Goal: Information Seeking & Learning: Learn about a topic

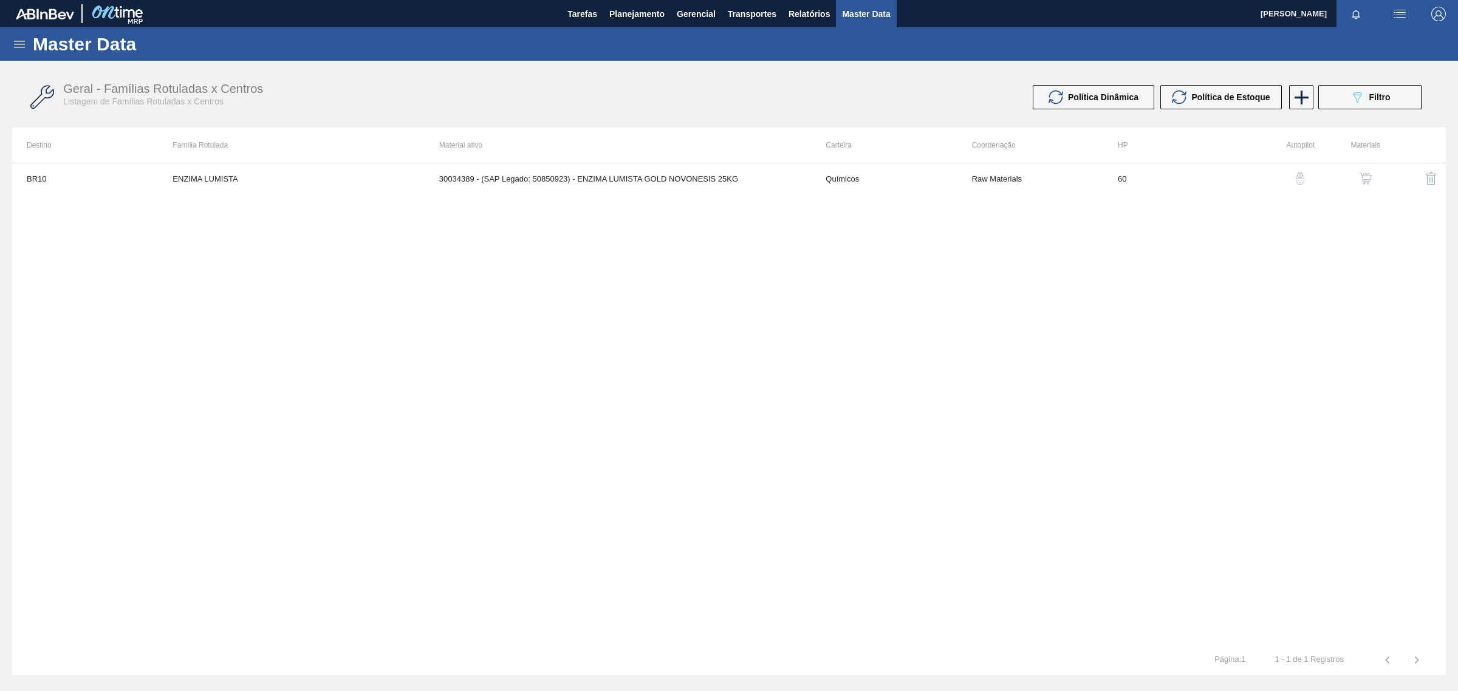
click at [22, 44] on icon at bounding box center [19, 44] width 15 height 15
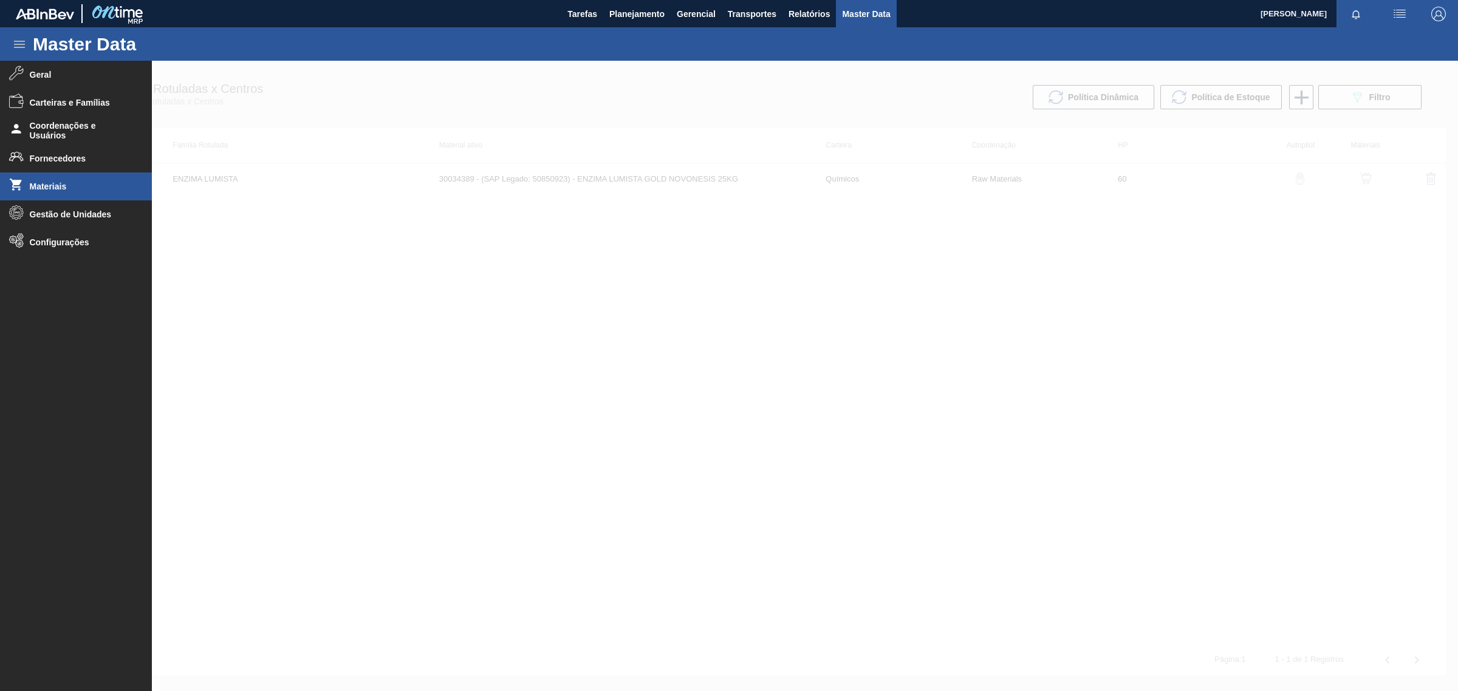
click at [28, 187] on li "Materiais" at bounding box center [76, 187] width 152 height 28
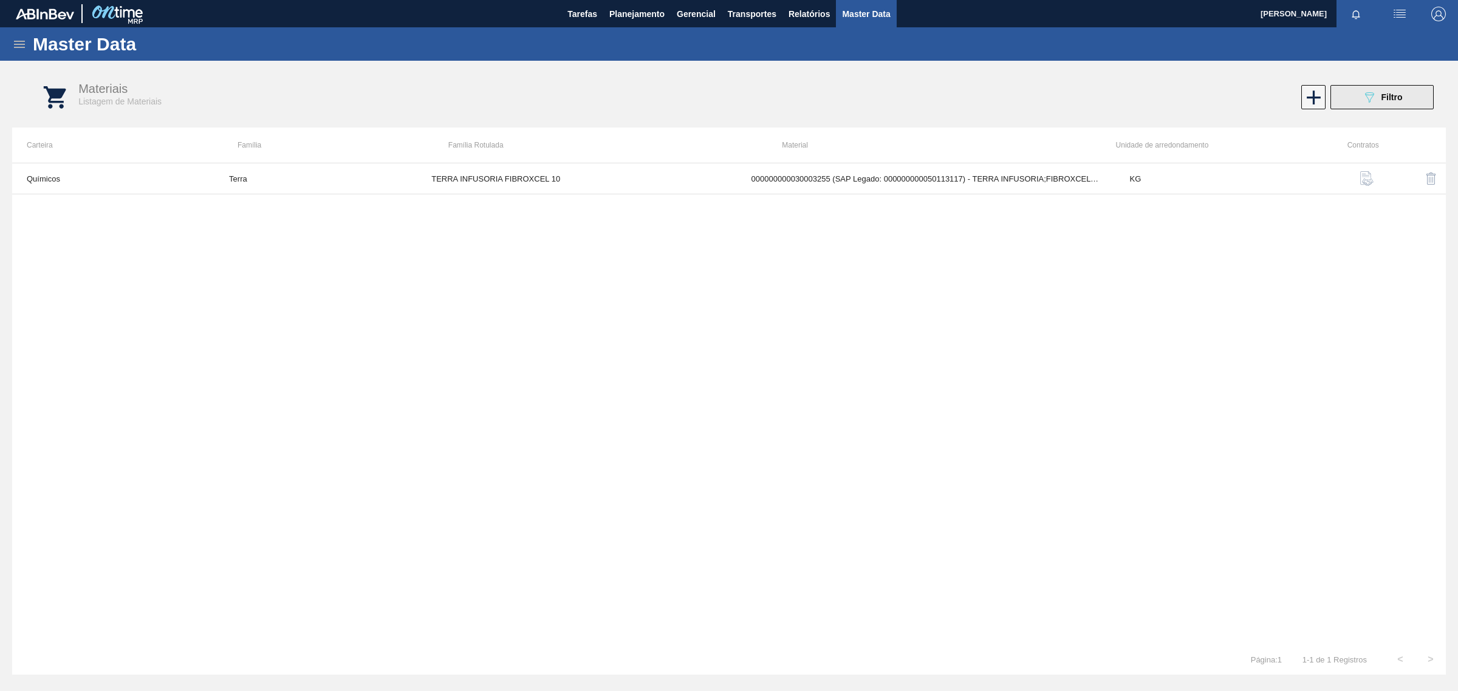
click at [1405, 99] on button "089F7B8B-B2A5-4AFE-B5C0-19BA573D28AC Filtro" at bounding box center [1382, 97] width 103 height 24
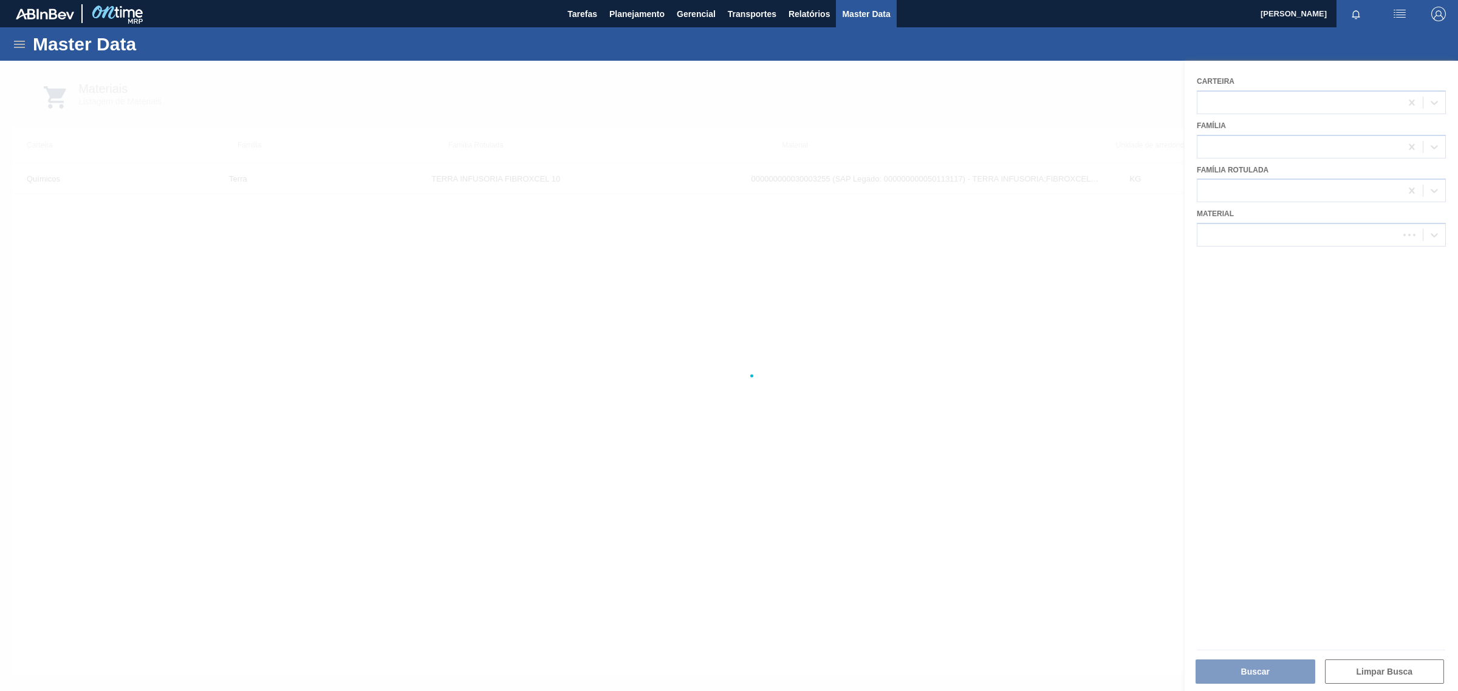
click at [1394, 289] on div at bounding box center [729, 376] width 1458 height 631
click at [1411, 232] on icon at bounding box center [1411, 235] width 5 height 6
paste input "30009534"
type input "30009534"
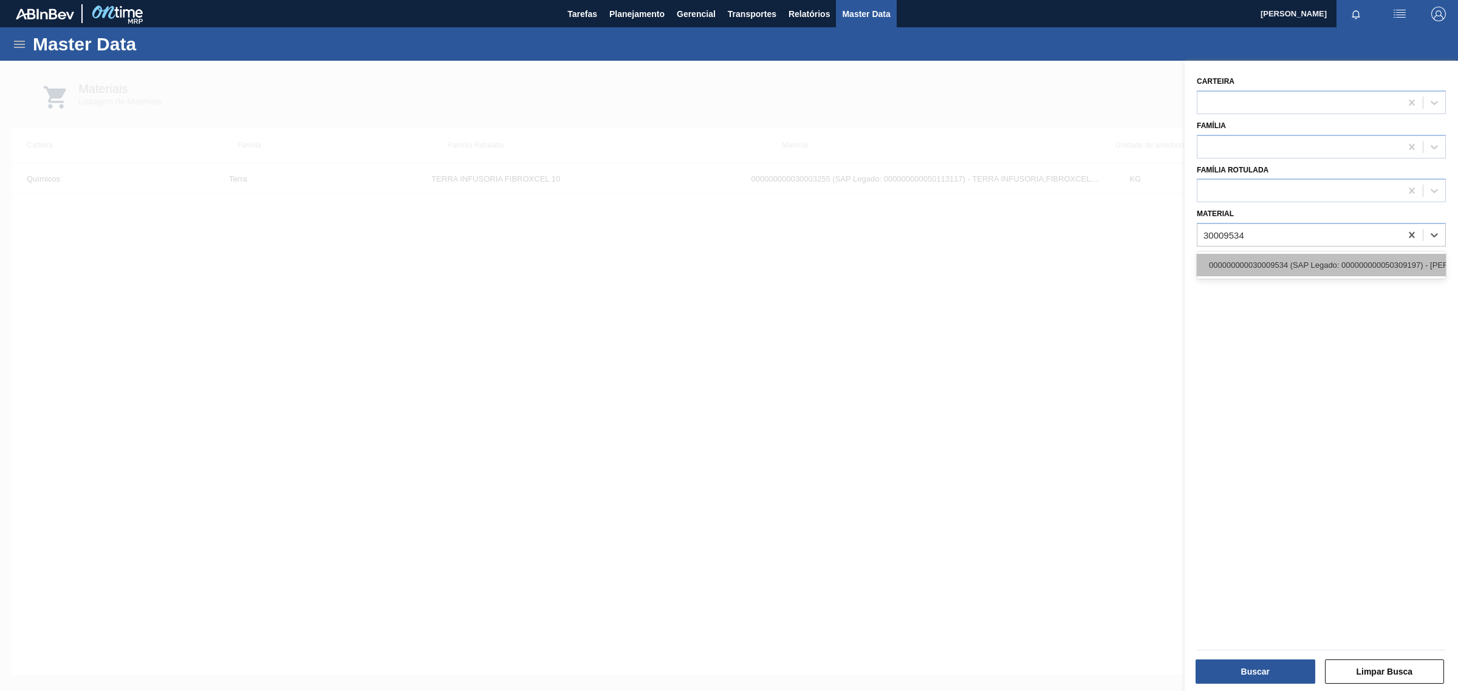
click at [1332, 254] on div "000000000030009534 (SAP Legado: 000000000050309197) - MALTE CARAFA ESPECIAL TIP…" at bounding box center [1321, 265] width 249 height 22
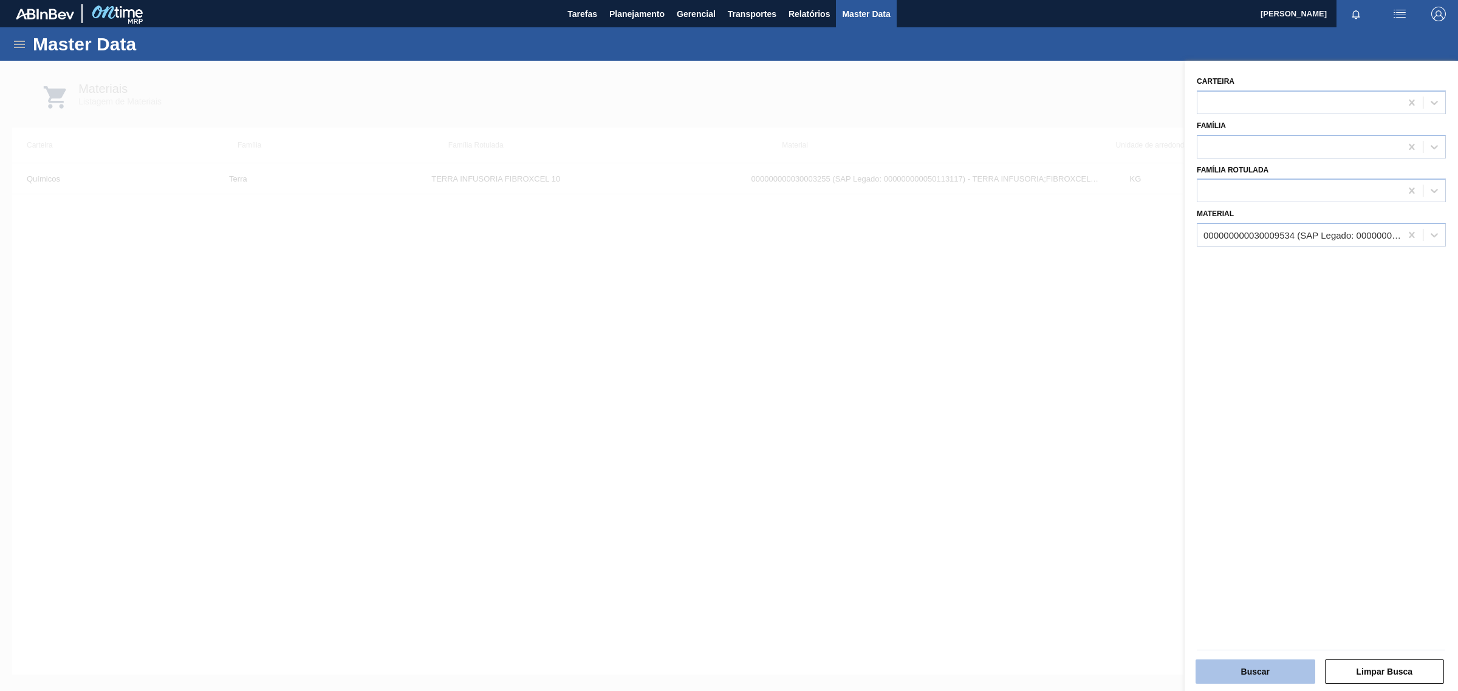
click at [1277, 663] on button "Buscar" at bounding box center [1256, 672] width 120 height 24
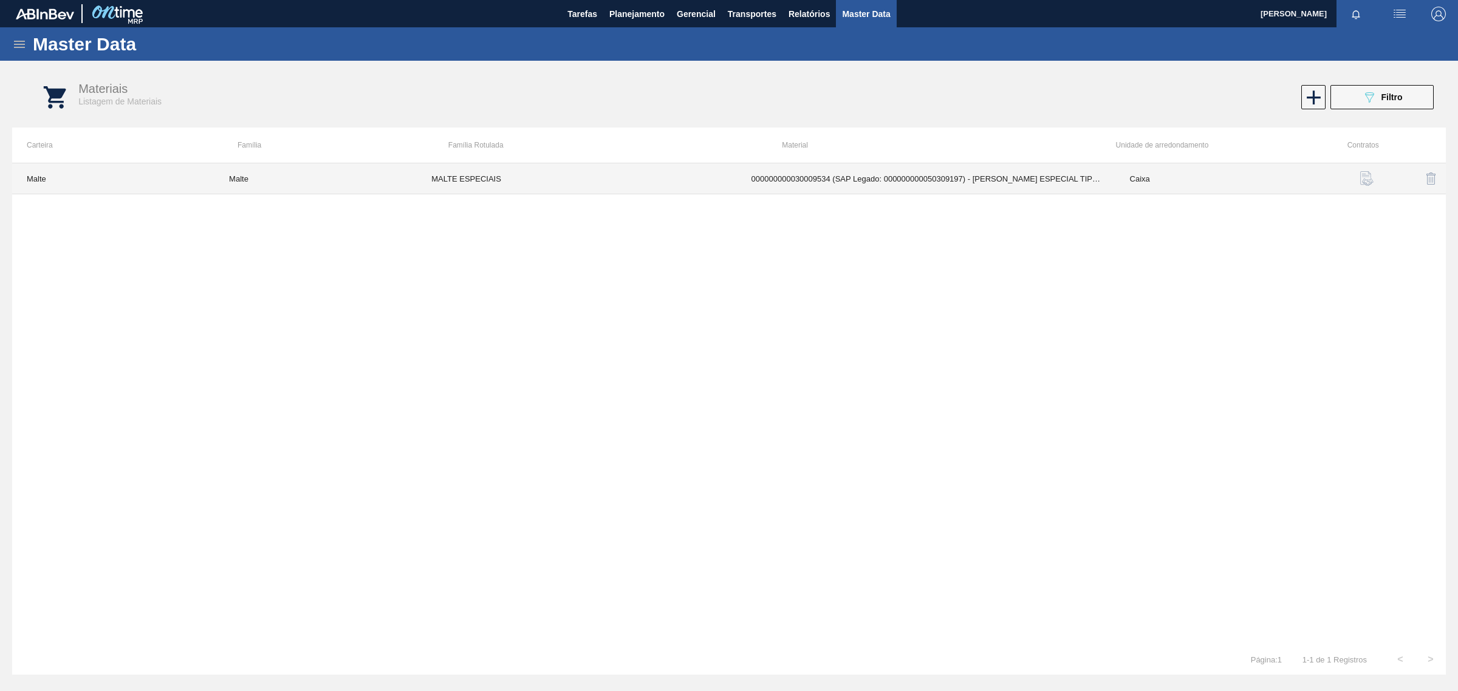
click at [995, 174] on td "000000000030009534 (SAP Legado: 000000000050309197) - MALTE CARAFA ESPECIAL TIP…" at bounding box center [926, 178] width 379 height 31
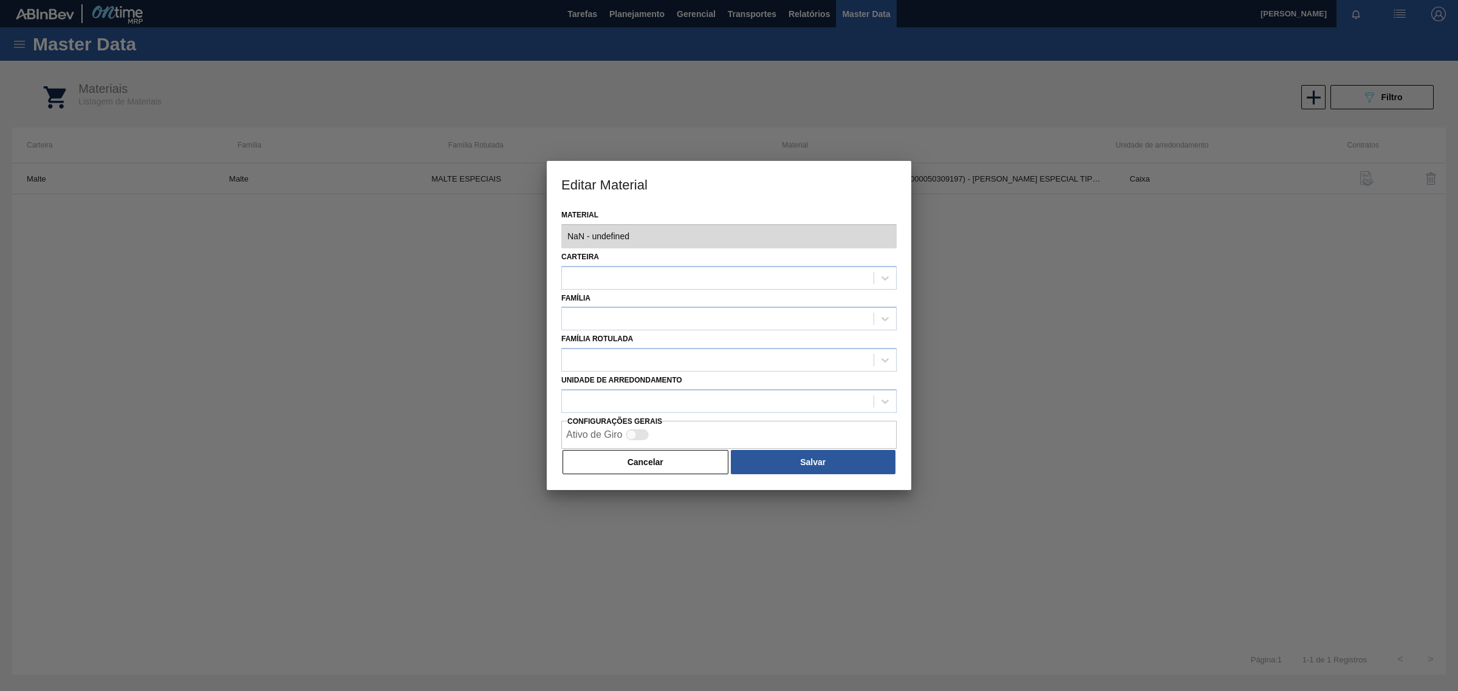
type input "30009534 - 000000000030009534 (SAP Legado: 000000000050309197) - MALTE CARAFA E…"
click at [619, 468] on button "Cancelar" at bounding box center [646, 462] width 166 height 24
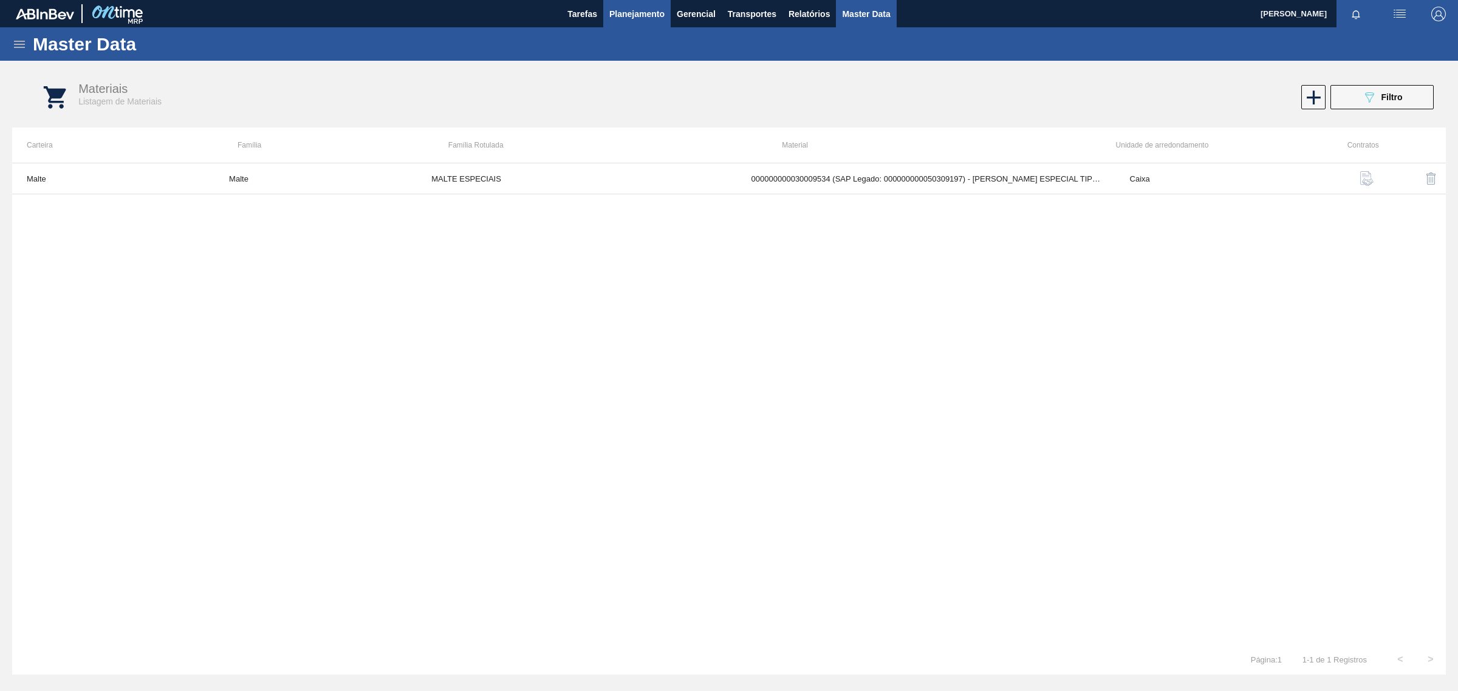
click at [654, 13] on span "Planejamento" at bounding box center [636, 14] width 55 height 15
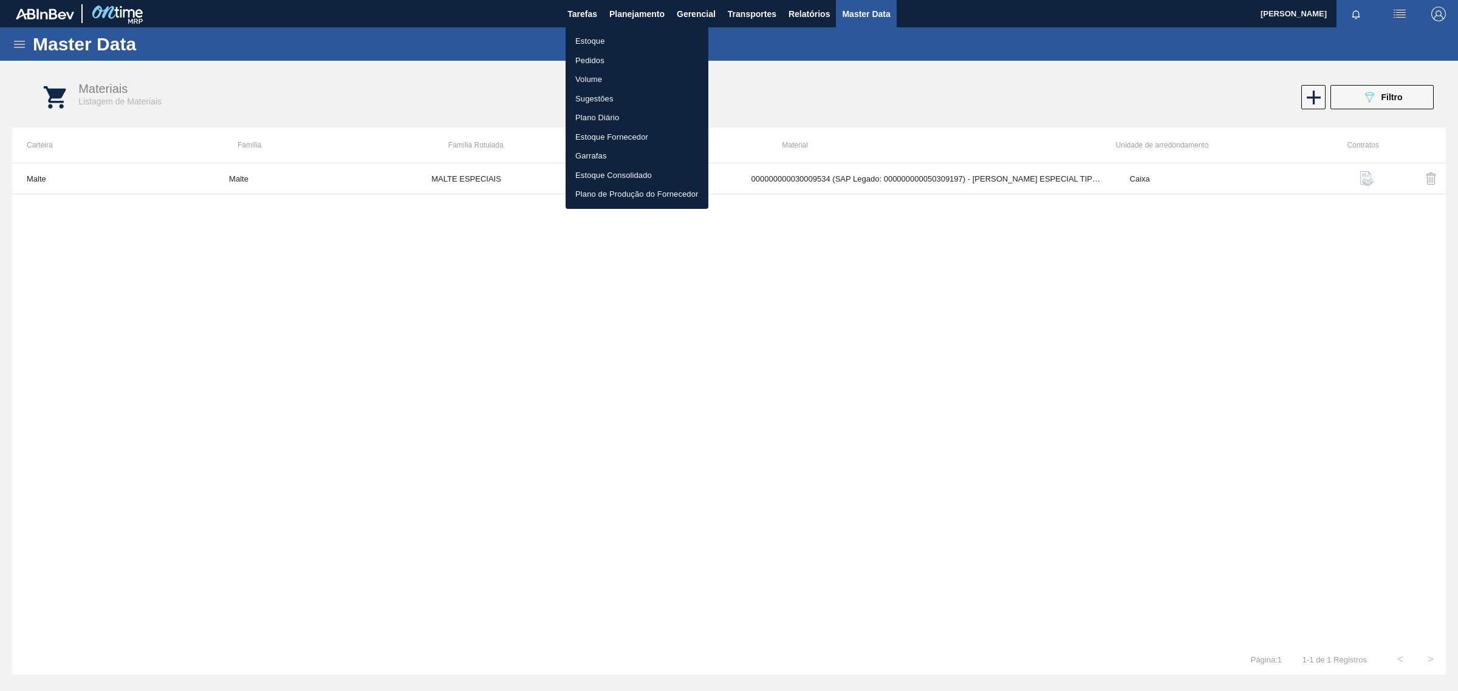
click at [605, 39] on li "Estoque" at bounding box center [637, 41] width 143 height 19
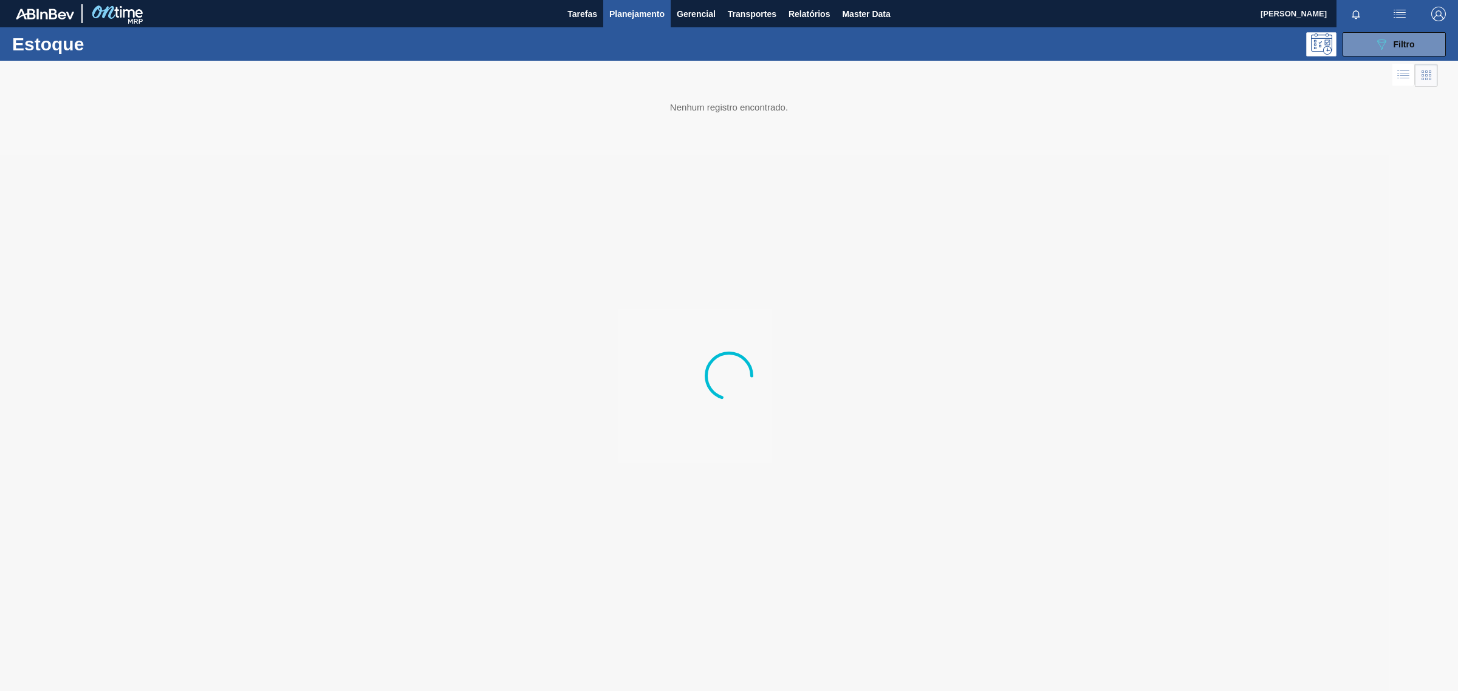
click at [632, 13] on span "Planejamento" at bounding box center [636, 14] width 55 height 15
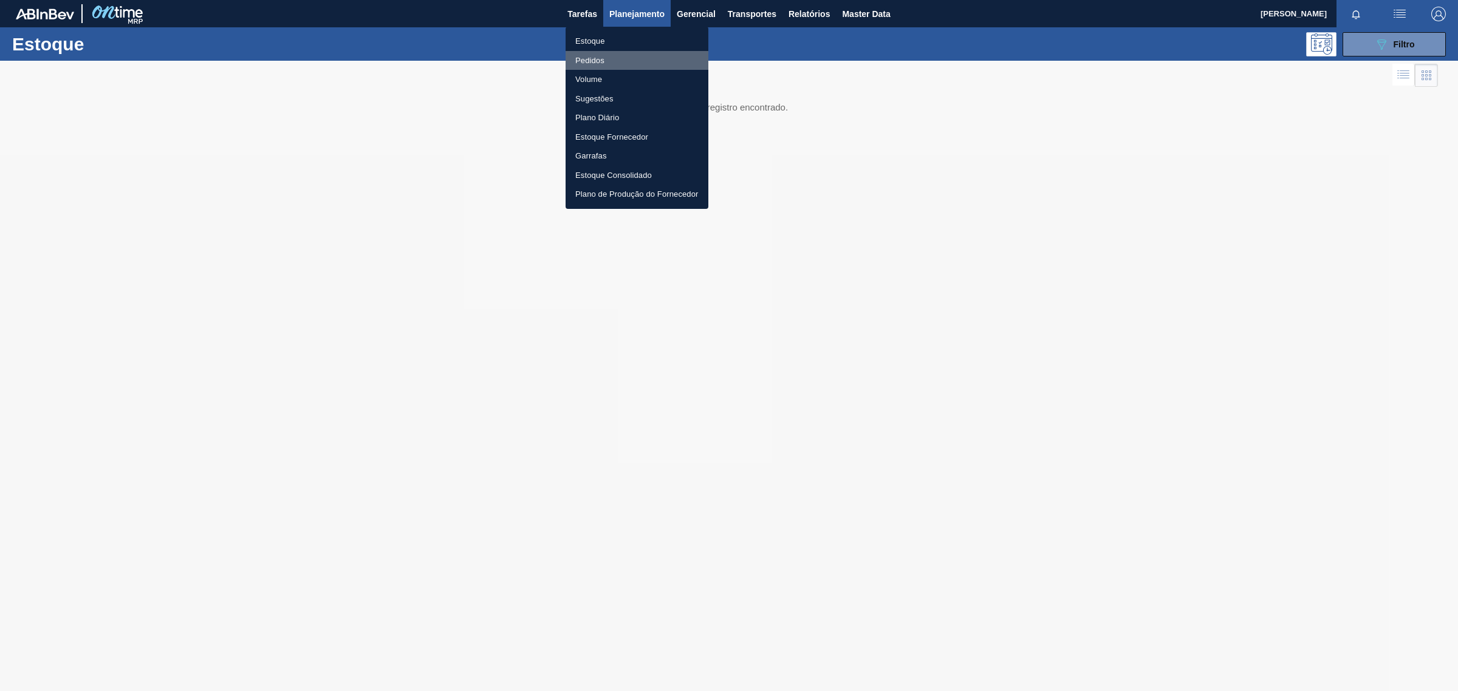
click at [600, 59] on li "Pedidos" at bounding box center [637, 60] width 143 height 19
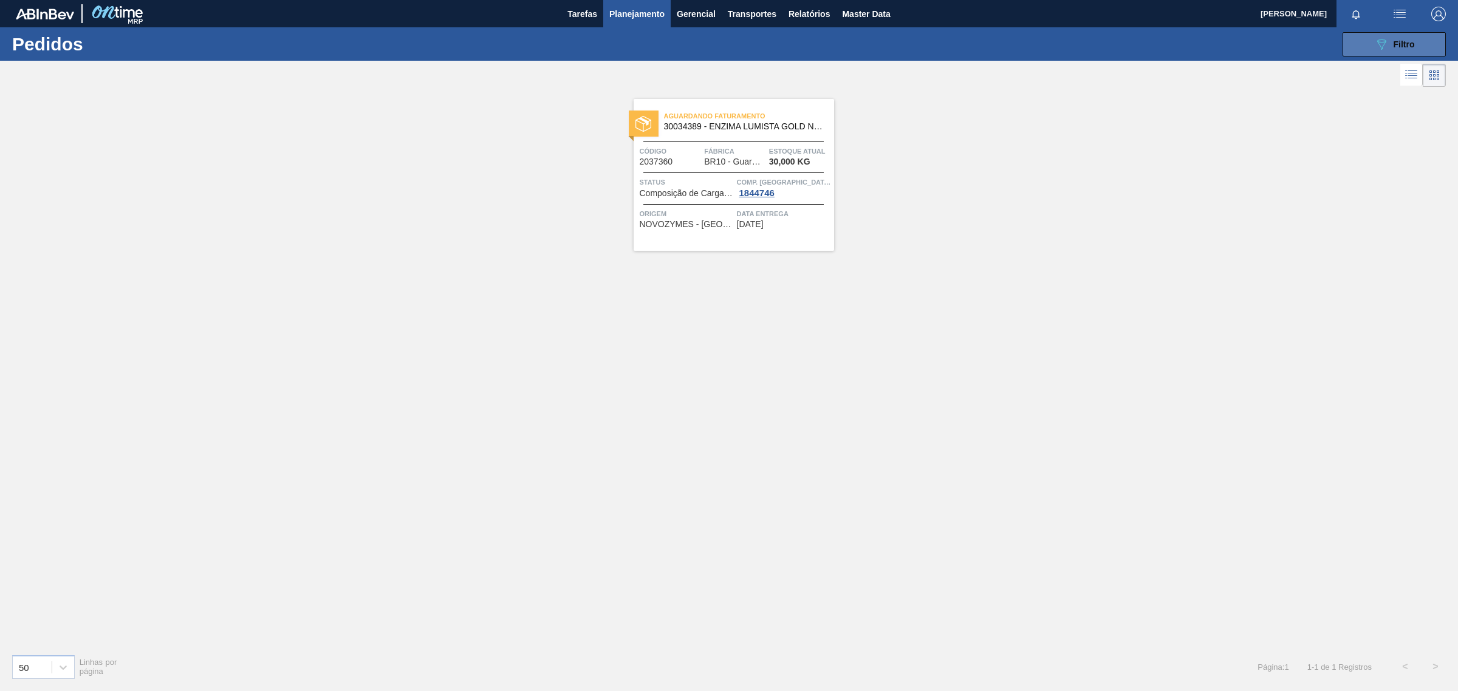
click at [1407, 44] on span "Filtro" at bounding box center [1404, 44] width 21 height 10
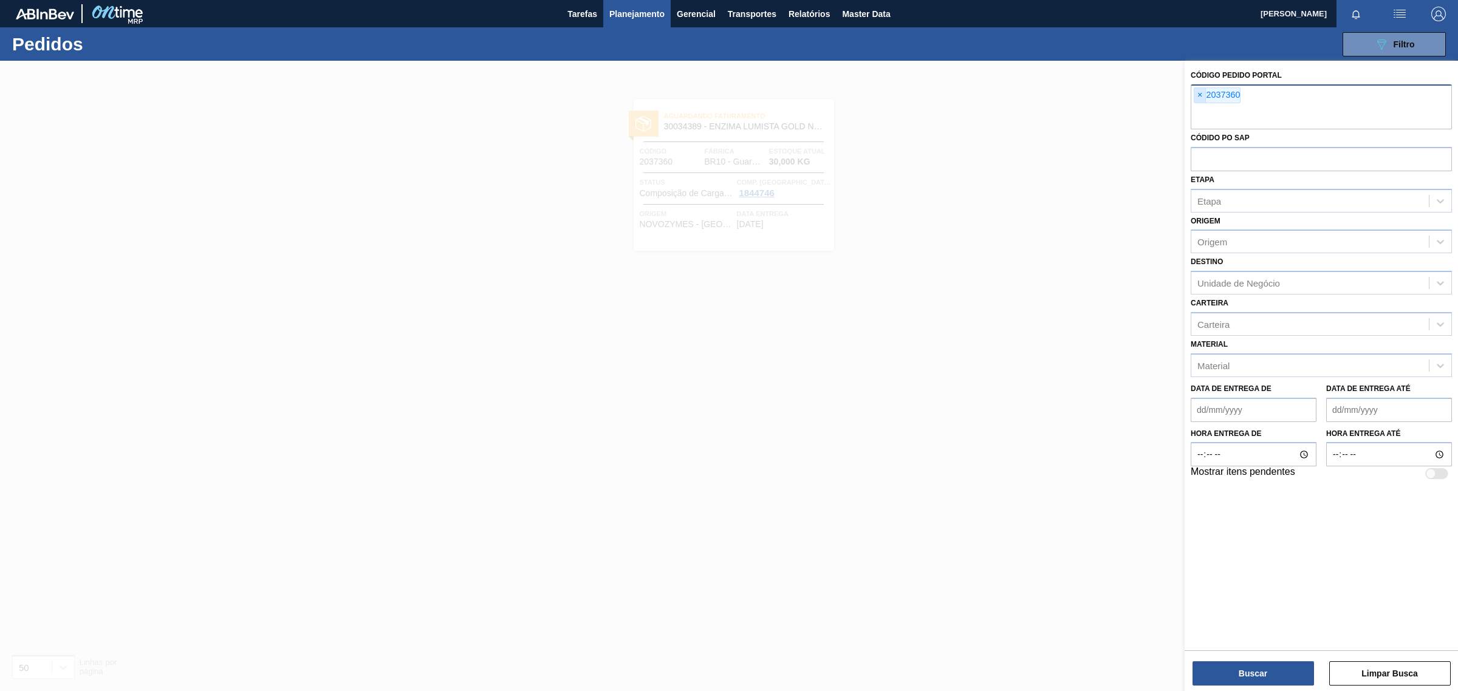
click at [1197, 96] on span "×" at bounding box center [1200, 95] width 12 height 15
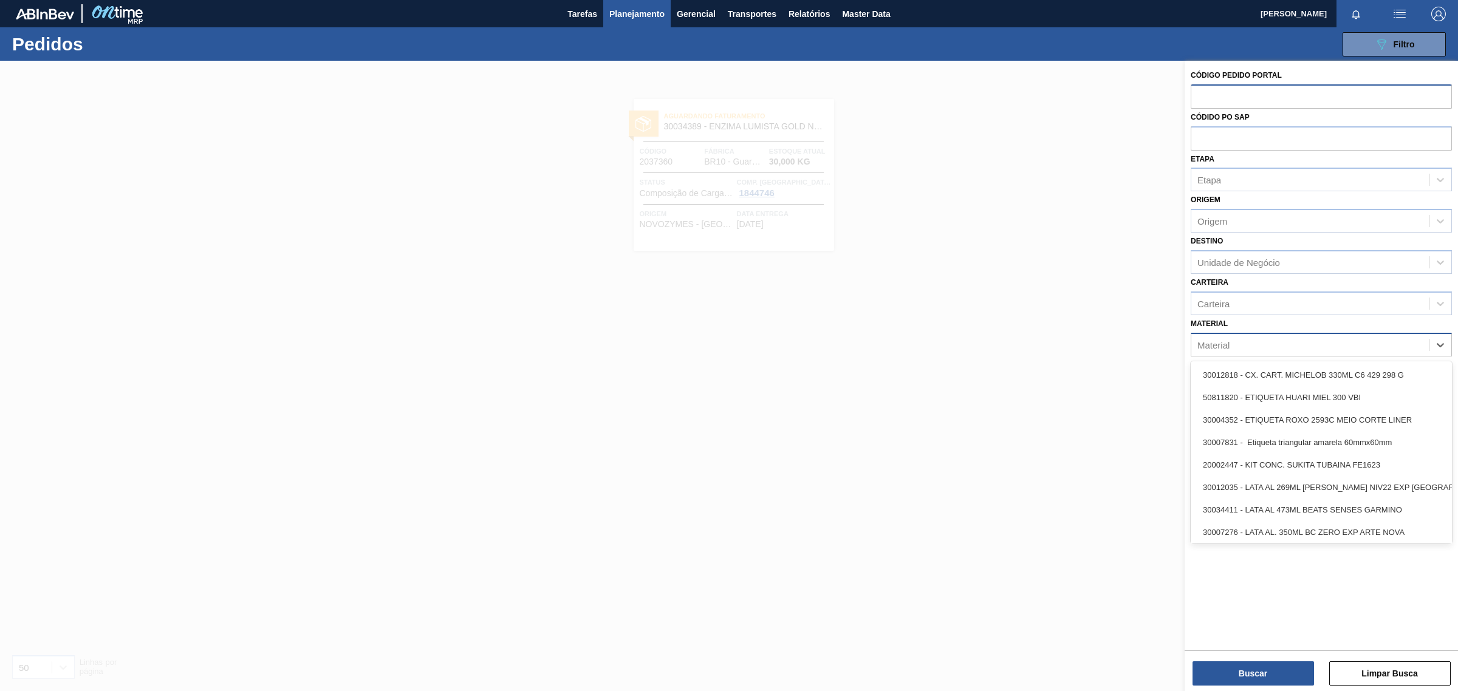
click at [1235, 338] on div "Material" at bounding box center [1310, 345] width 238 height 18
paste input "30009534"
type input "30009534"
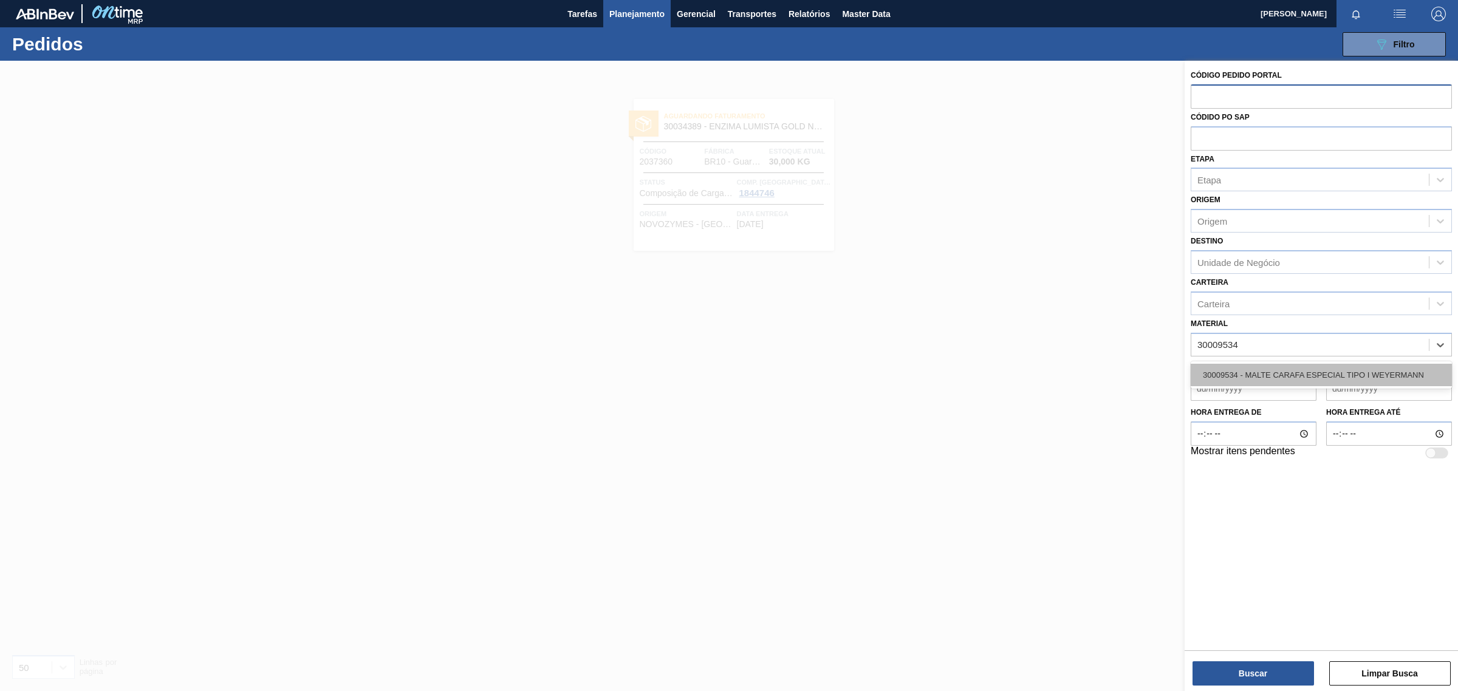
click at [1332, 371] on div "30009534 - MALTE CARAFA ESPECIAL TIPO I WEYERMANN" at bounding box center [1321, 375] width 261 height 22
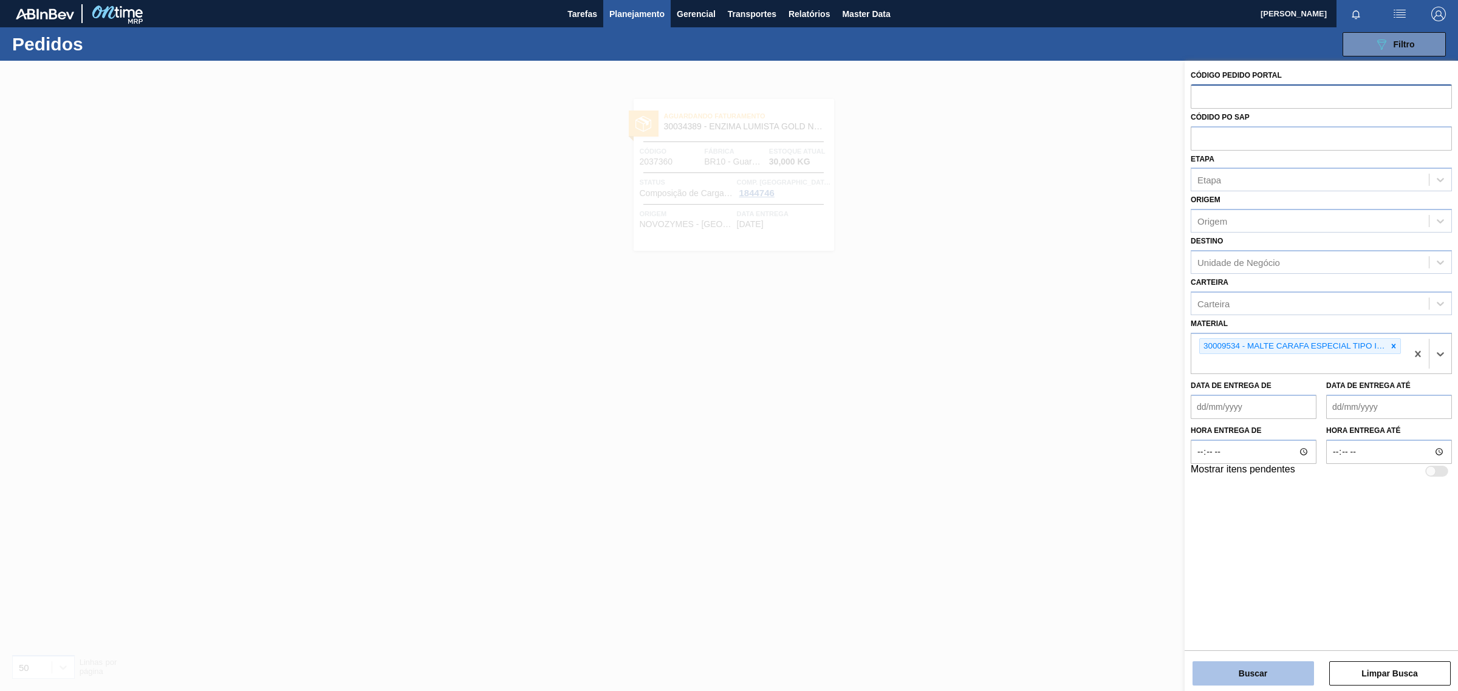
click at [1286, 673] on button "Buscar" at bounding box center [1254, 674] width 122 height 24
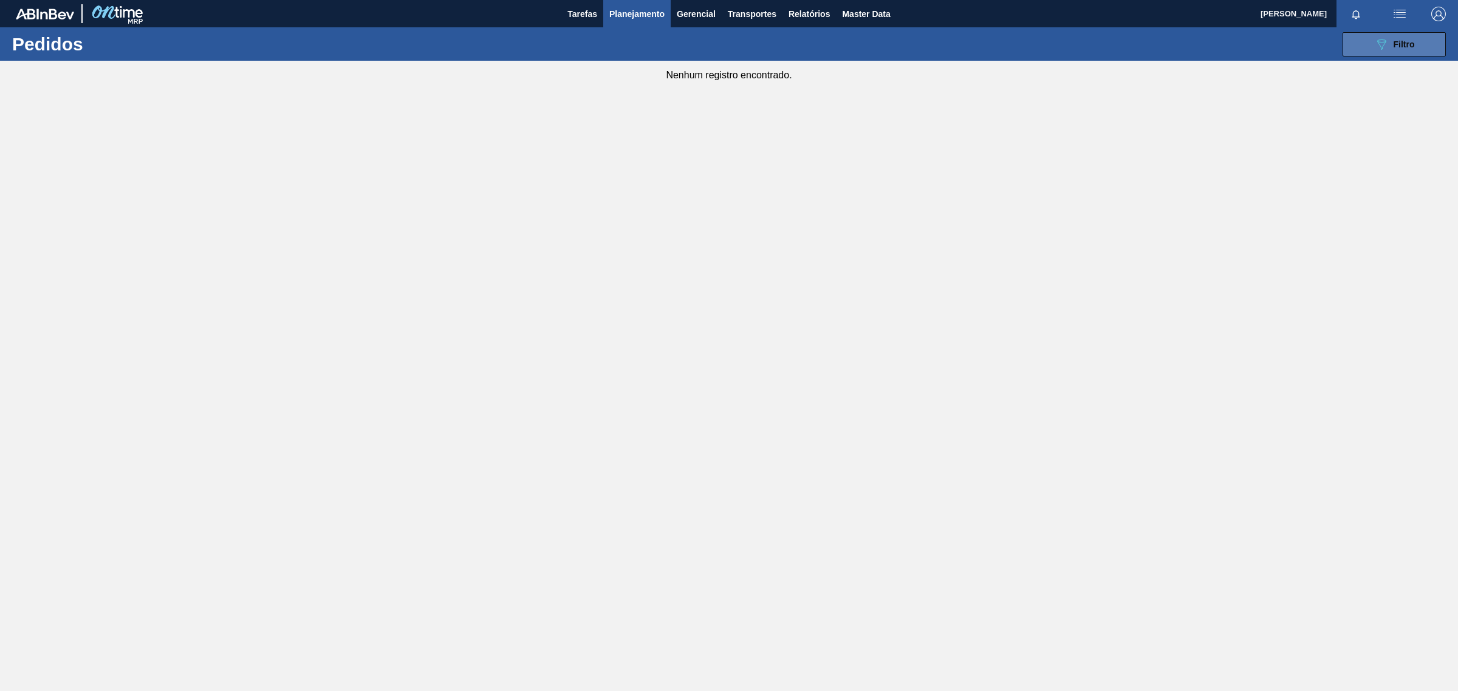
click at [1402, 53] on button "089F7B8B-B2A5-4AFE-B5C0-19BA573D28AC Filtro" at bounding box center [1394, 44] width 103 height 24
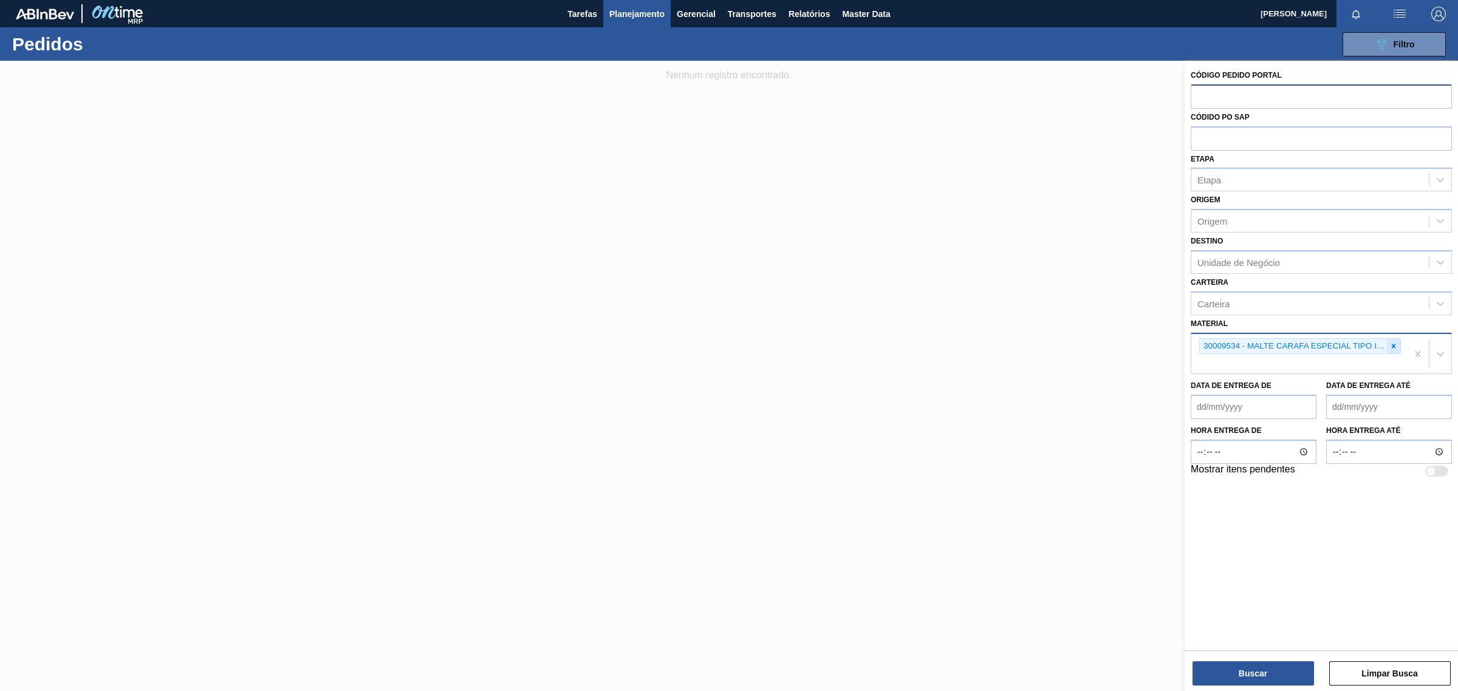
click at [1396, 346] on icon at bounding box center [1394, 346] width 9 height 9
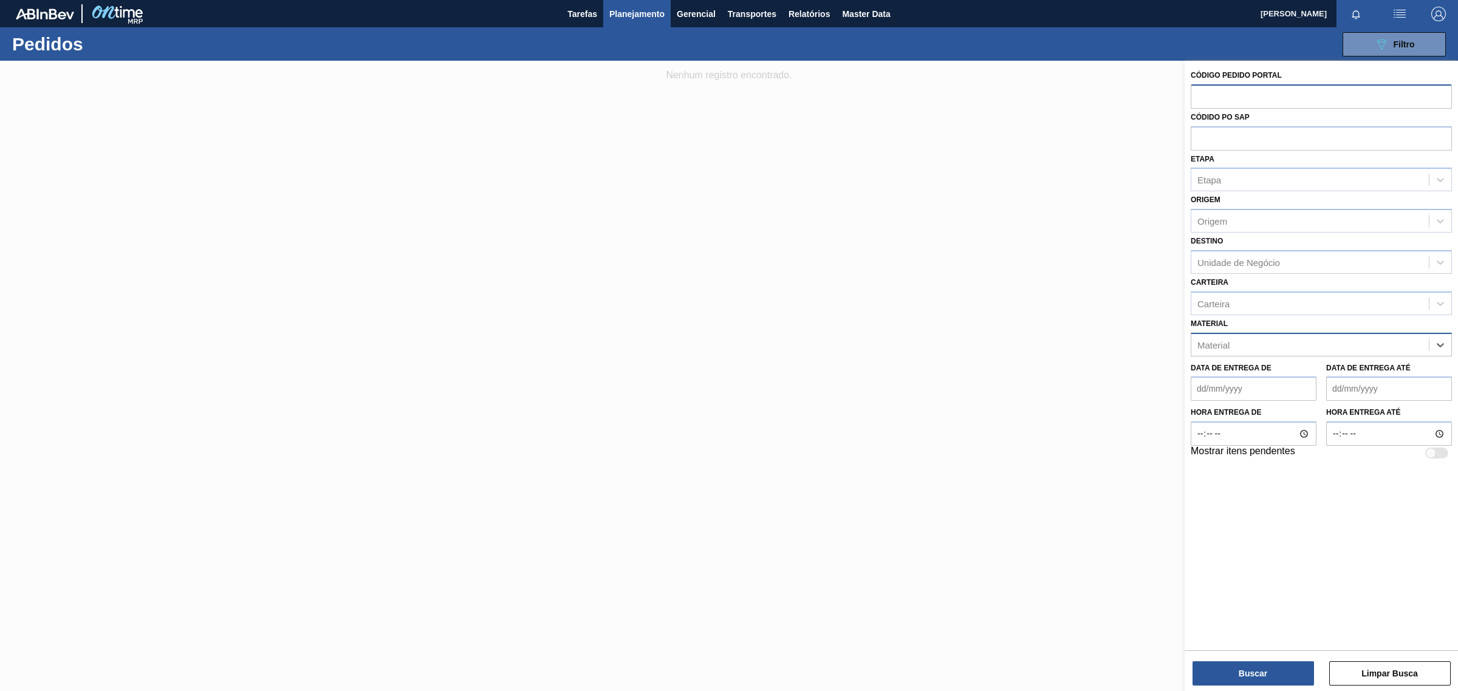
paste input "30003603 30010088 30010093 30009534 30010107 30010108 20000369 20000455 3001214…"
type input "30003603 30010088 30010093 30009534 30010107 30010108 20000369 20000455 3001214…"
click at [1230, 336] on div "30003603 30010088 30010093 30009534 30010107 30010108 20000369 20000455 3001214…" at bounding box center [1310, 345] width 238 height 18
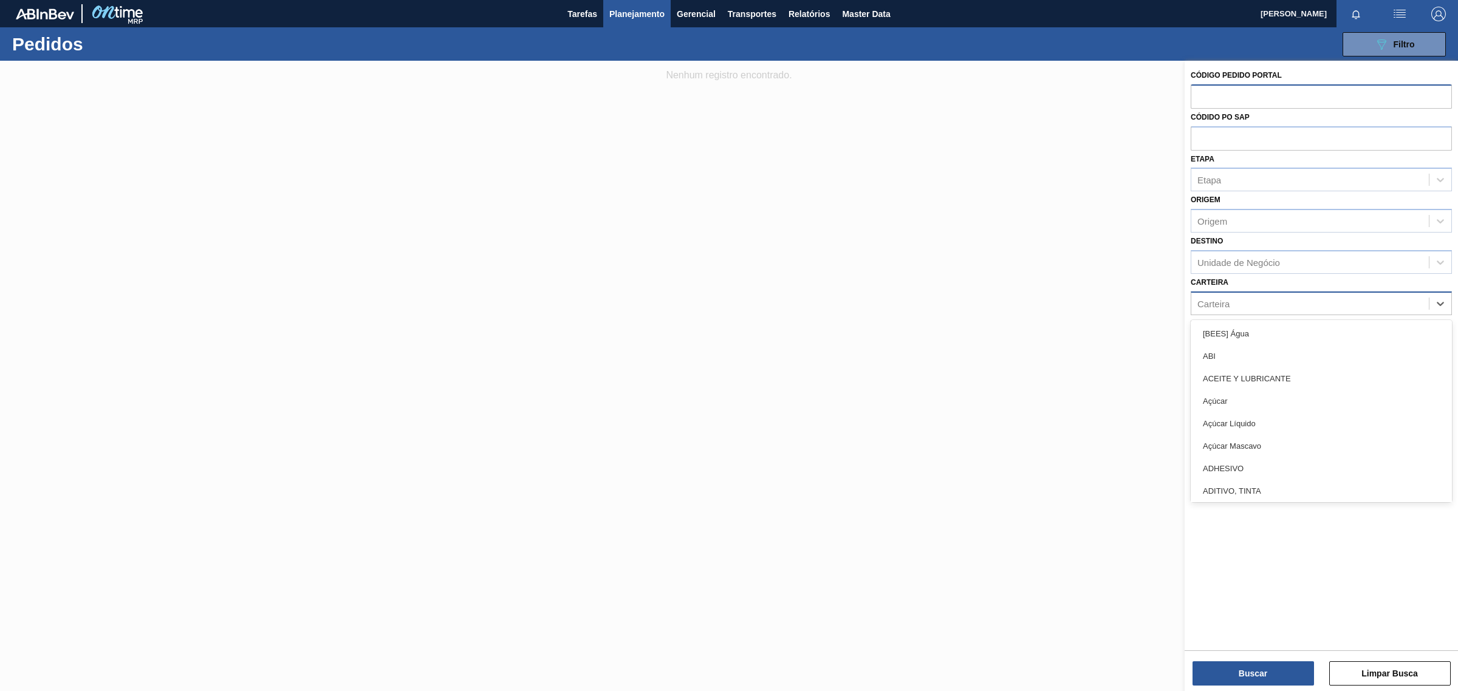
click at [1288, 298] on div "Carteira" at bounding box center [1310, 304] width 238 height 18
paste input "Malte"
type input "Malte"
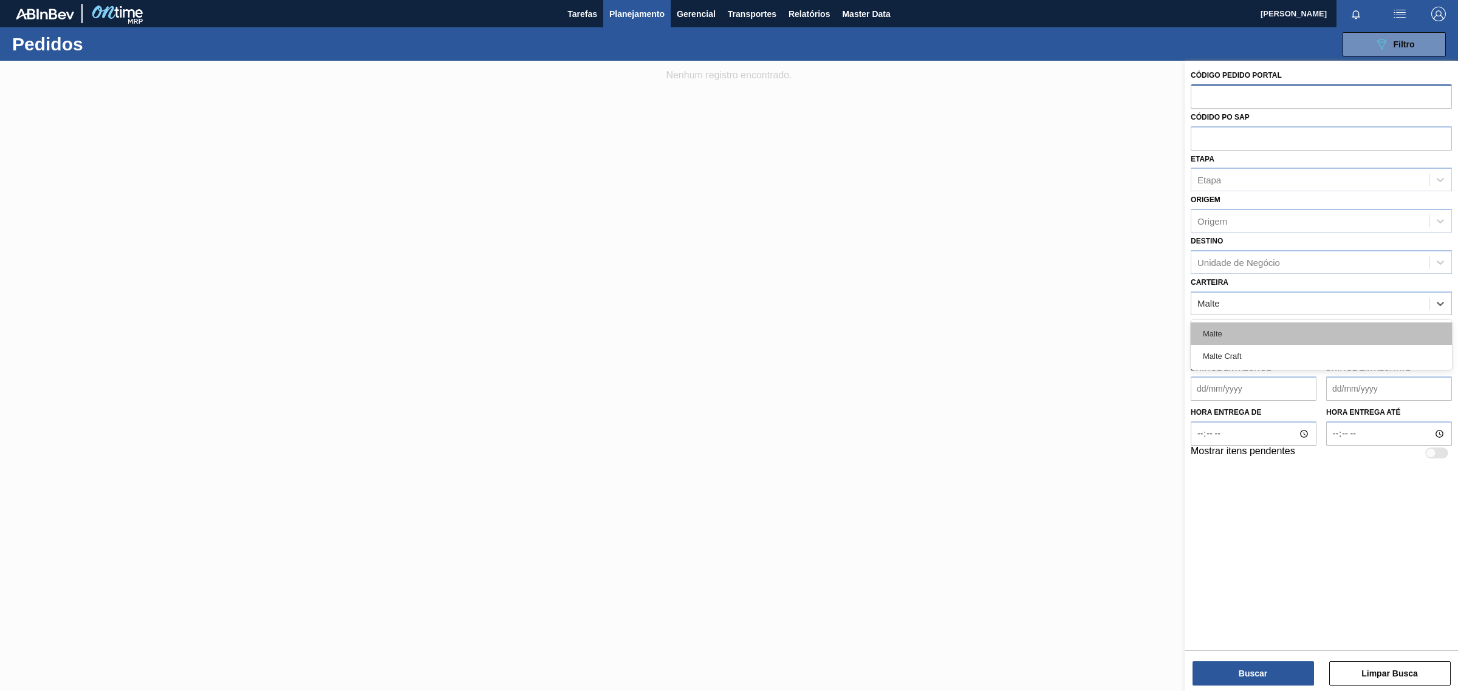
click at [1242, 337] on div "Malte" at bounding box center [1321, 334] width 261 height 22
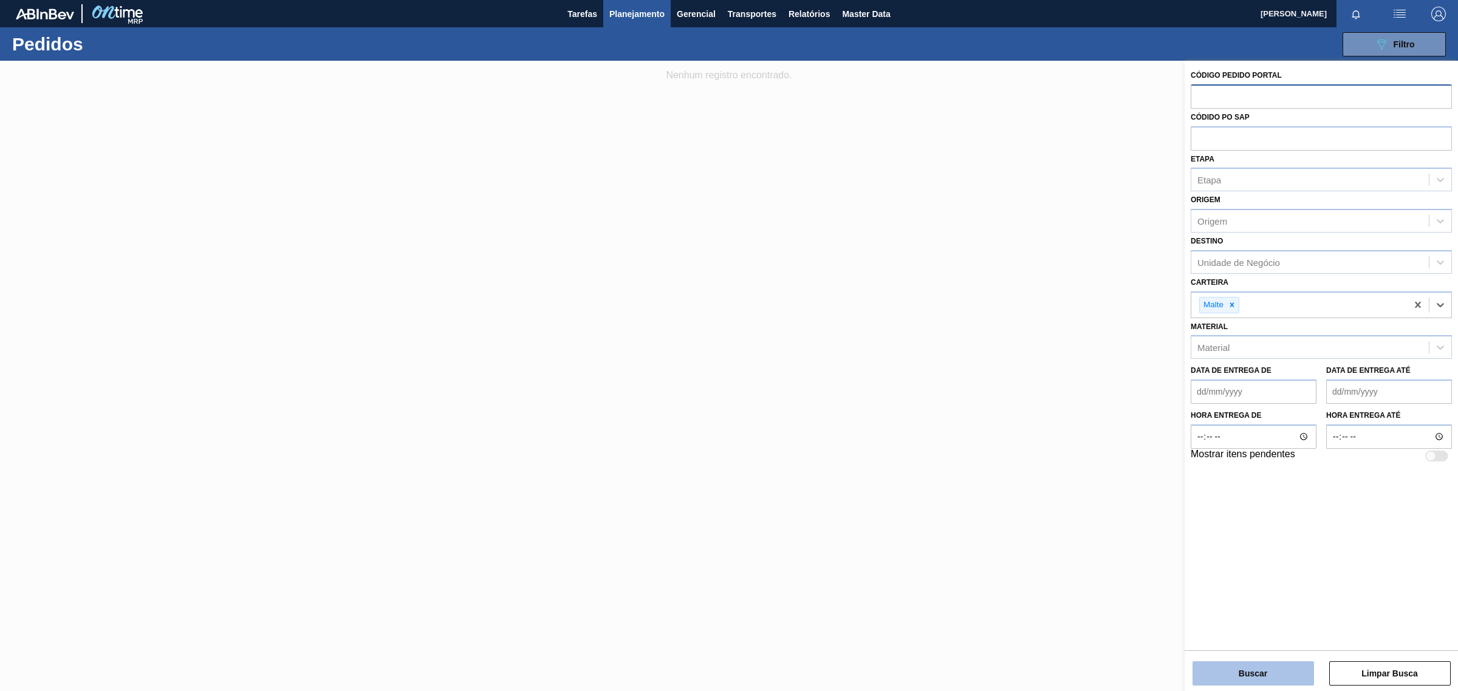
click at [1244, 676] on button "Buscar" at bounding box center [1254, 674] width 122 height 24
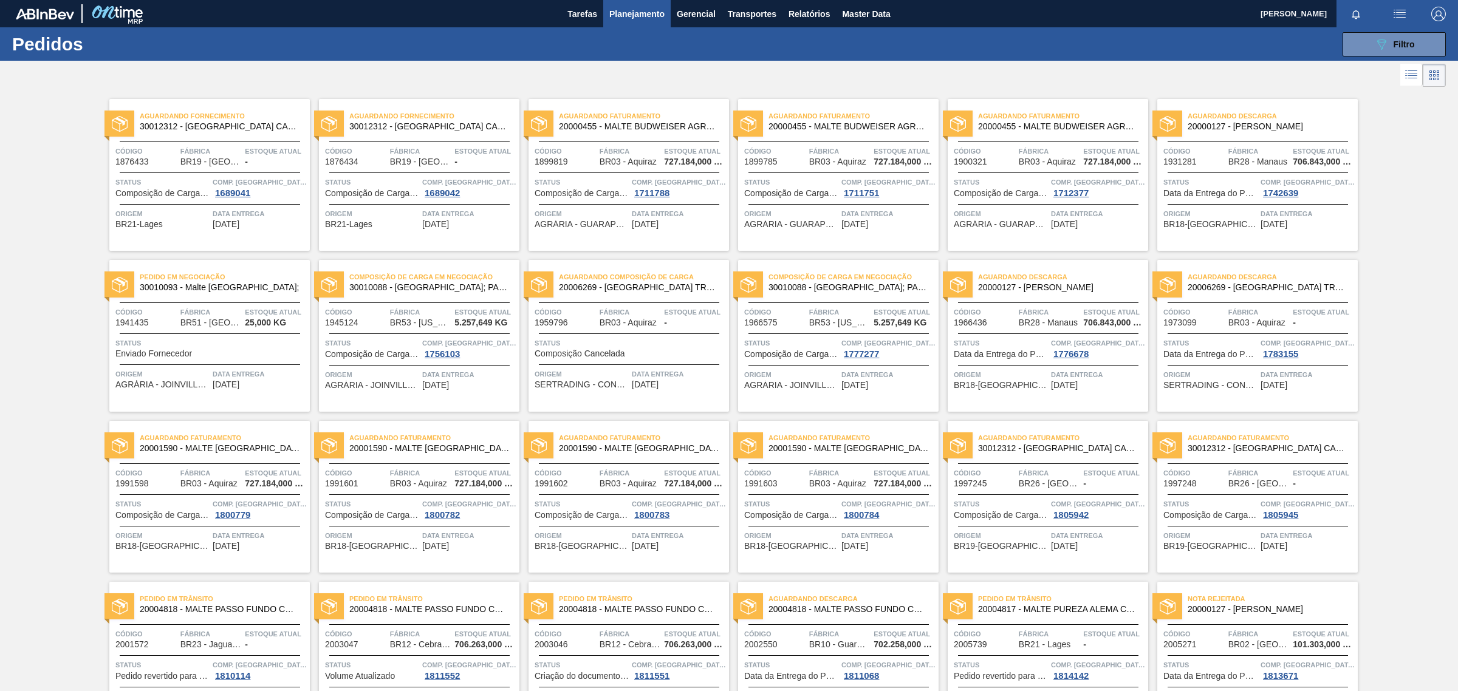
click at [244, 219] on span "Data entrega" at bounding box center [260, 214] width 94 height 12
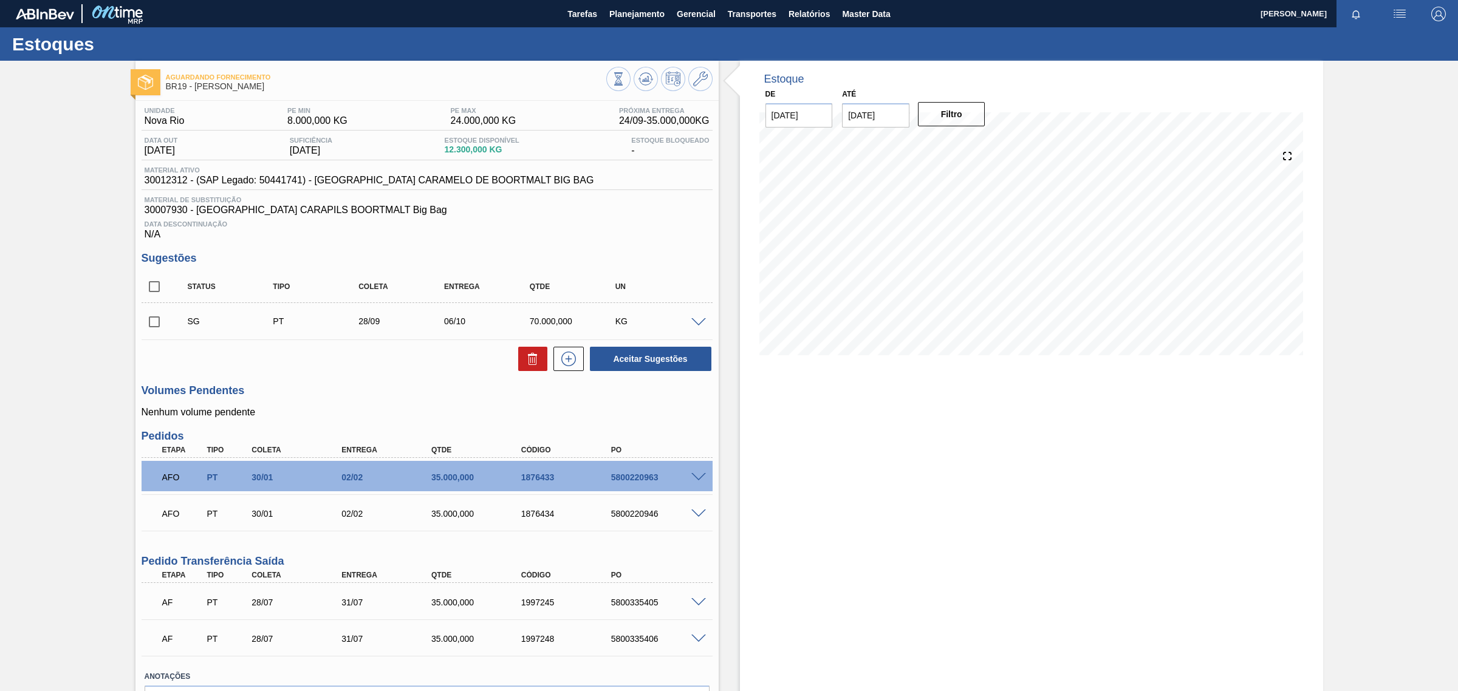
click at [688, 477] on div at bounding box center [700, 476] width 24 height 9
click at [696, 477] on span at bounding box center [698, 477] width 15 height 9
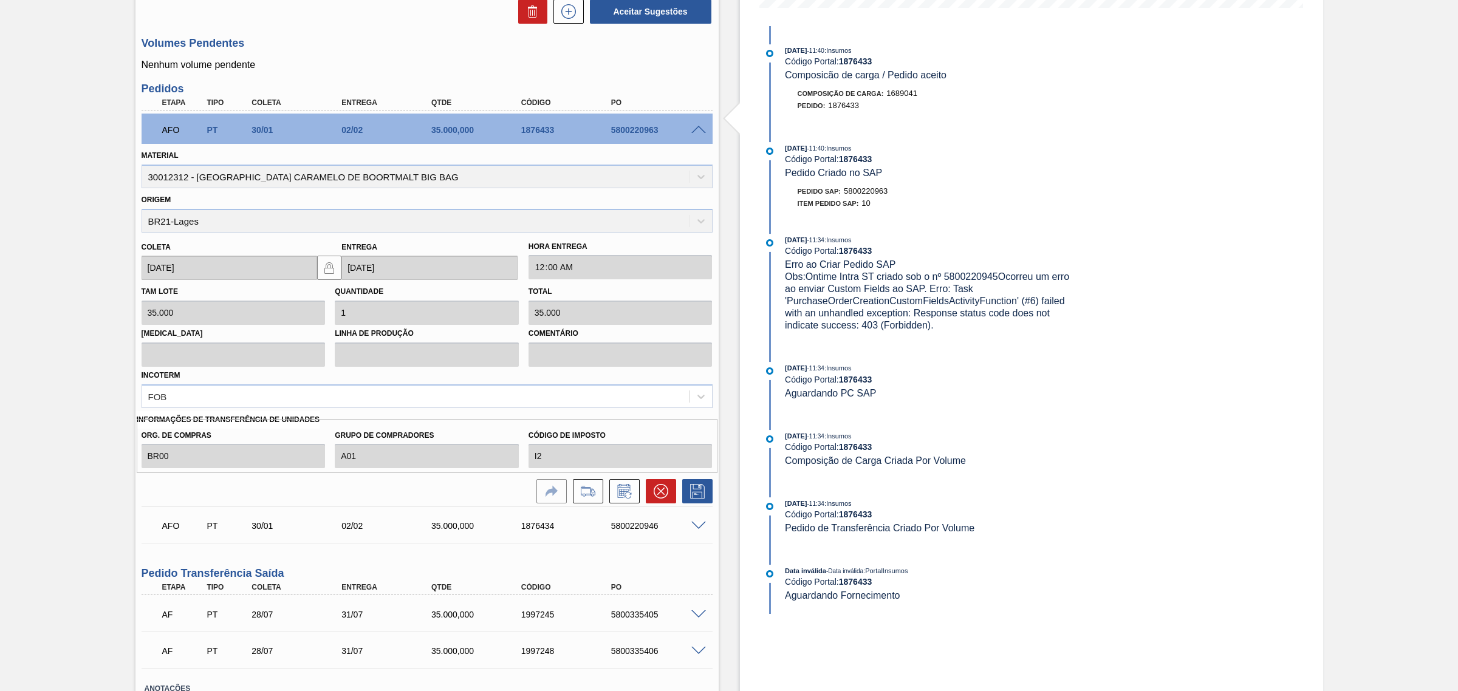
scroll to position [437, 0]
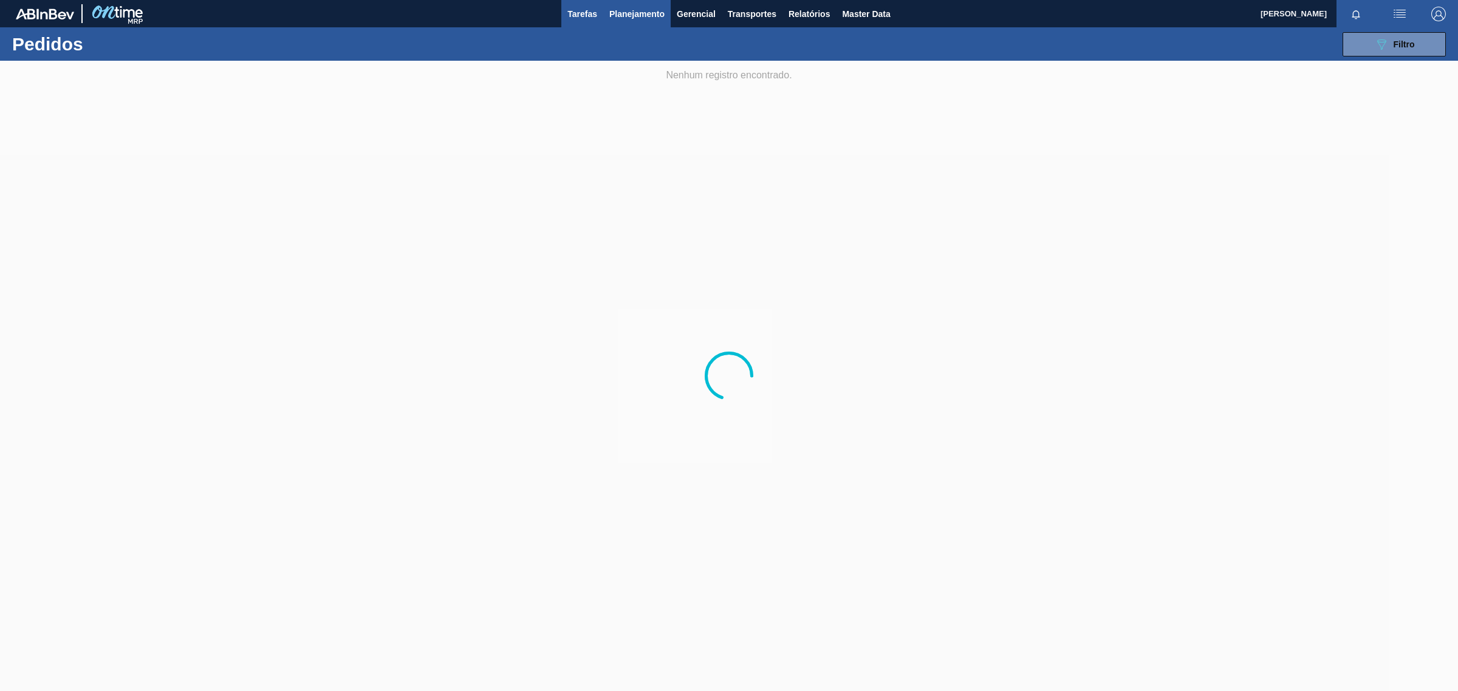
click at [578, 10] on span "Tarefas" at bounding box center [582, 14] width 30 height 15
click at [645, 10] on span "Planejamento" at bounding box center [636, 14] width 55 height 15
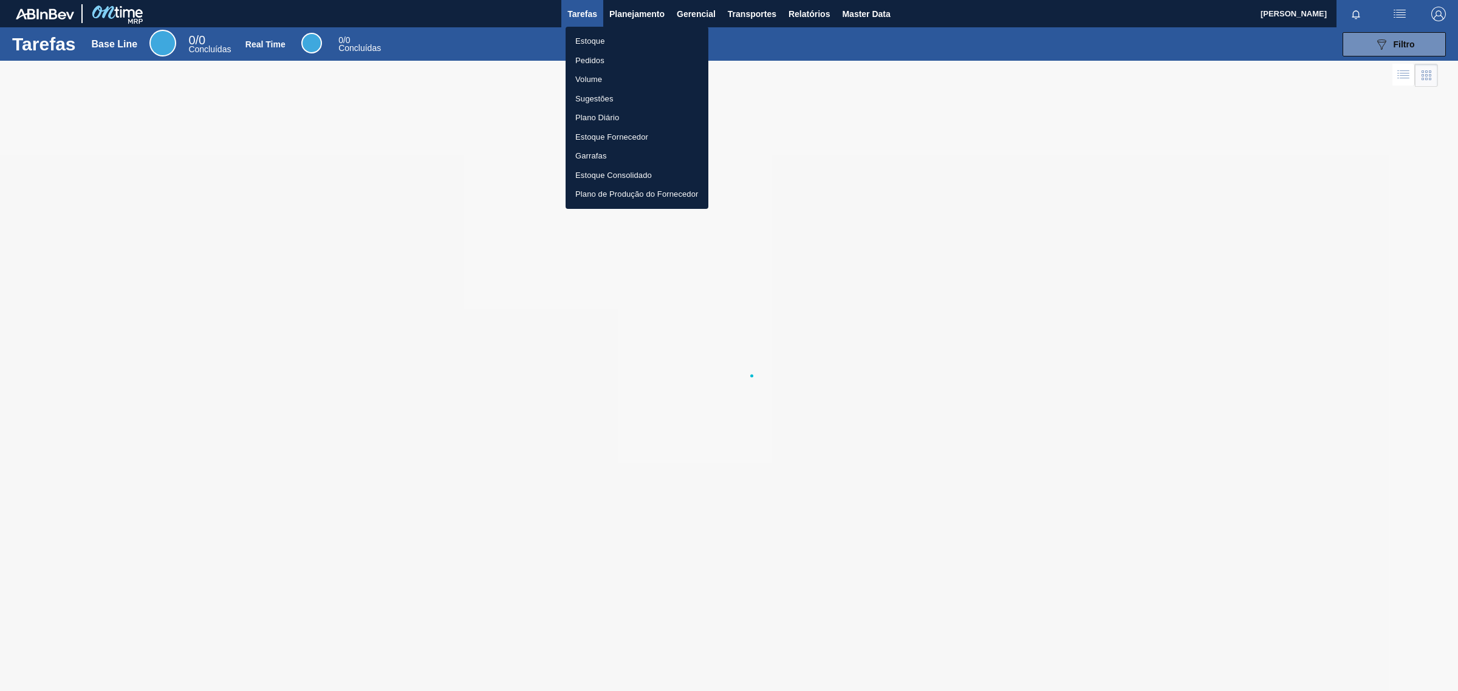
click at [583, 58] on li "Pedidos" at bounding box center [637, 60] width 143 height 19
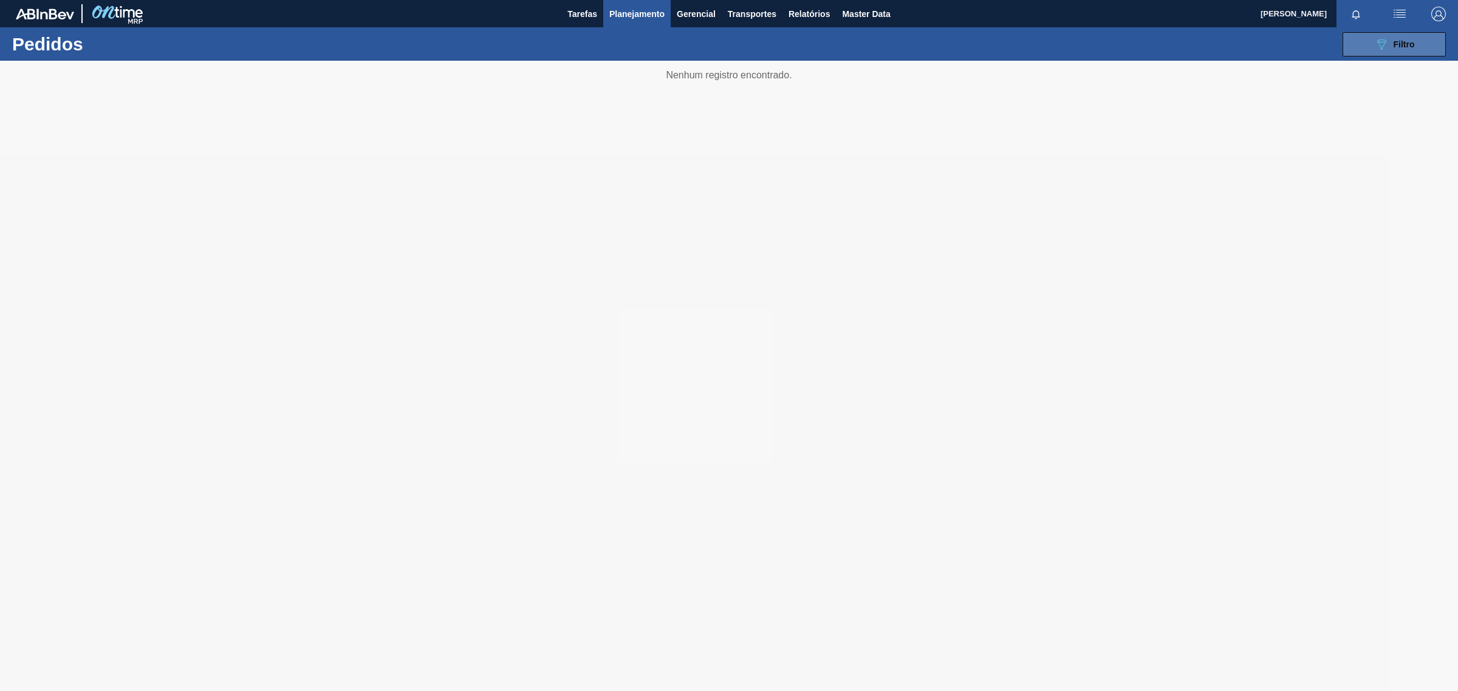
click at [1426, 43] on button "089F7B8B-B2A5-4AFE-B5C0-19BA573D28AC Filtro" at bounding box center [1394, 44] width 103 height 24
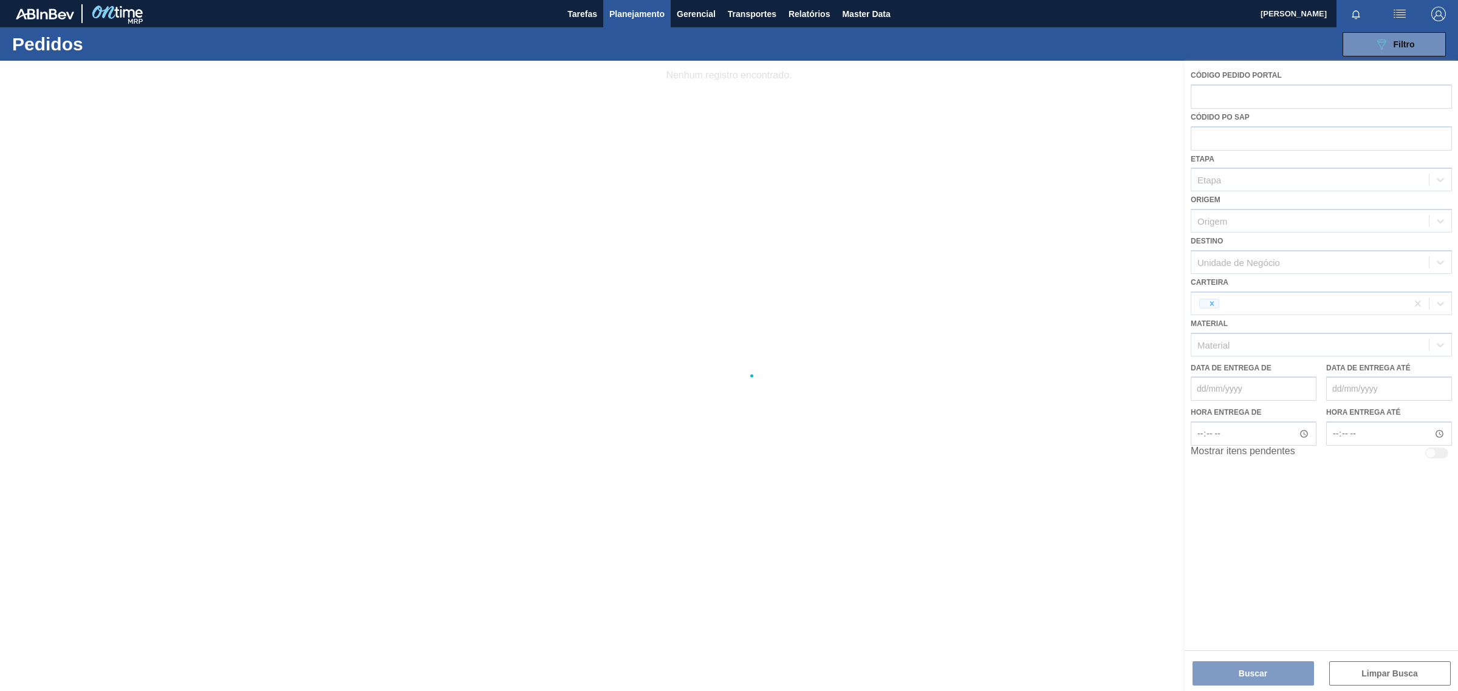
click at [1213, 300] on div at bounding box center [729, 376] width 1458 height 631
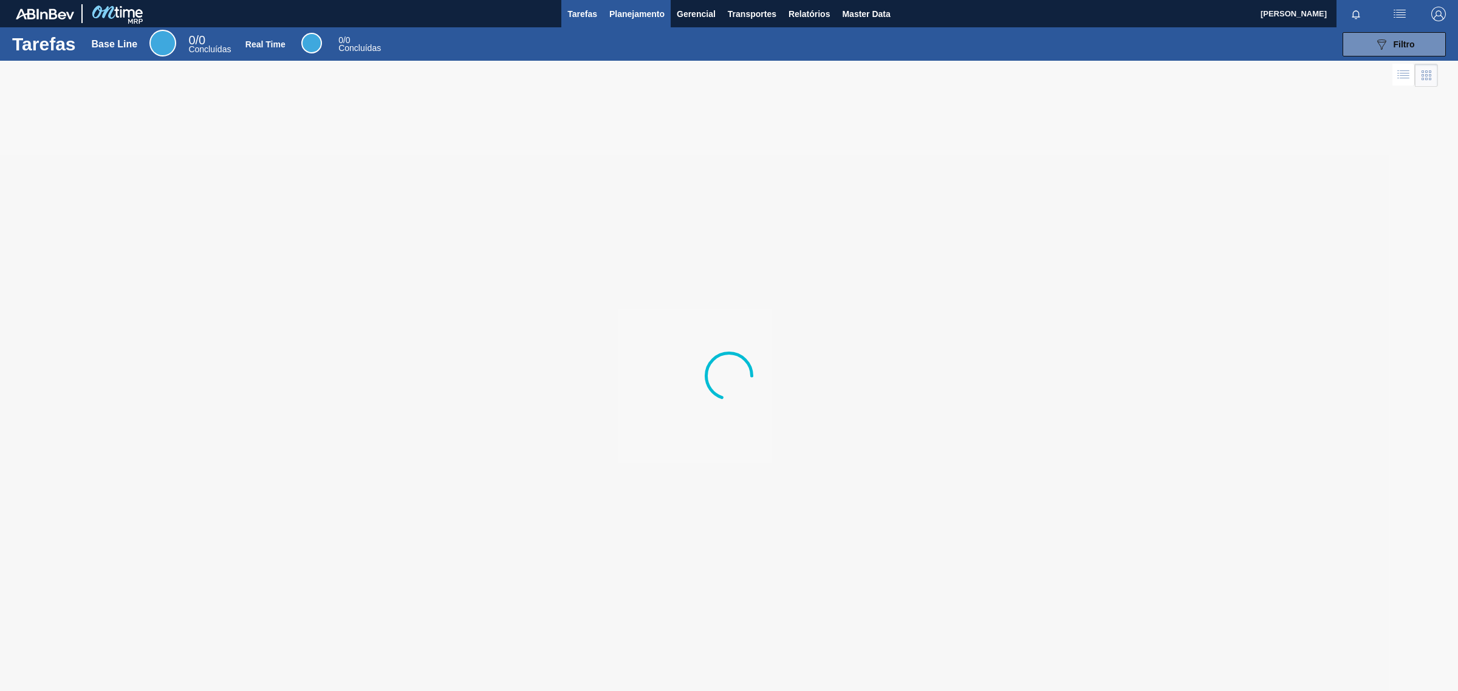
click at [644, 12] on span "Planejamento" at bounding box center [636, 14] width 55 height 15
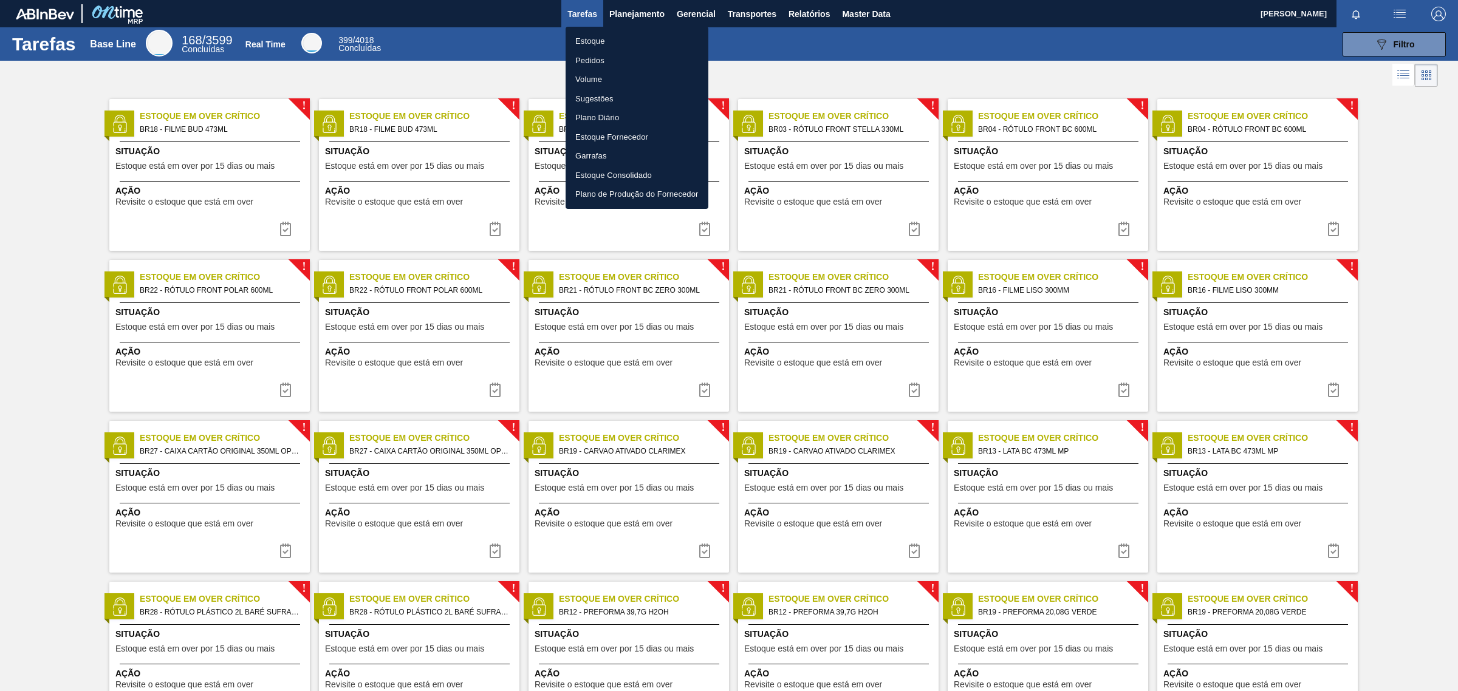
click at [591, 61] on li "Pedidos" at bounding box center [637, 60] width 143 height 19
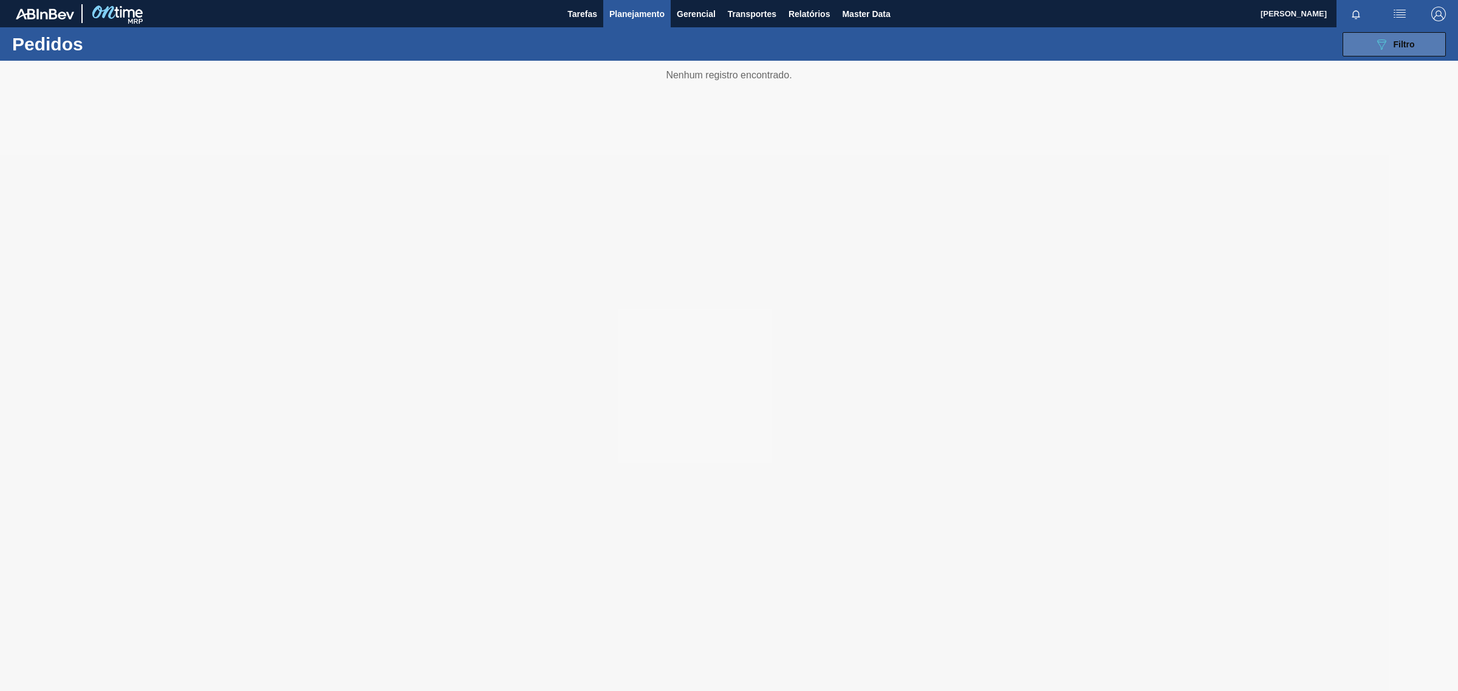
click at [1383, 39] on icon at bounding box center [1381, 44] width 9 height 10
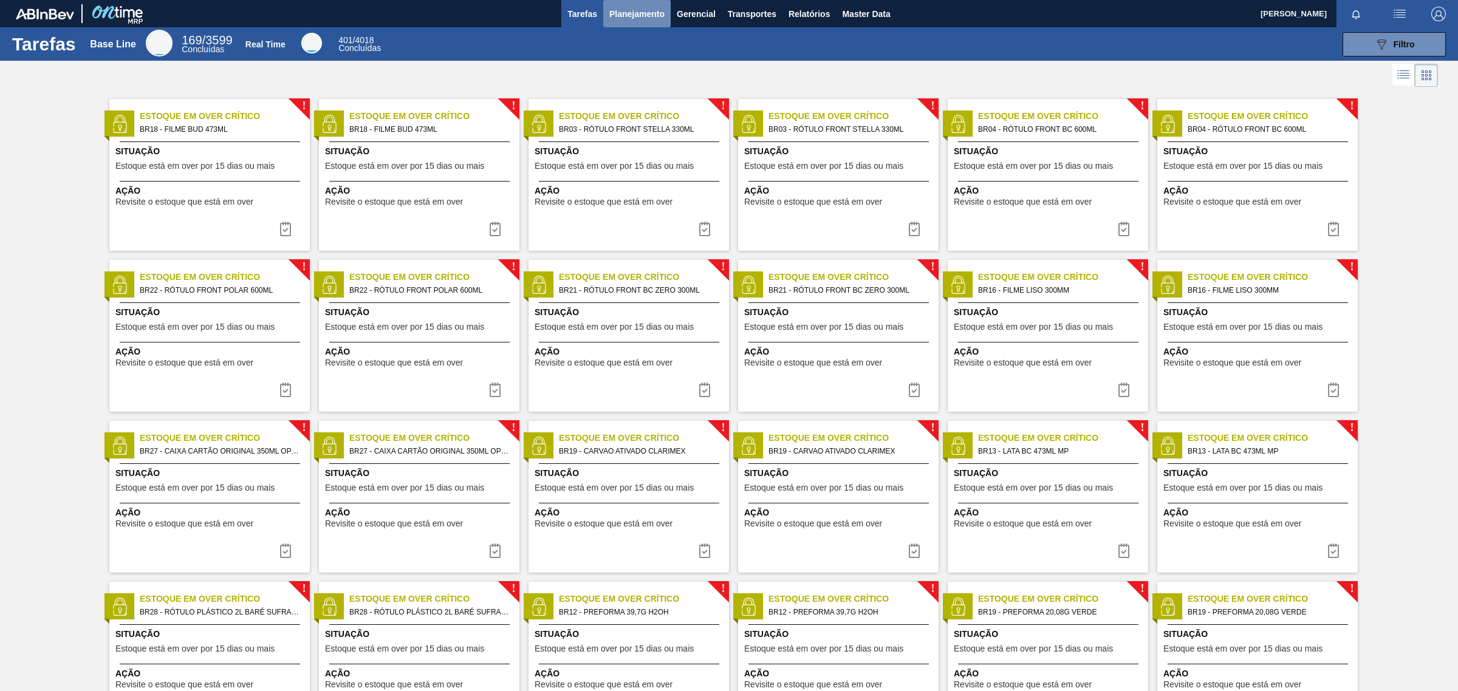
click at [648, 11] on span "Planejamento" at bounding box center [636, 14] width 55 height 15
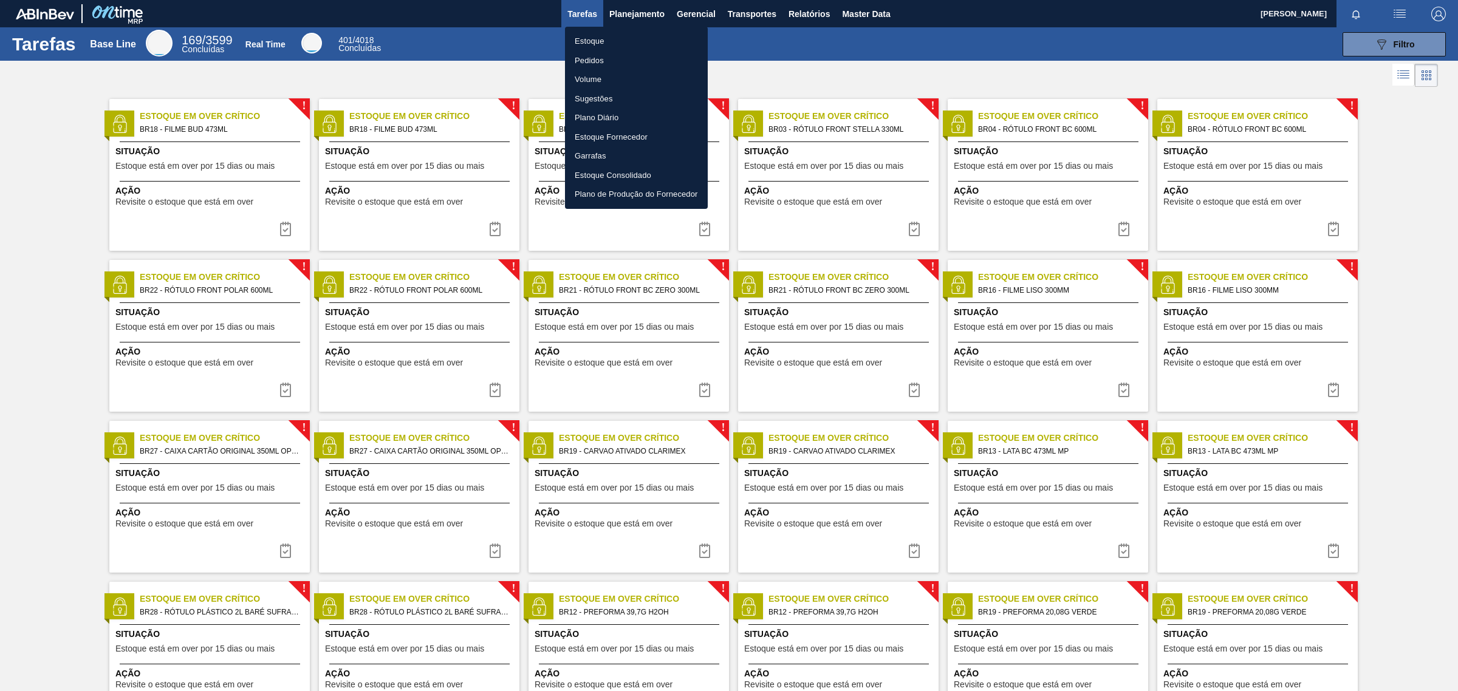
click at [587, 62] on li "Pedidos" at bounding box center [636, 60] width 143 height 19
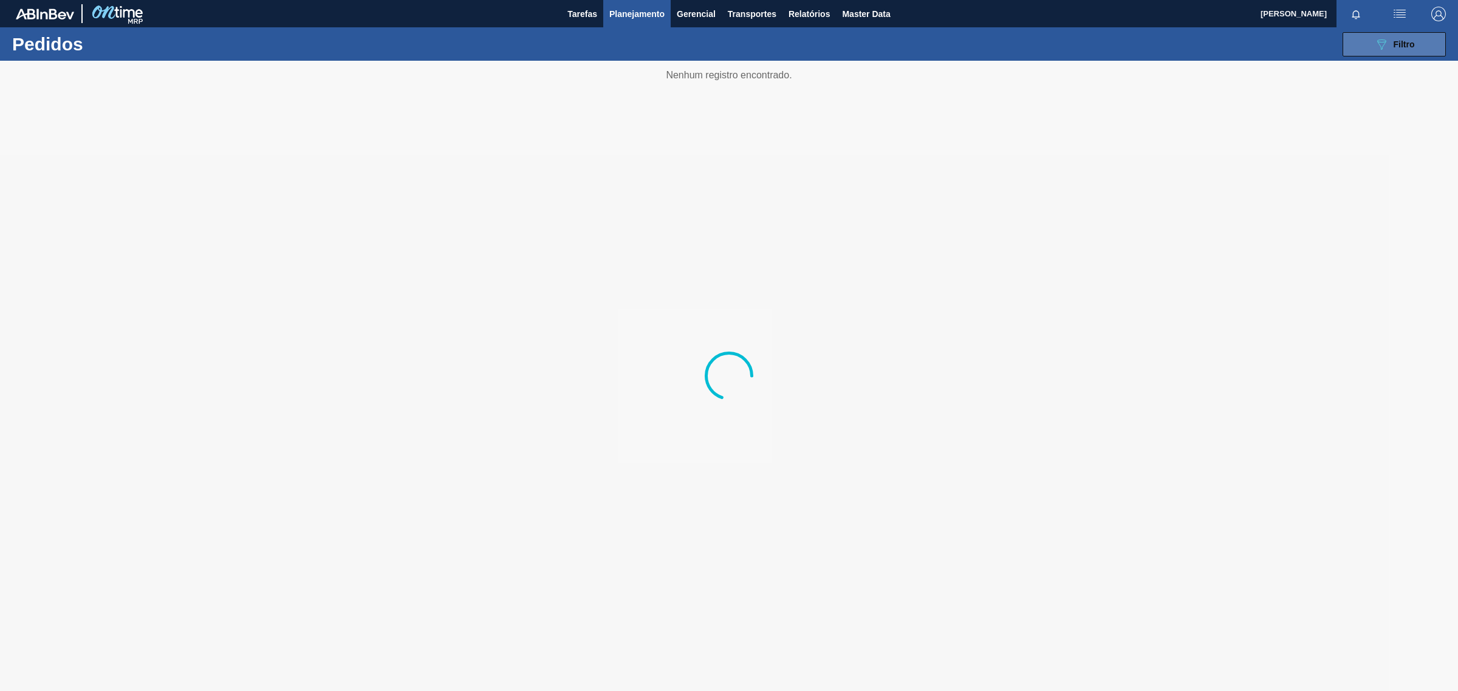
click at [1407, 44] on span "Filtro" at bounding box center [1404, 44] width 21 height 10
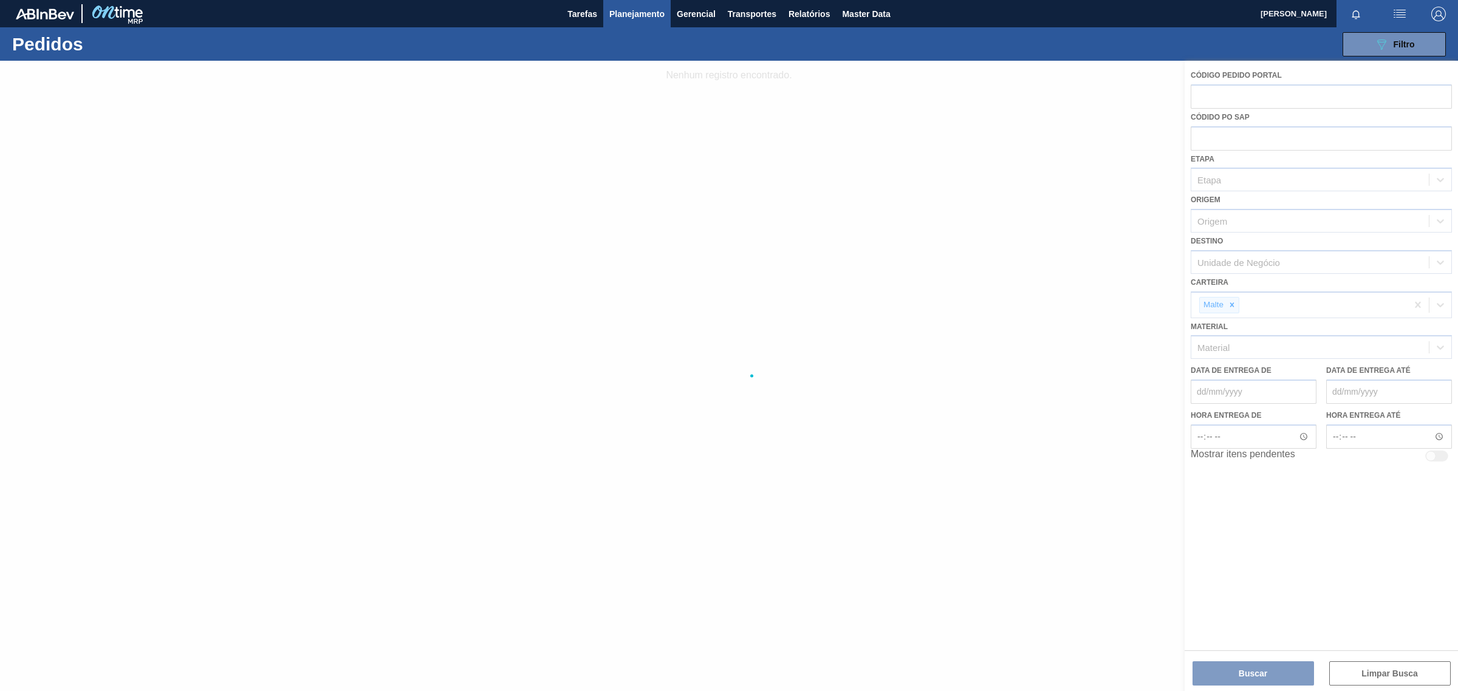
click at [1106, 74] on div at bounding box center [729, 376] width 1458 height 631
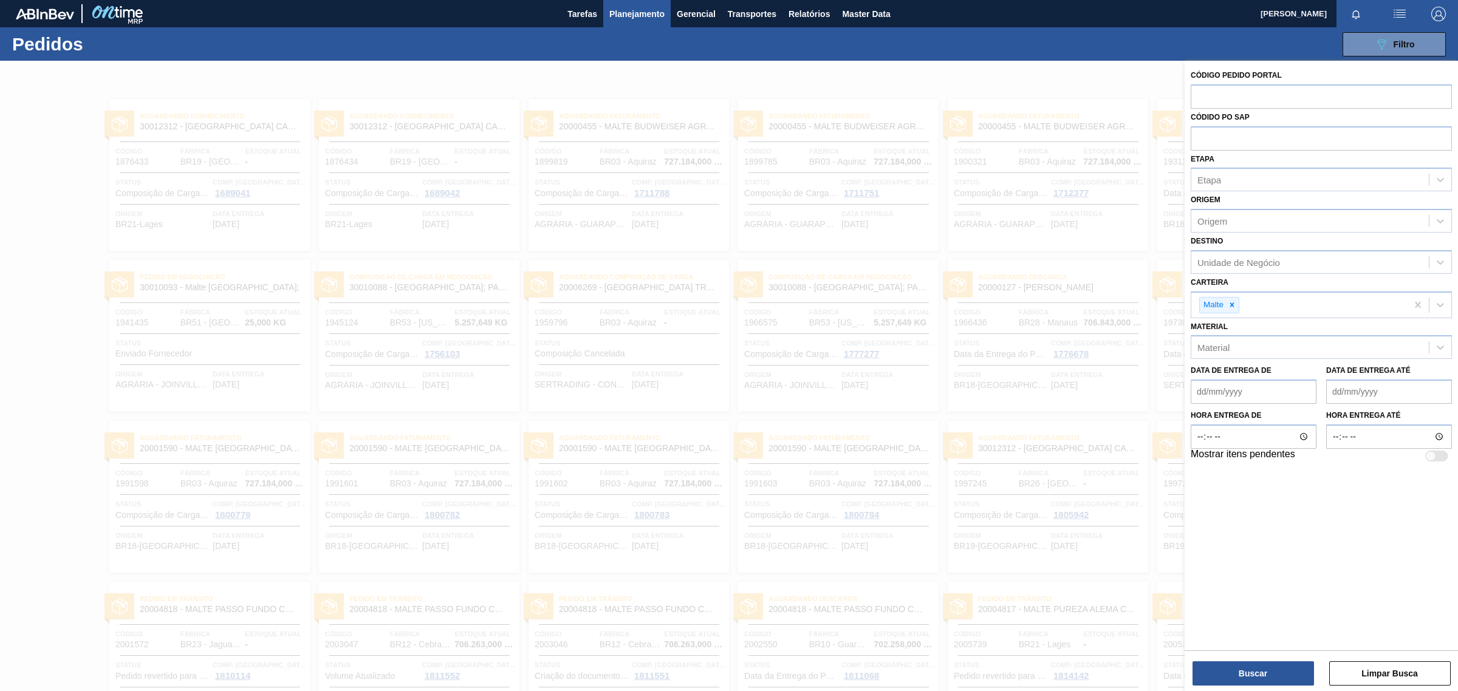
click at [24, 432] on div at bounding box center [729, 406] width 1458 height 691
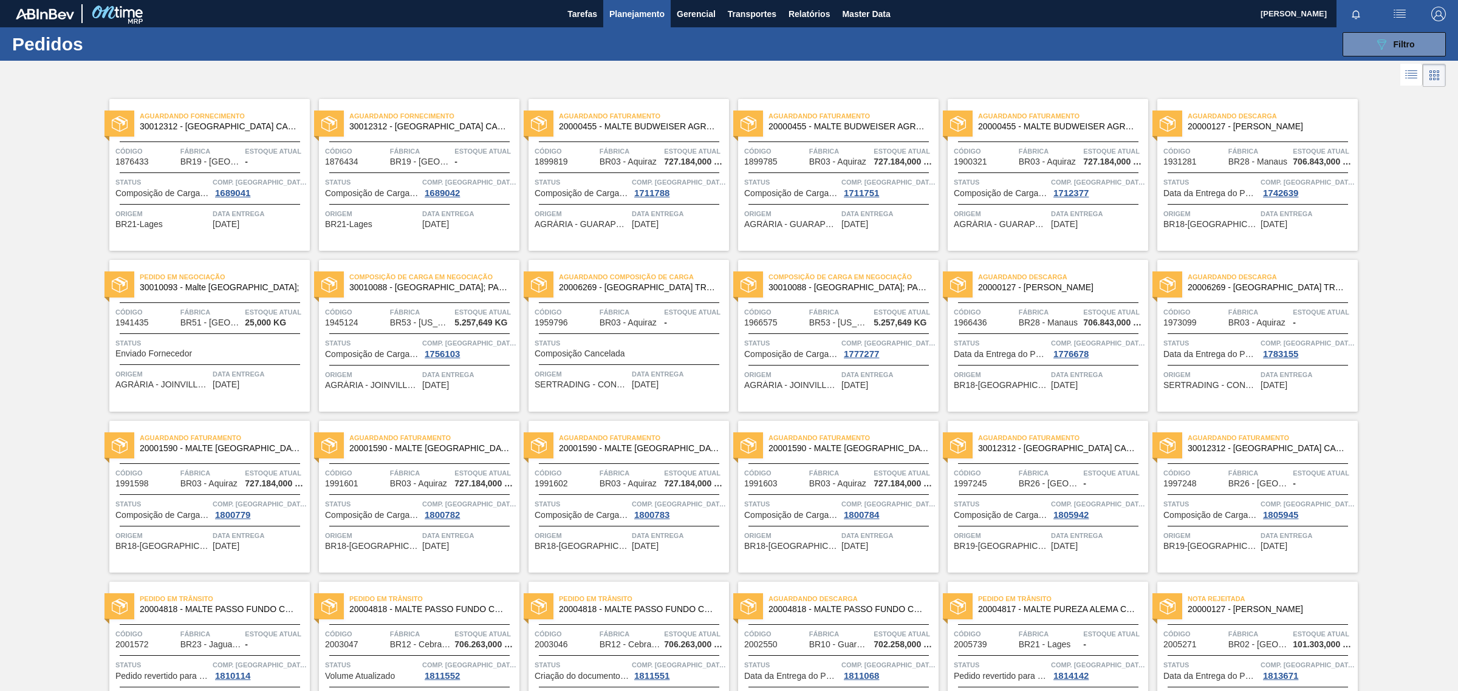
click at [330, 199] on div "Aguardando Fornecimento 30012312 - MALTA CARAMELO DE BOORTMALT BIG BAG Código 1…" at bounding box center [419, 175] width 200 height 152
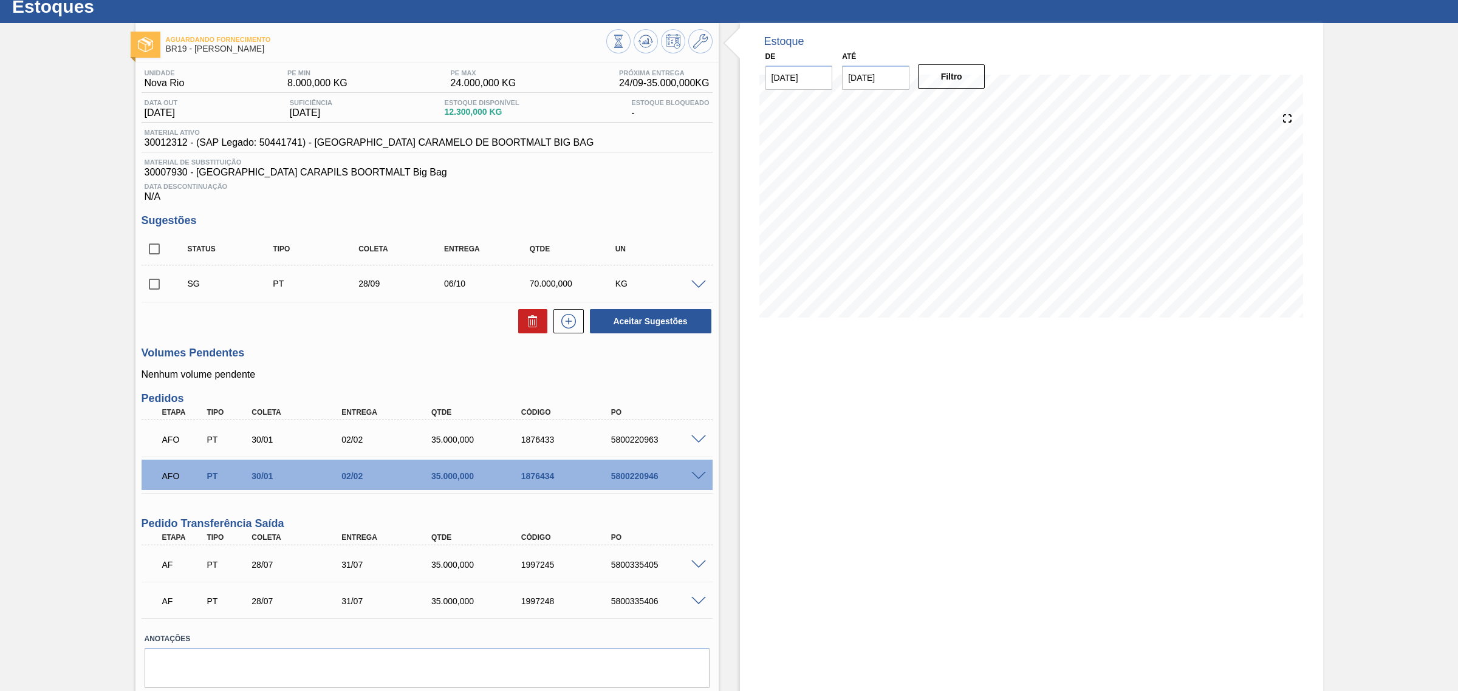
scroll to position [78, 0]
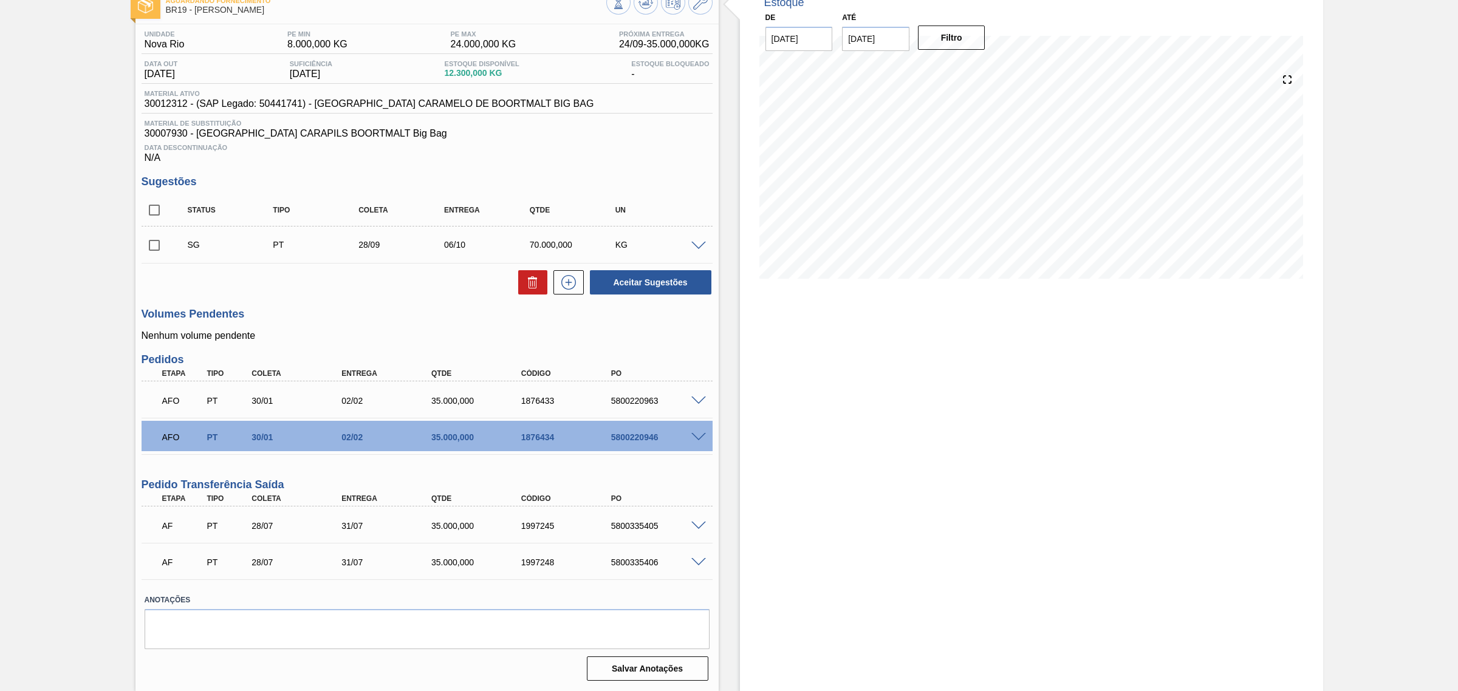
click at [699, 529] on span at bounding box center [698, 526] width 15 height 9
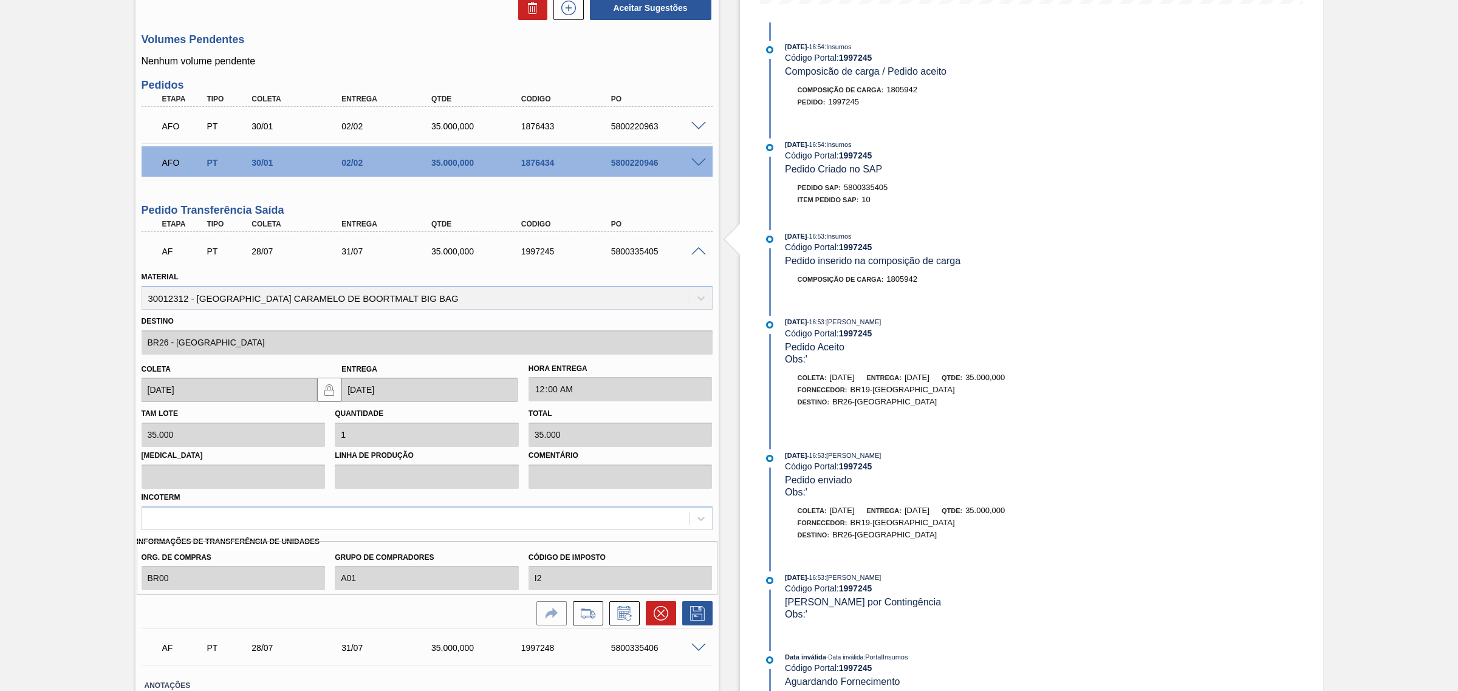
scroll to position [230, 0]
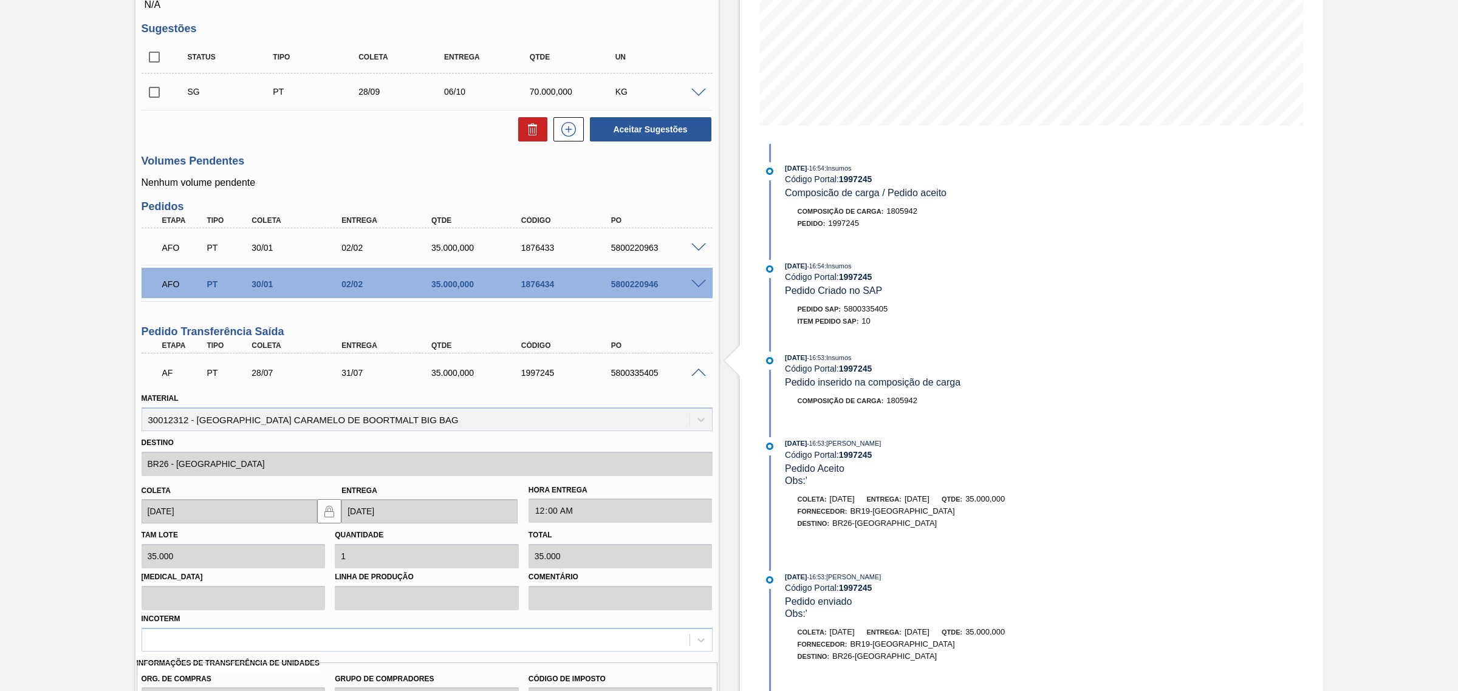
click at [691, 283] on span at bounding box center [698, 284] width 15 height 9
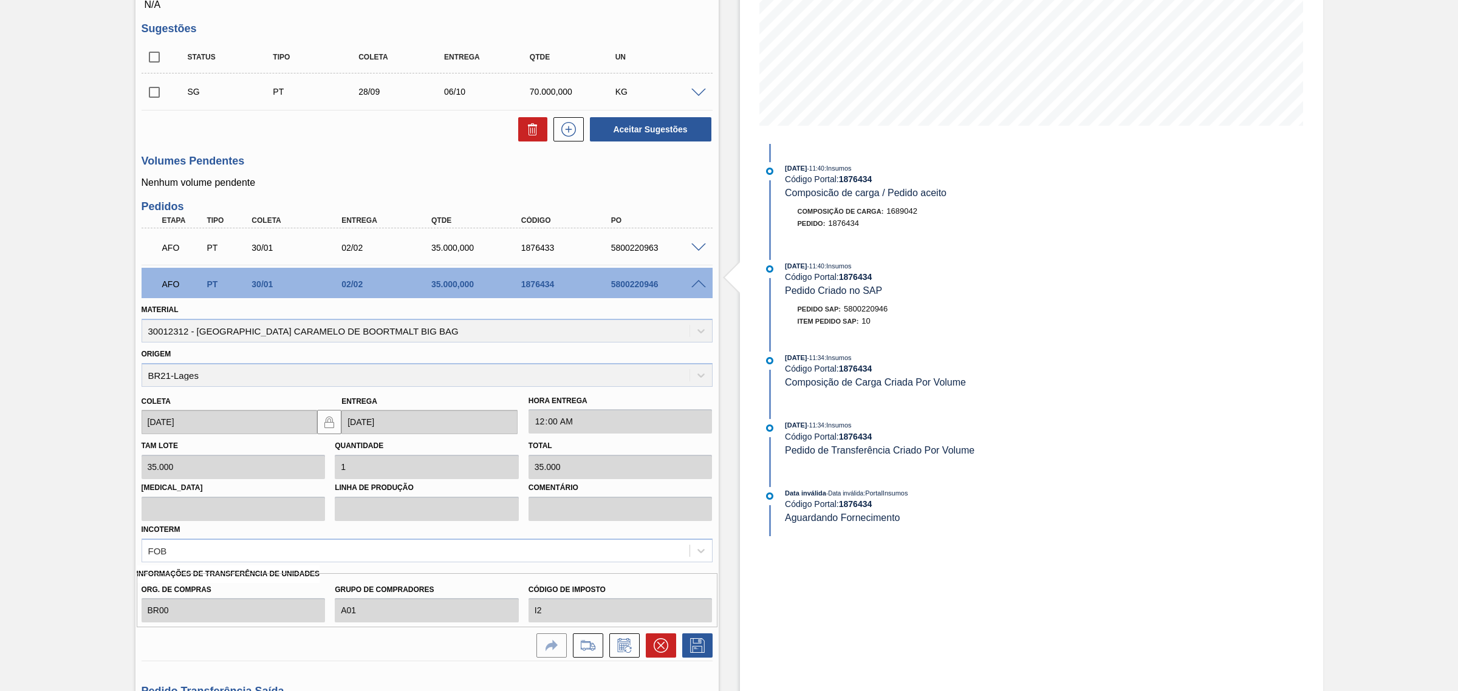
click at [677, 242] on div "AFO PT 30/01 02/02 35.000,000 1876433 5800220963" at bounding box center [423, 247] width 539 height 24
click at [699, 246] on span at bounding box center [698, 248] width 15 height 9
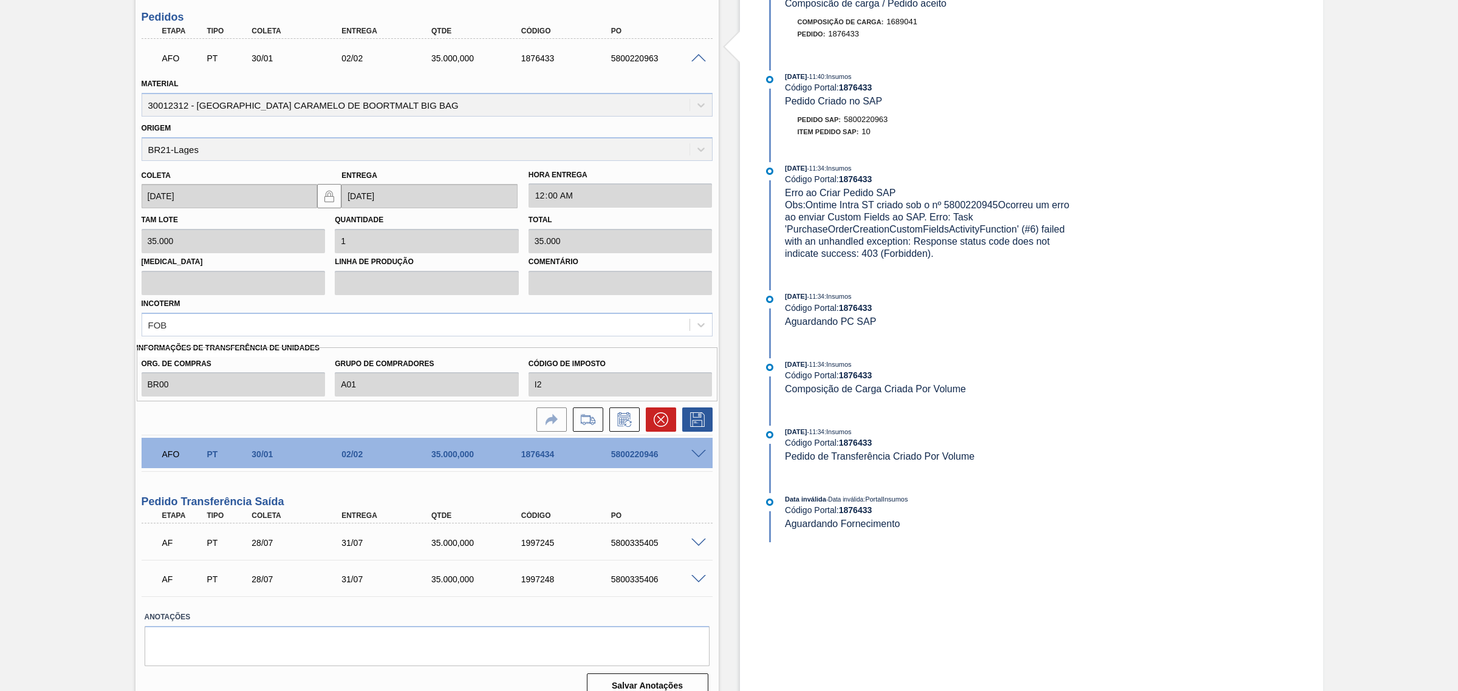
scroll to position [433, 0]
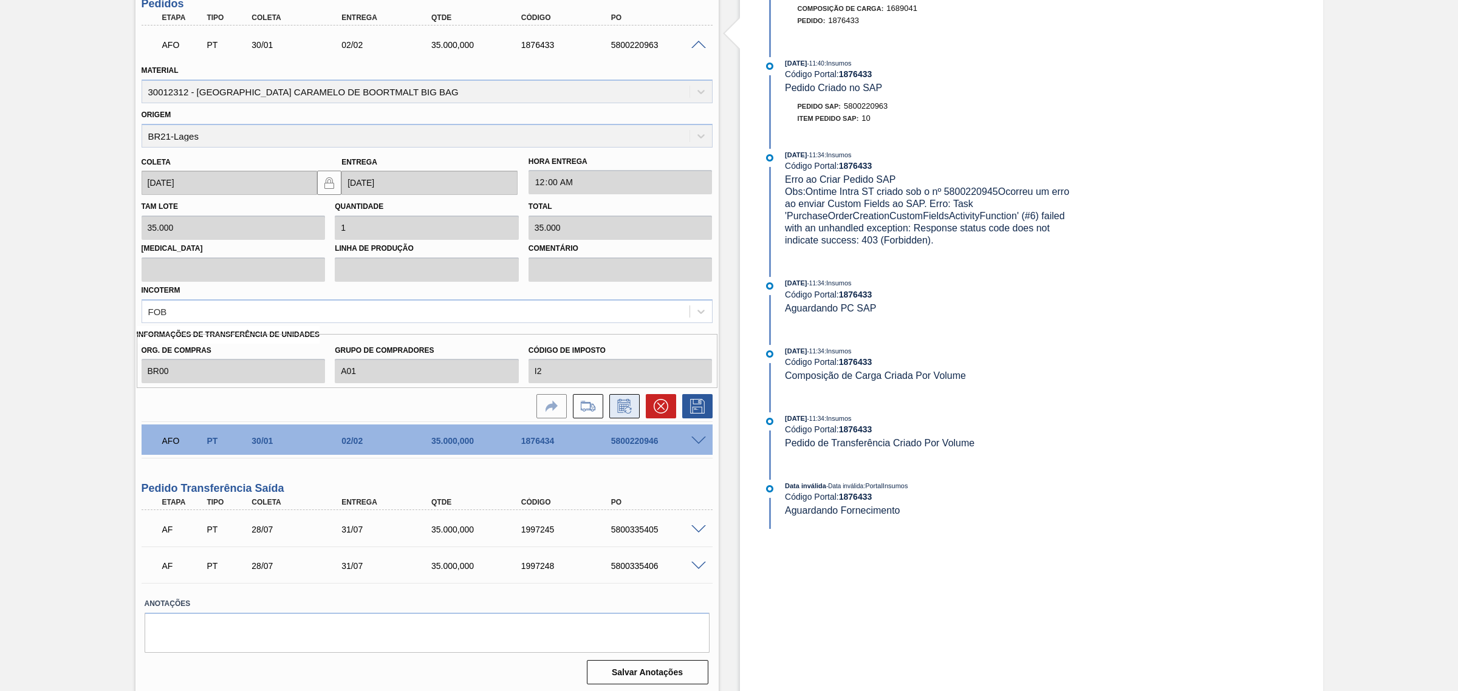
click at [626, 411] on icon at bounding box center [624, 406] width 19 height 15
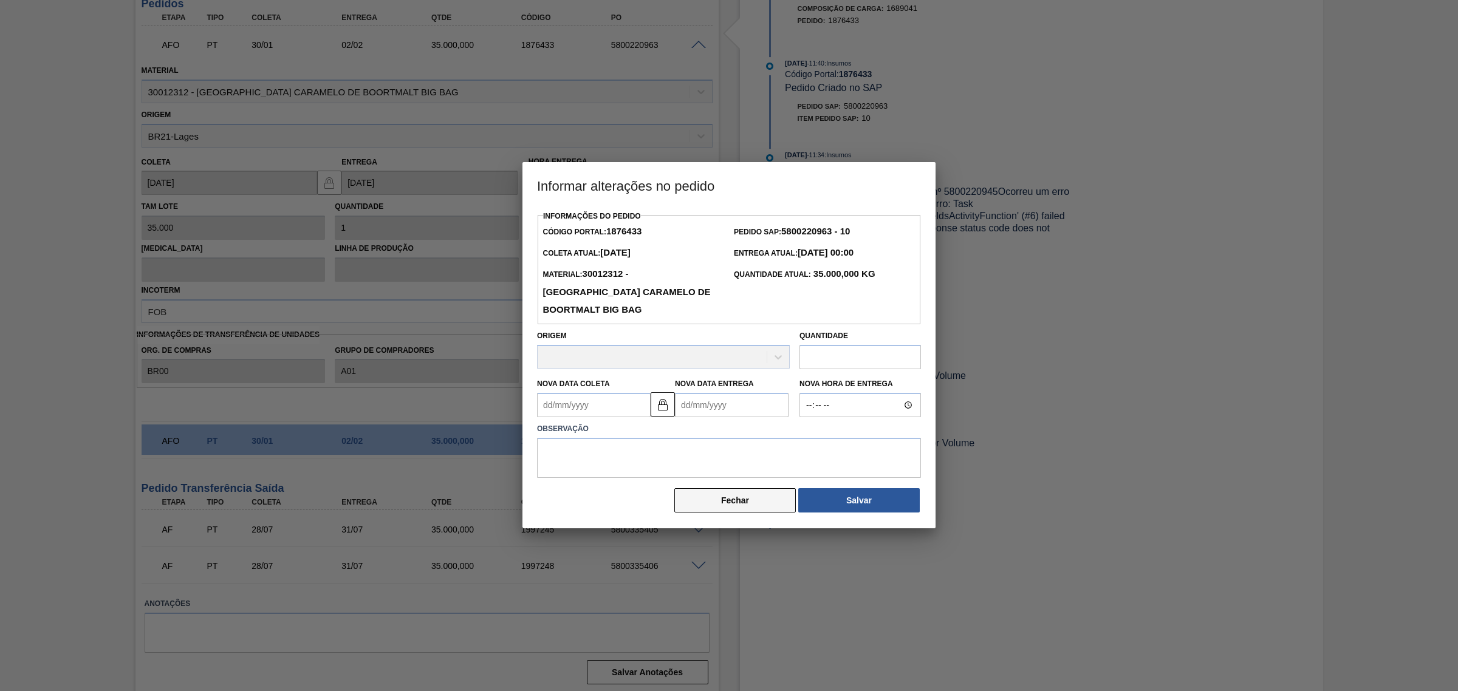
click at [769, 499] on button "Fechar" at bounding box center [735, 500] width 122 height 24
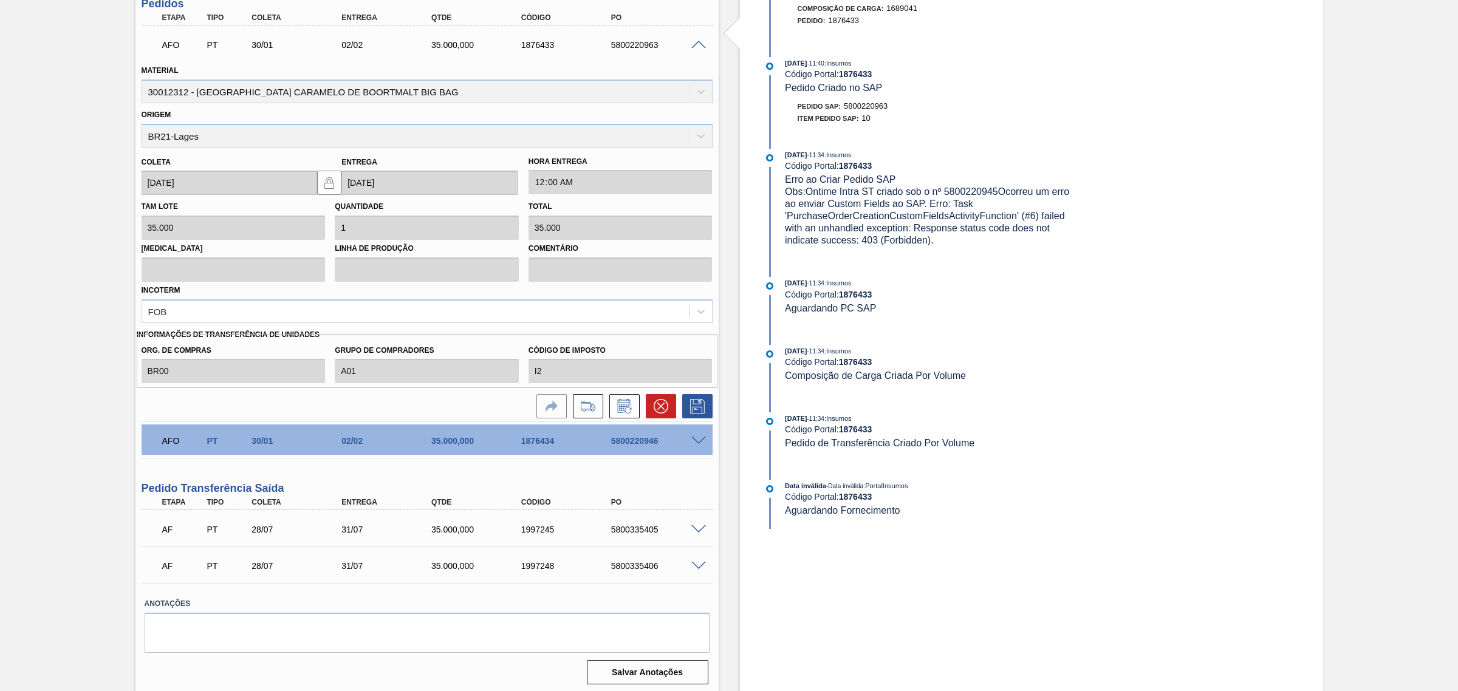
click at [688, 561] on div "AF PT 28/07 31/07 35.000,000 1997248 5800335406" at bounding box center [423, 565] width 539 height 24
click at [697, 565] on span at bounding box center [698, 566] width 15 height 9
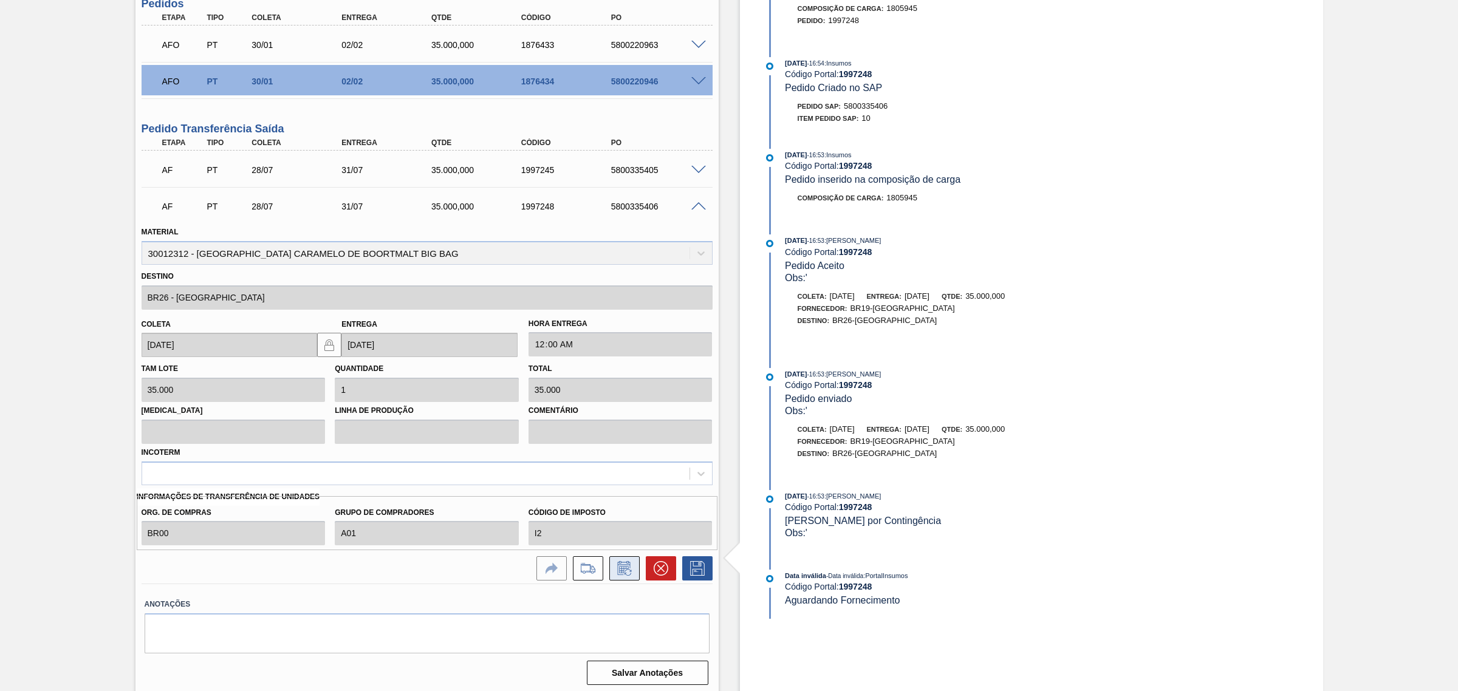
click at [622, 575] on icon at bounding box center [623, 568] width 13 height 14
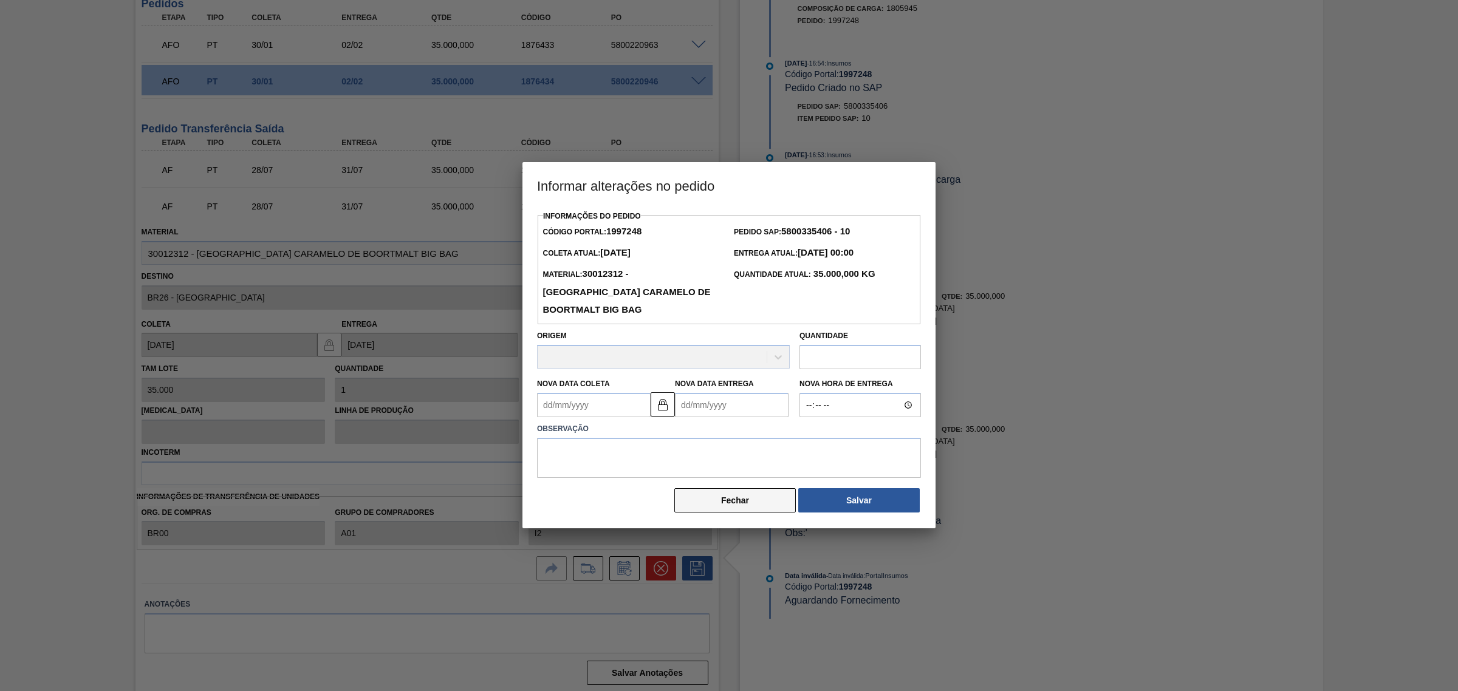
click at [745, 504] on button "Fechar" at bounding box center [735, 500] width 122 height 24
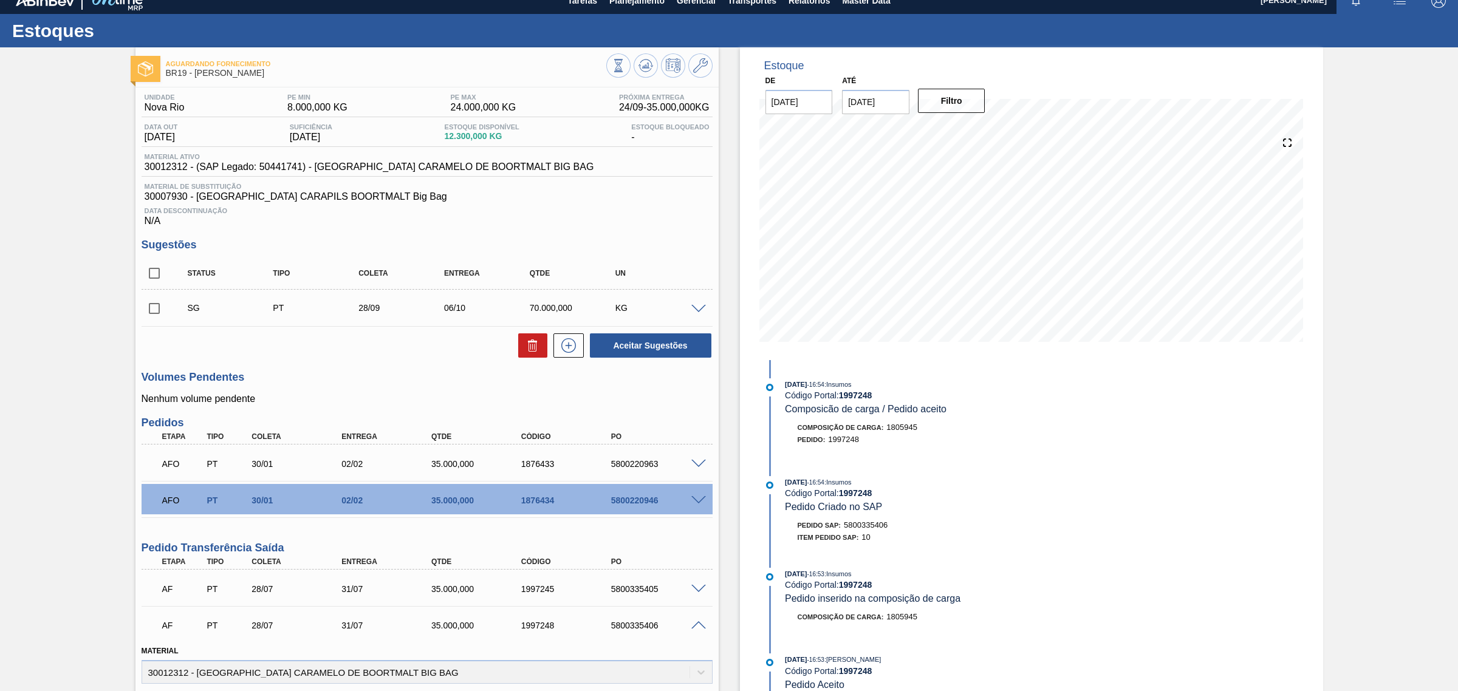
scroll to position [0, 0]
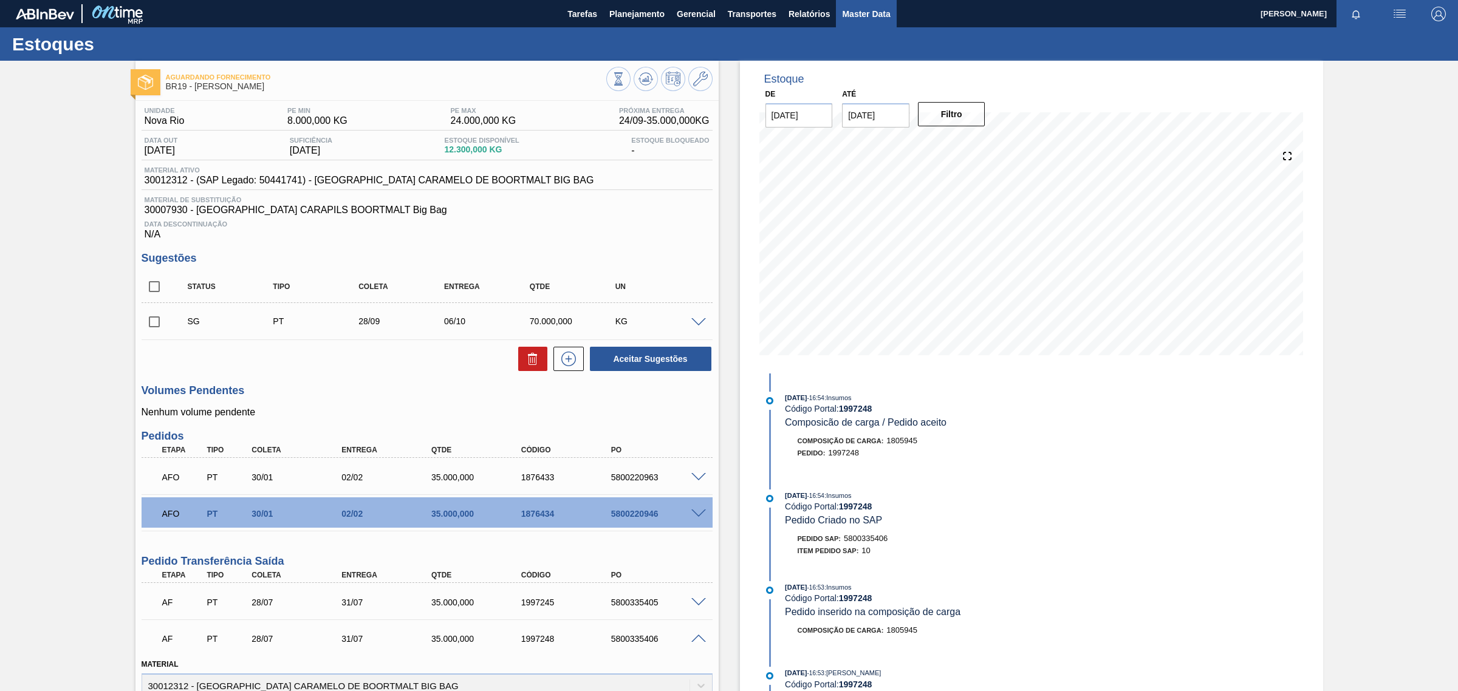
click at [871, 13] on span "Master Data" at bounding box center [866, 14] width 48 height 15
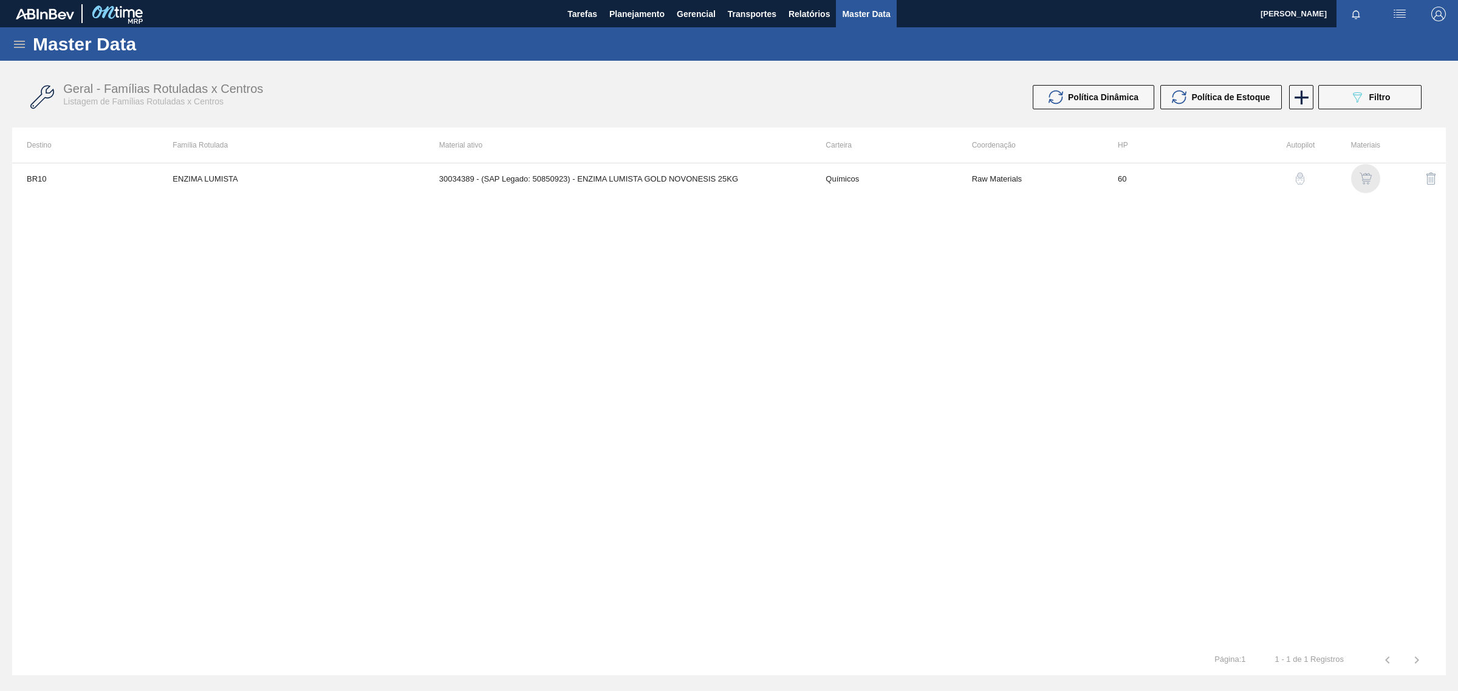
click at [1370, 177] on img "button" at bounding box center [1366, 179] width 12 height 12
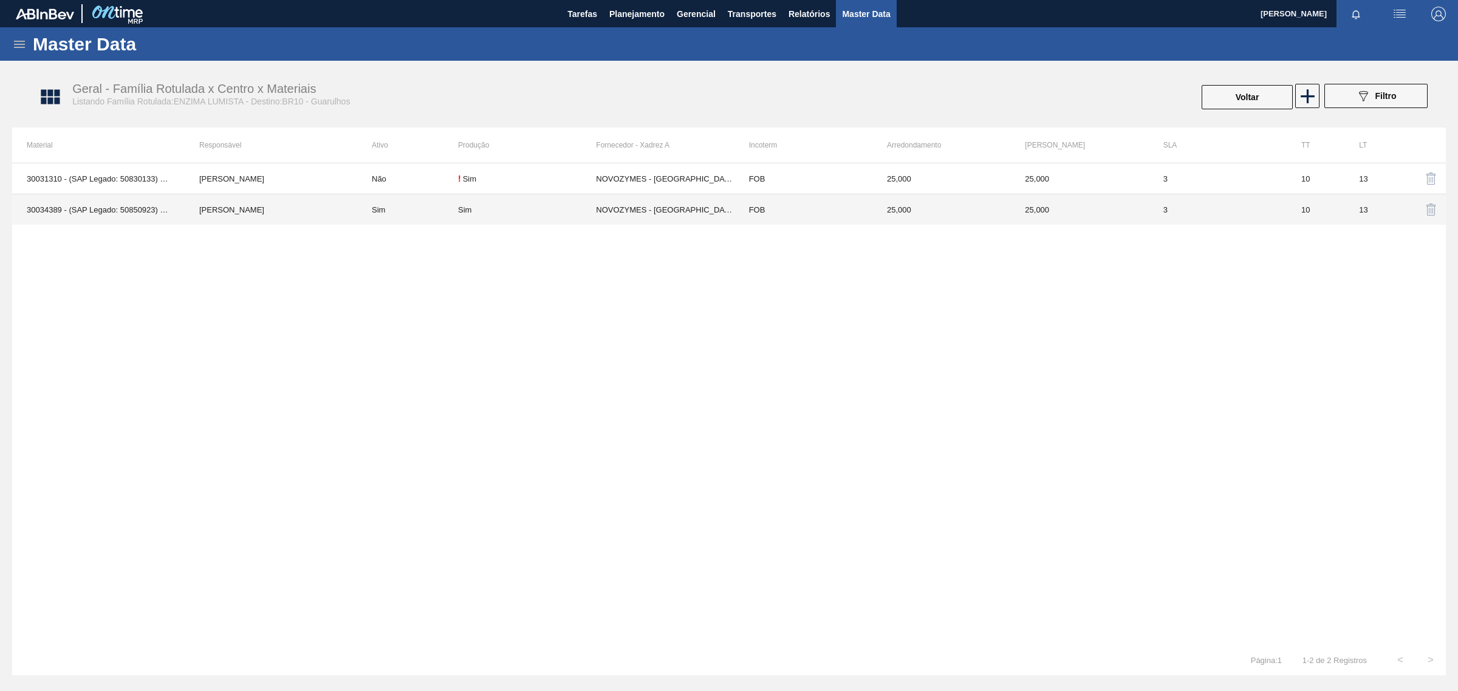
click at [1161, 194] on td "3" at bounding box center [1218, 209] width 138 height 31
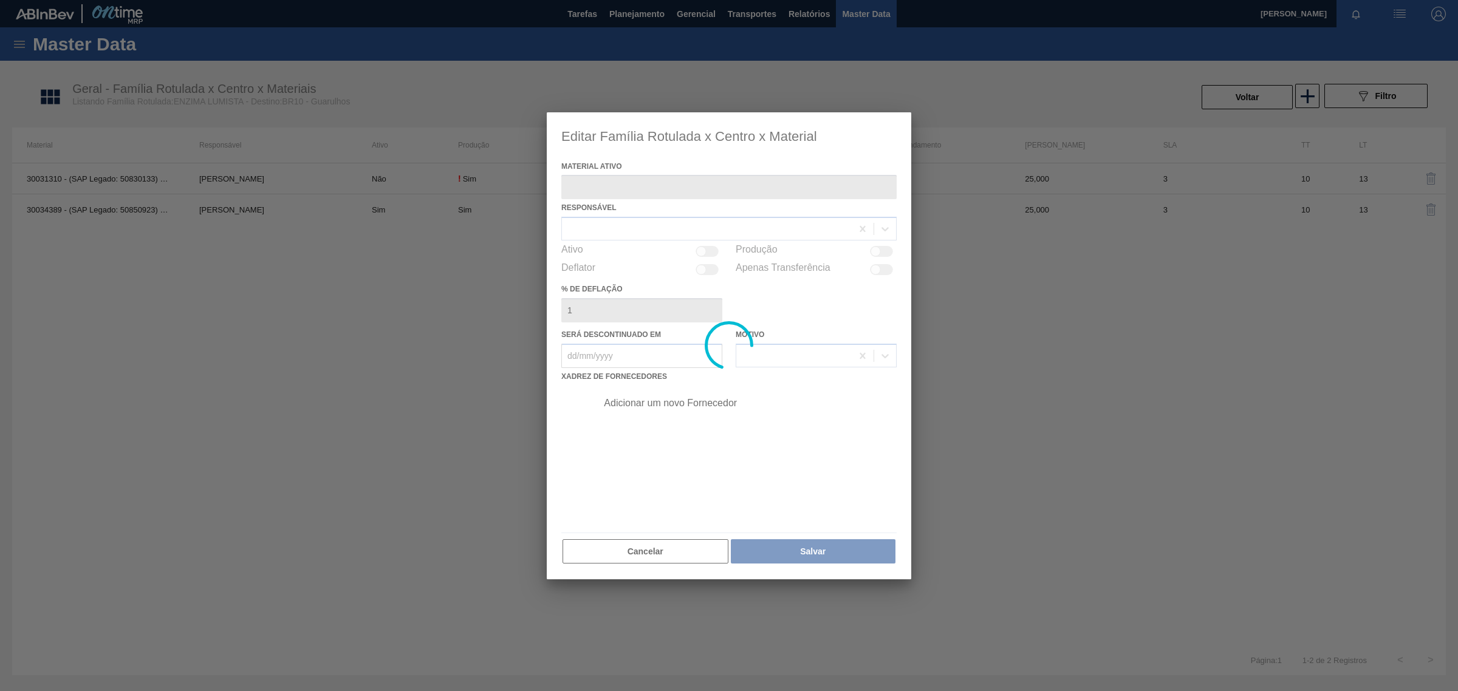
type ativo "30034389 - (SAP Legado: 50850923) - ENZIMA LUMISTA GOLD NOVONESIS 25KG"
checkbox input "true"
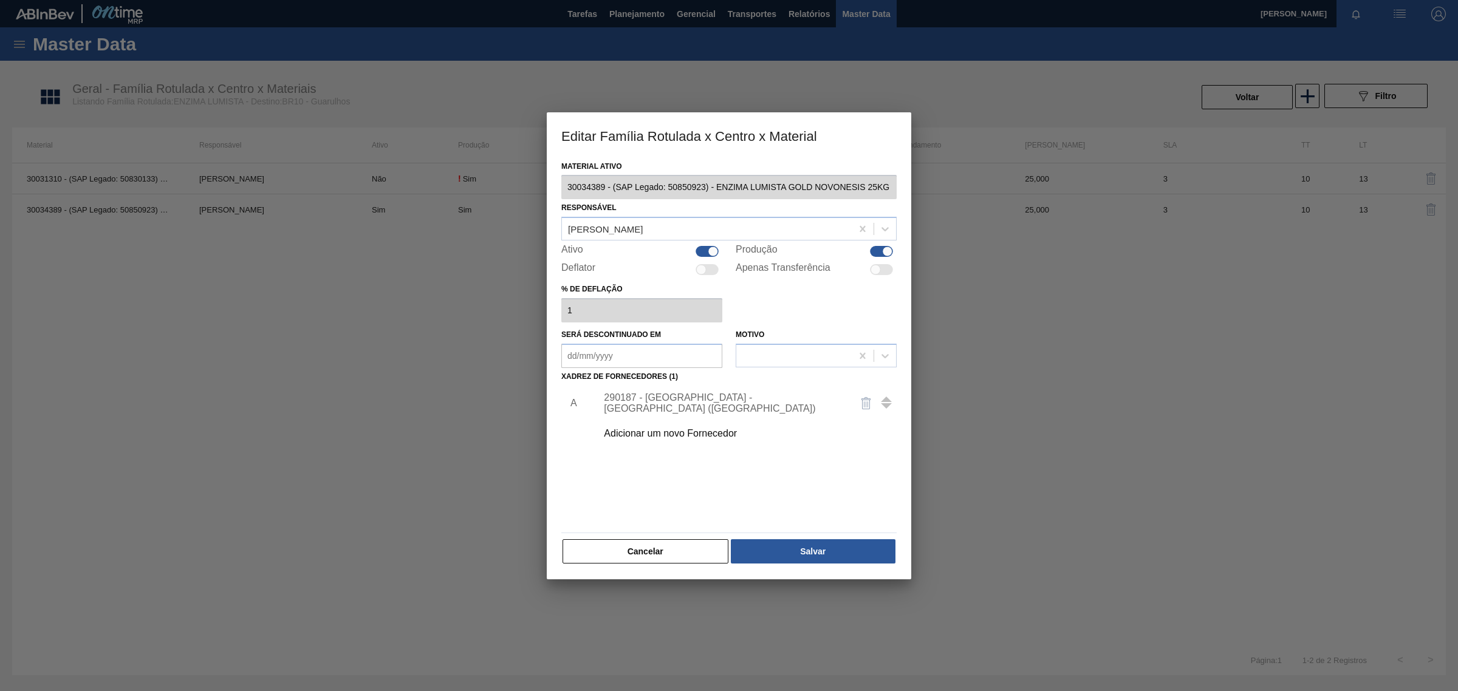
click at [1004, 362] on div at bounding box center [729, 345] width 1458 height 691
click at [626, 550] on button "Cancelar" at bounding box center [646, 552] width 166 height 24
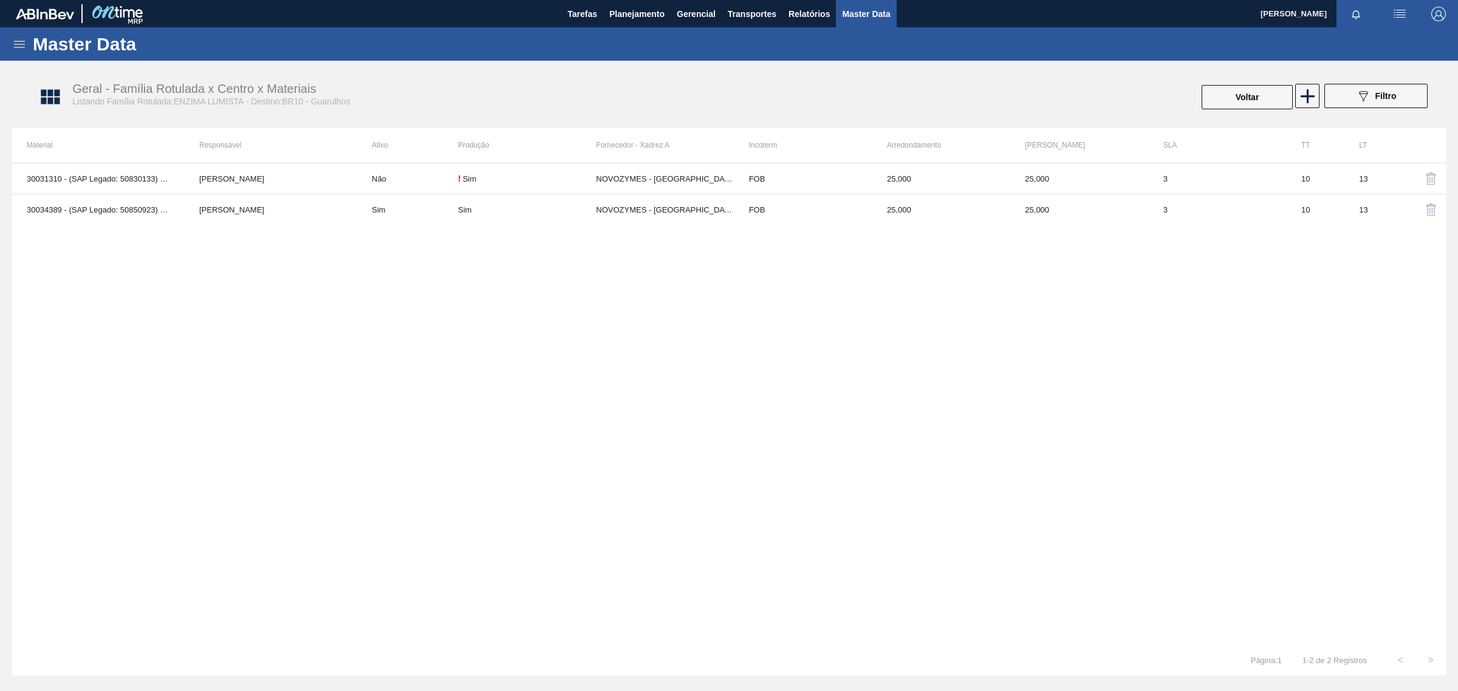
click at [16, 44] on icon at bounding box center [19, 44] width 15 height 15
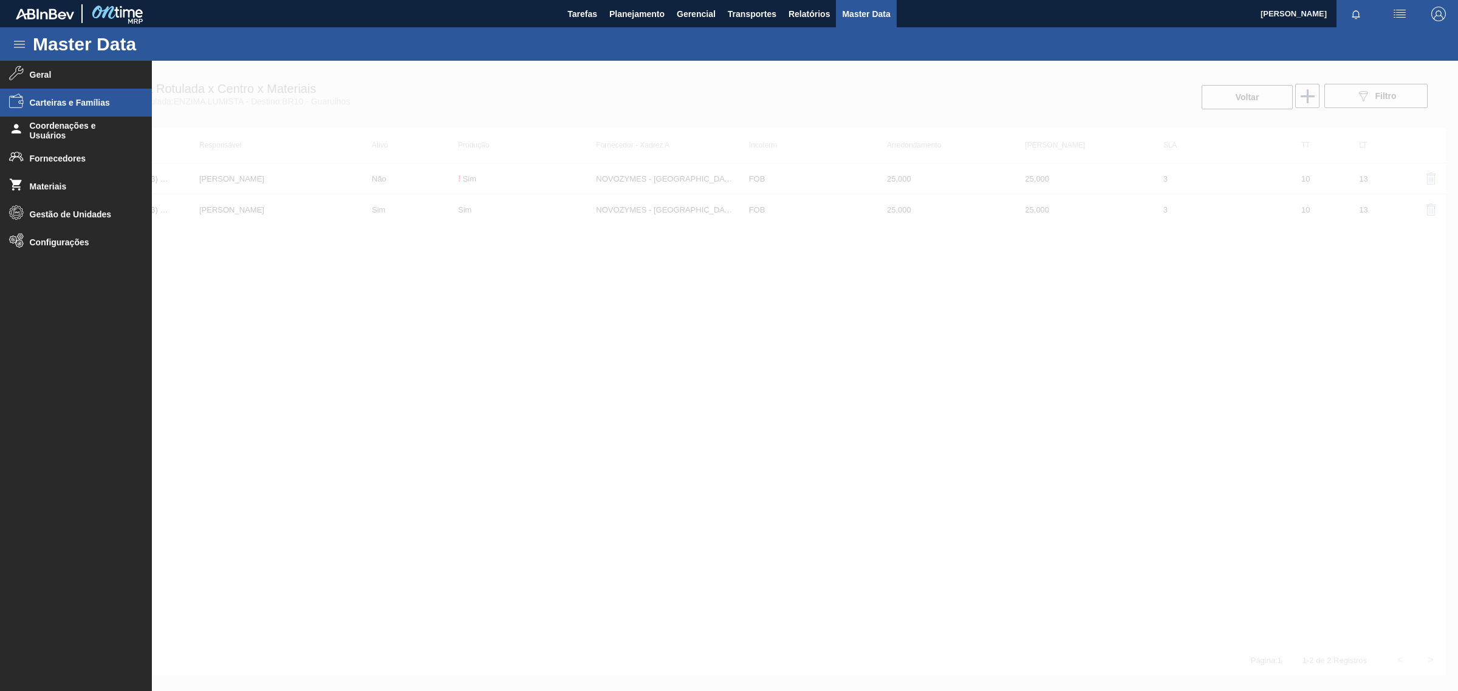
click at [62, 97] on li "Carteiras e Famílias" at bounding box center [76, 103] width 152 height 28
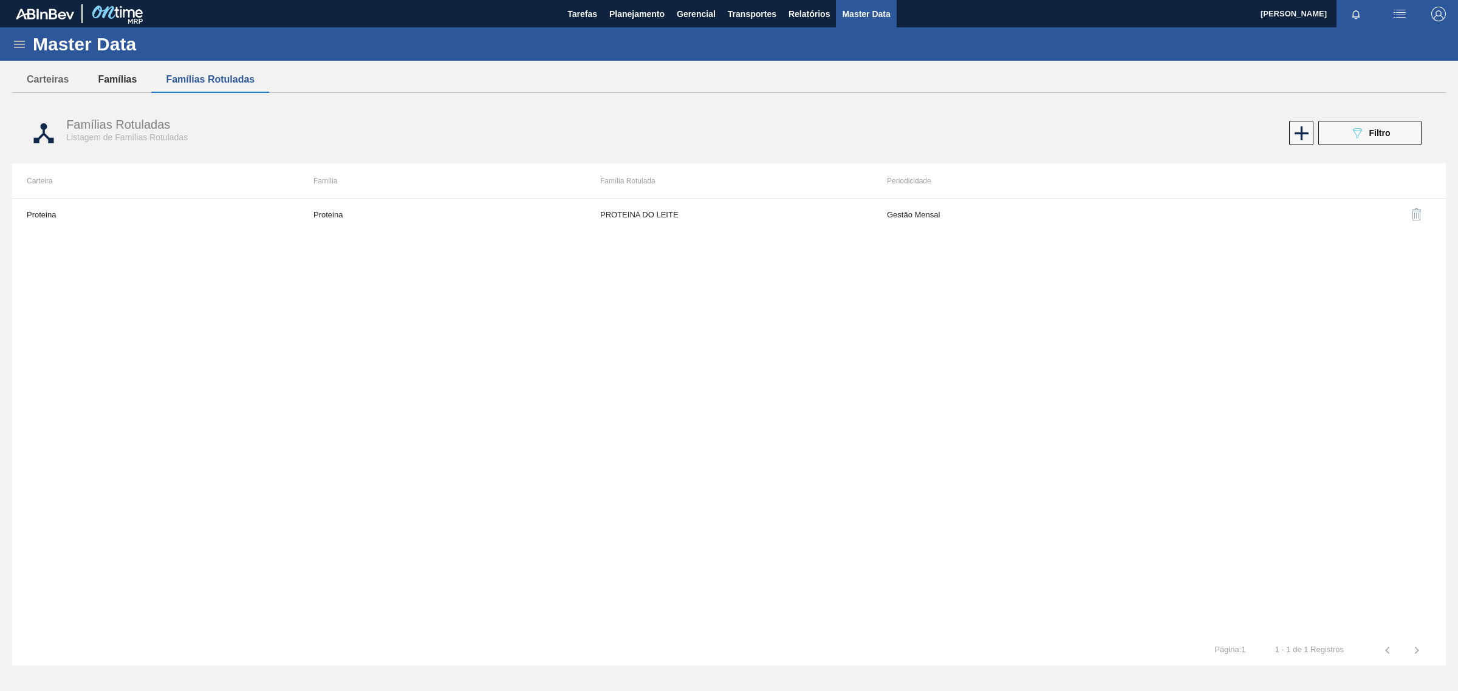
click at [110, 88] on button "Famílias" at bounding box center [117, 80] width 68 height 26
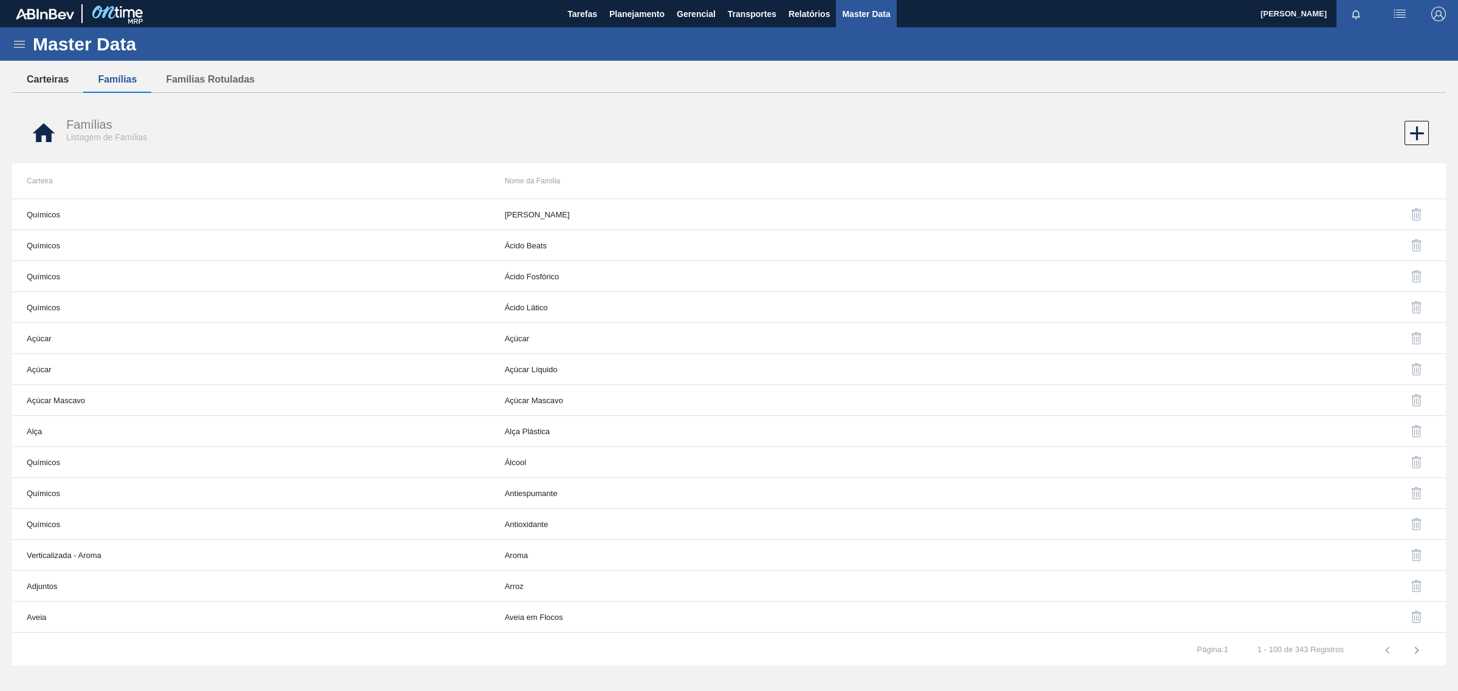
click at [58, 80] on button "Carteiras" at bounding box center [47, 80] width 71 height 26
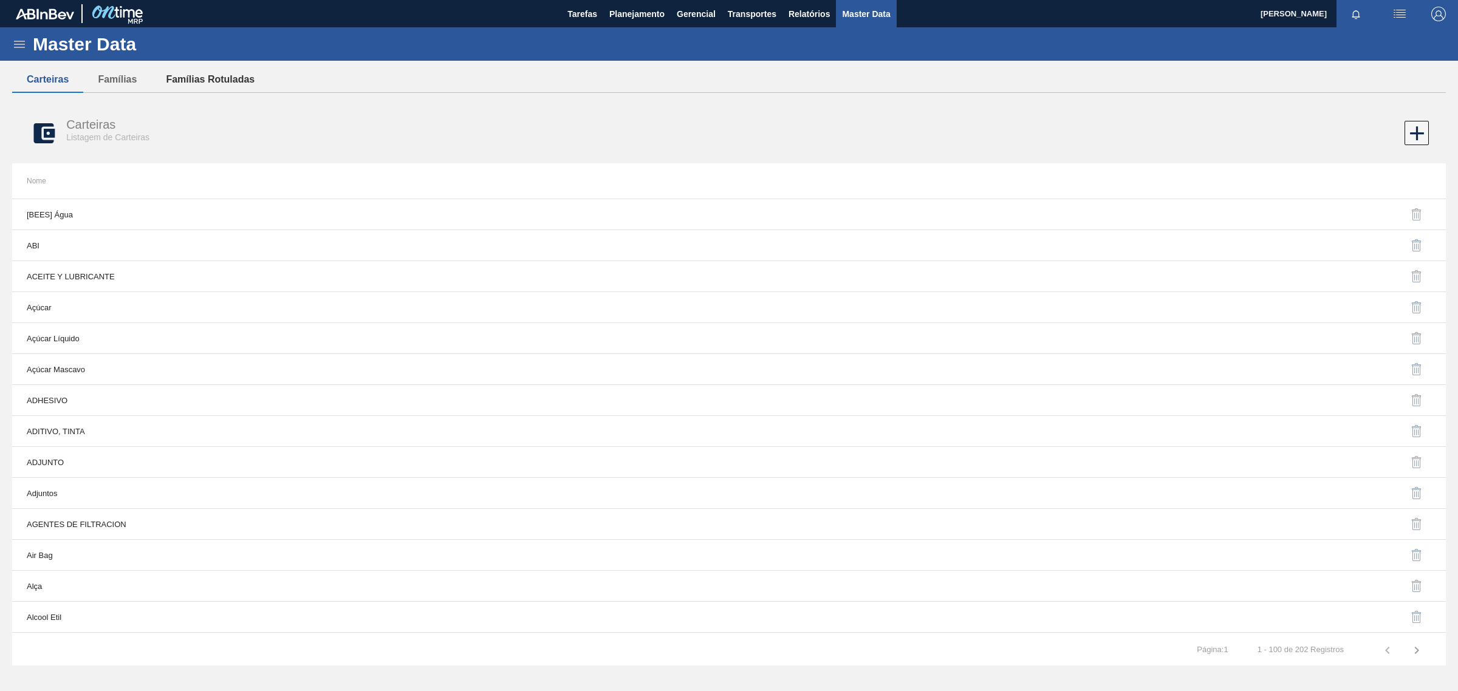
click at [205, 78] on button "Famílias Rotuladas" at bounding box center [210, 80] width 118 height 26
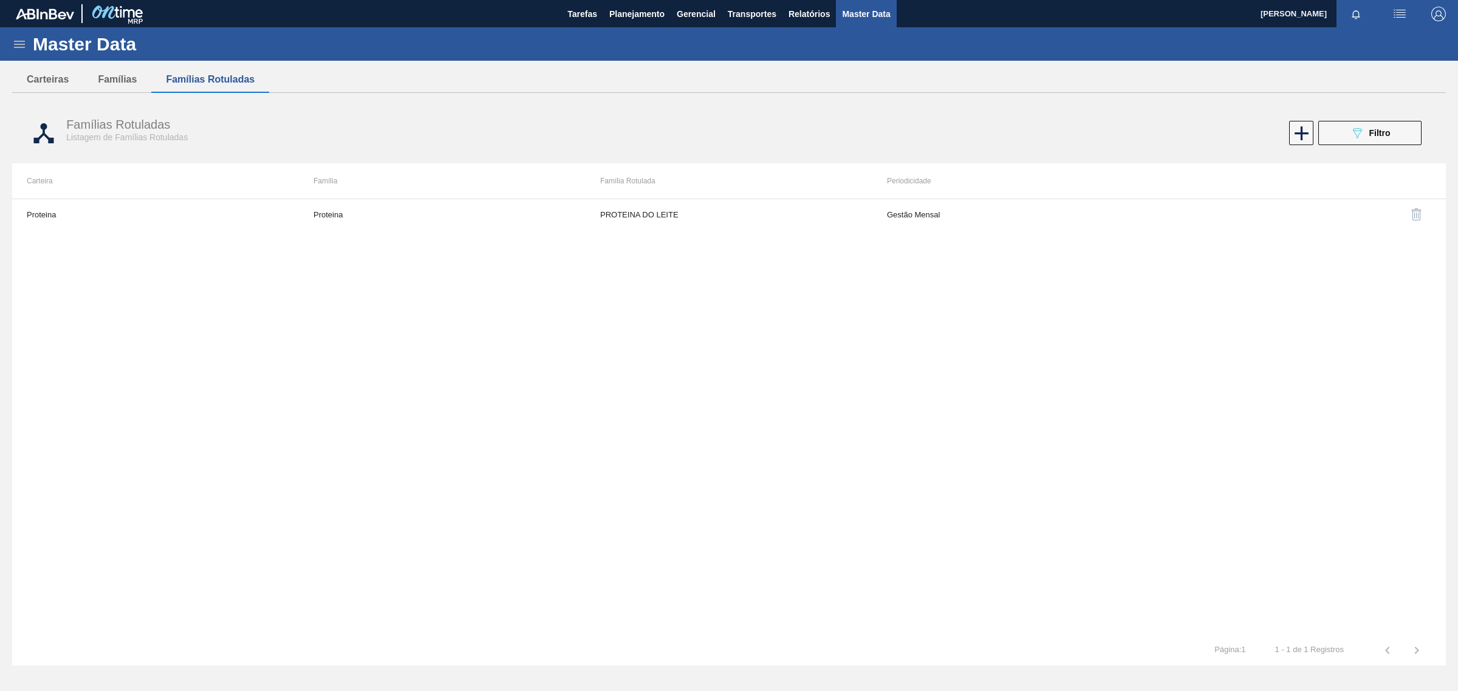
click at [16, 43] on icon at bounding box center [19, 44] width 15 height 15
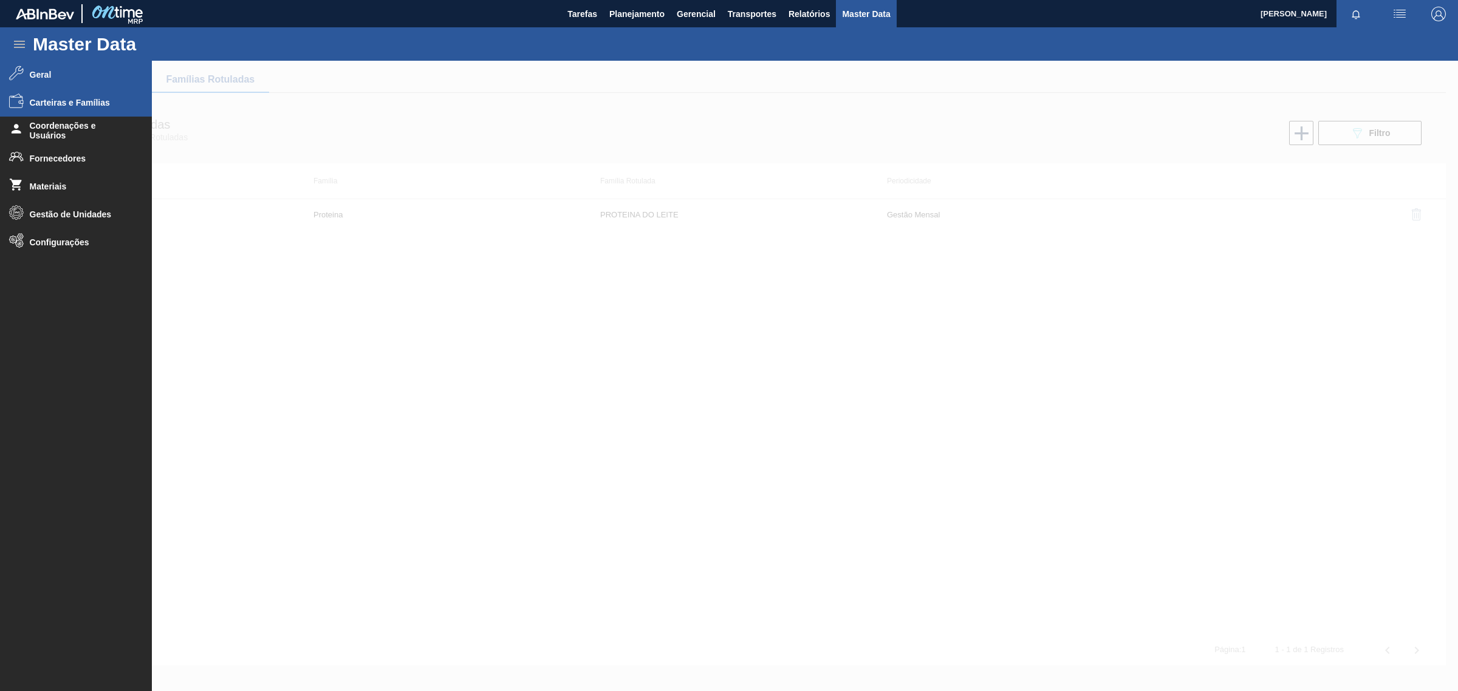
click at [26, 83] on li "Geral" at bounding box center [76, 75] width 152 height 28
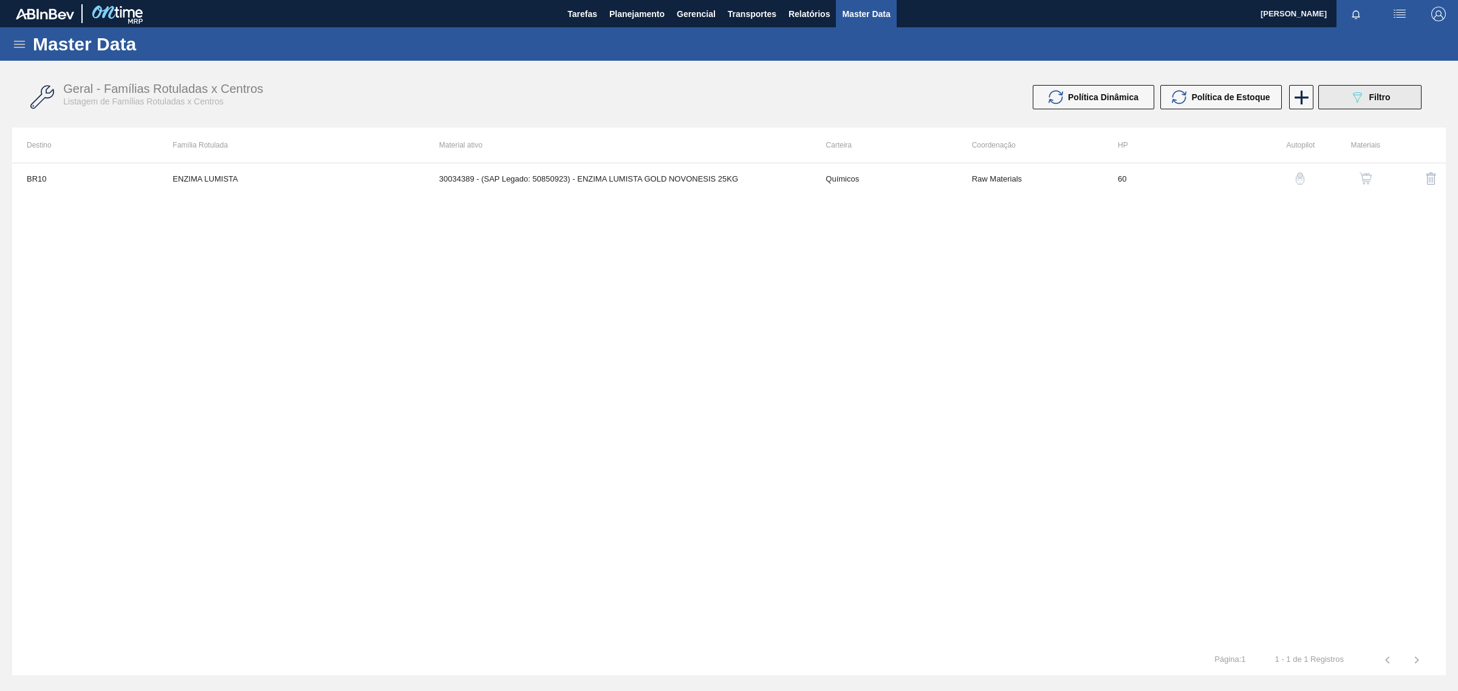
click at [1365, 94] on div "089F7B8B-B2A5-4AFE-B5C0-19BA573D28AC Filtro" at bounding box center [1370, 97] width 41 height 15
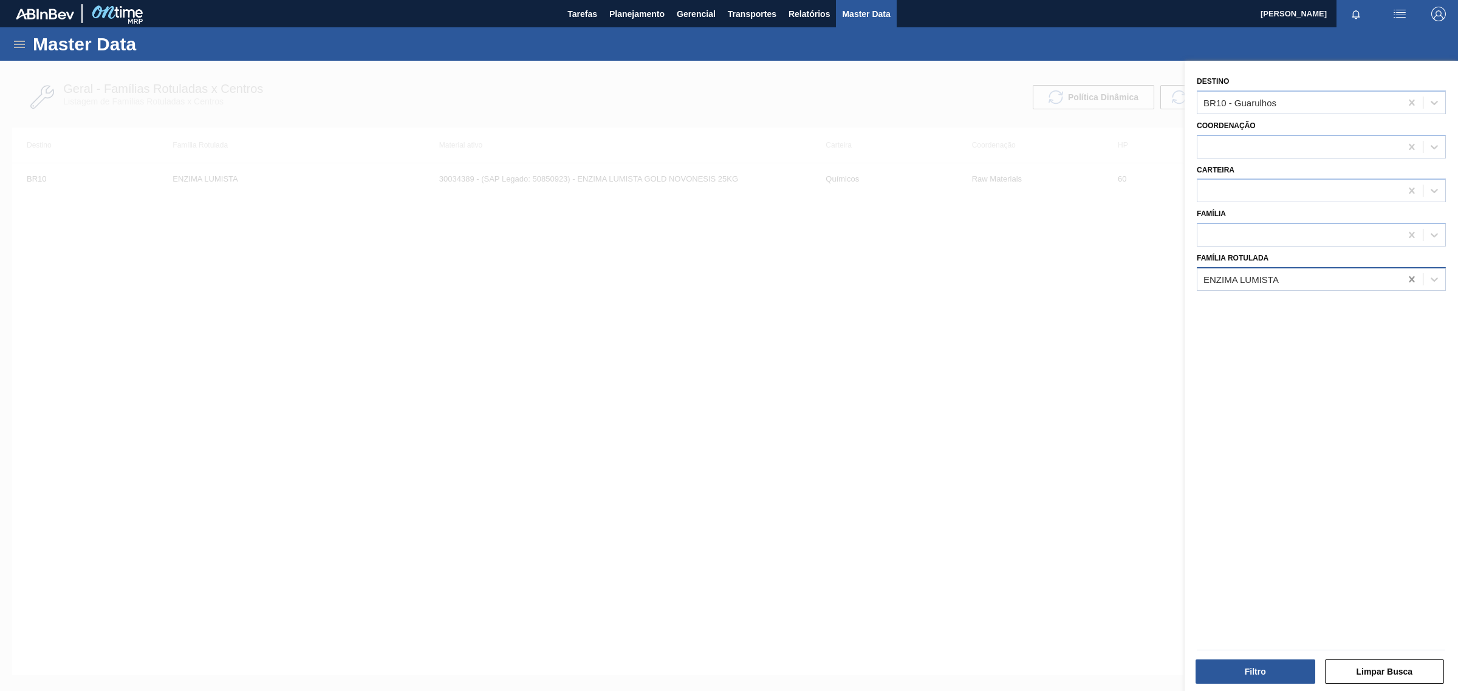
click at [1406, 276] on icon at bounding box center [1412, 279] width 12 height 12
click at [1406, 99] on icon at bounding box center [1412, 103] width 12 height 12
click at [1223, 237] on div at bounding box center [1300, 236] width 204 height 18
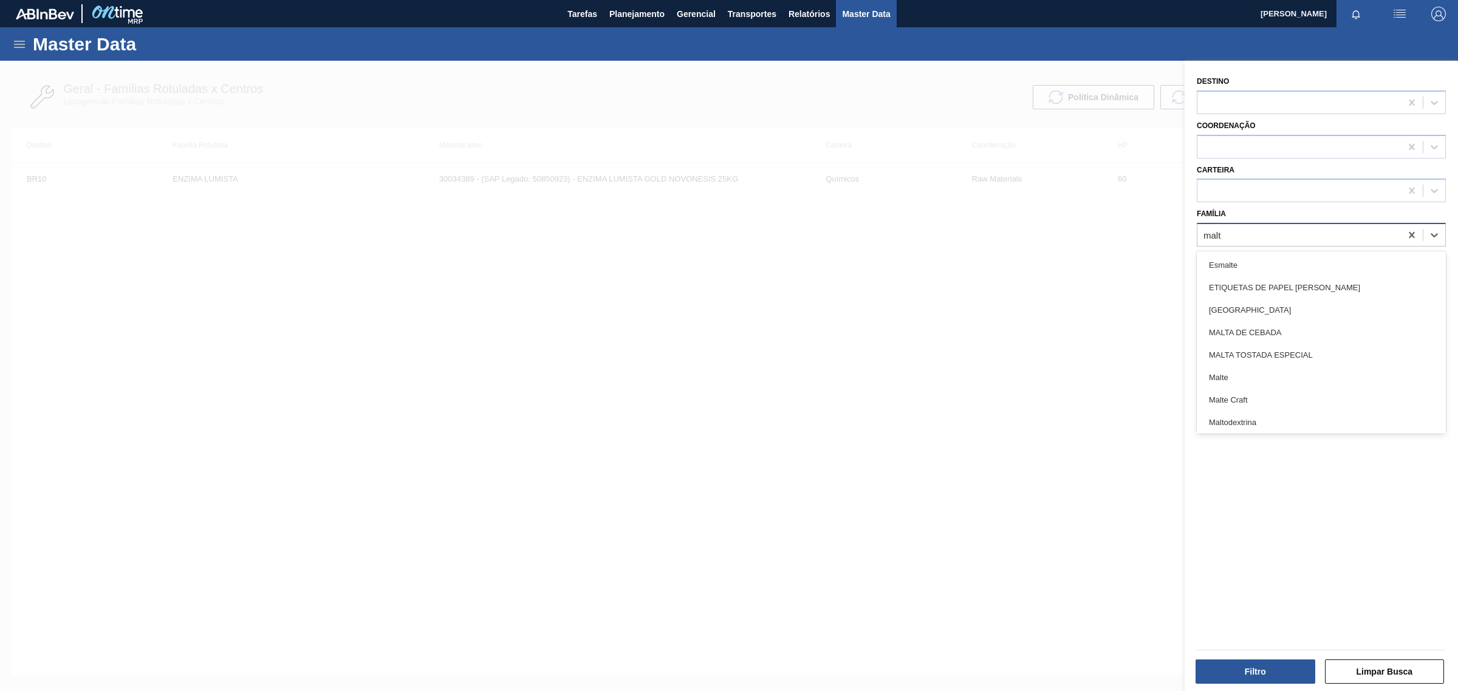
type input "malte"
click at [1219, 287] on div "Malte" at bounding box center [1321, 287] width 249 height 22
click at [1283, 439] on div "Destino Coordenação Carteira Família Malte Família Rotulada" at bounding box center [1321, 378] width 273 height 634
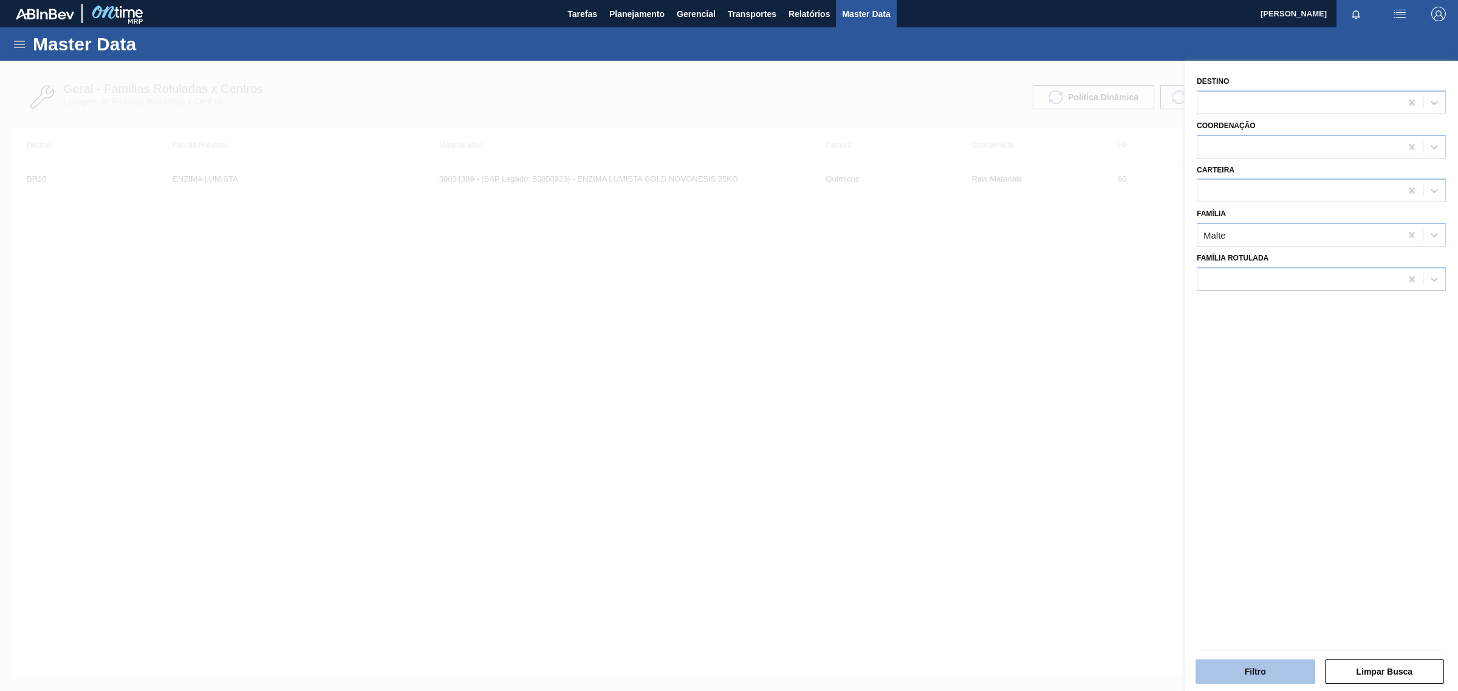
click at [1270, 672] on button "Filtro" at bounding box center [1256, 672] width 120 height 24
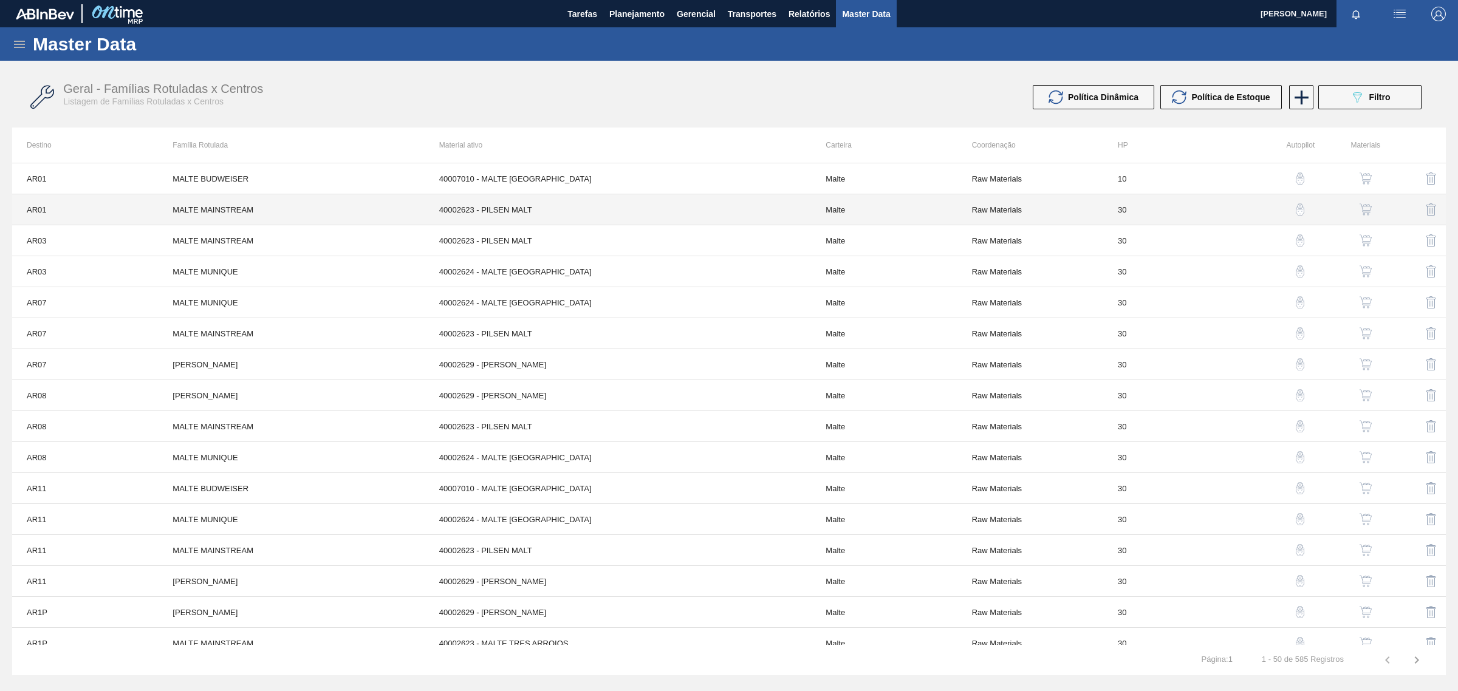
click at [1124, 211] on td "30" at bounding box center [1176, 209] width 146 height 31
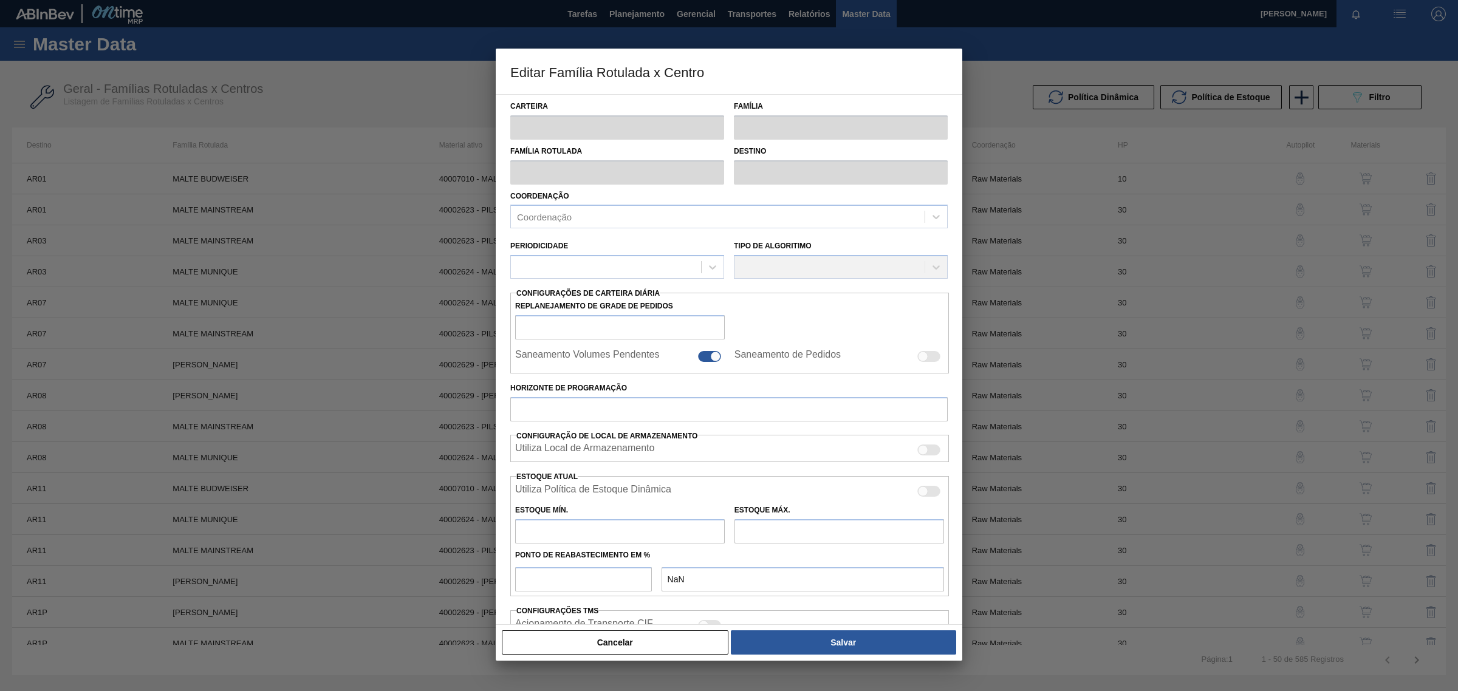
type input "Malte"
type input "MALTE MAINSTREAM"
type input "AR01 - Acheral"
type input "0"
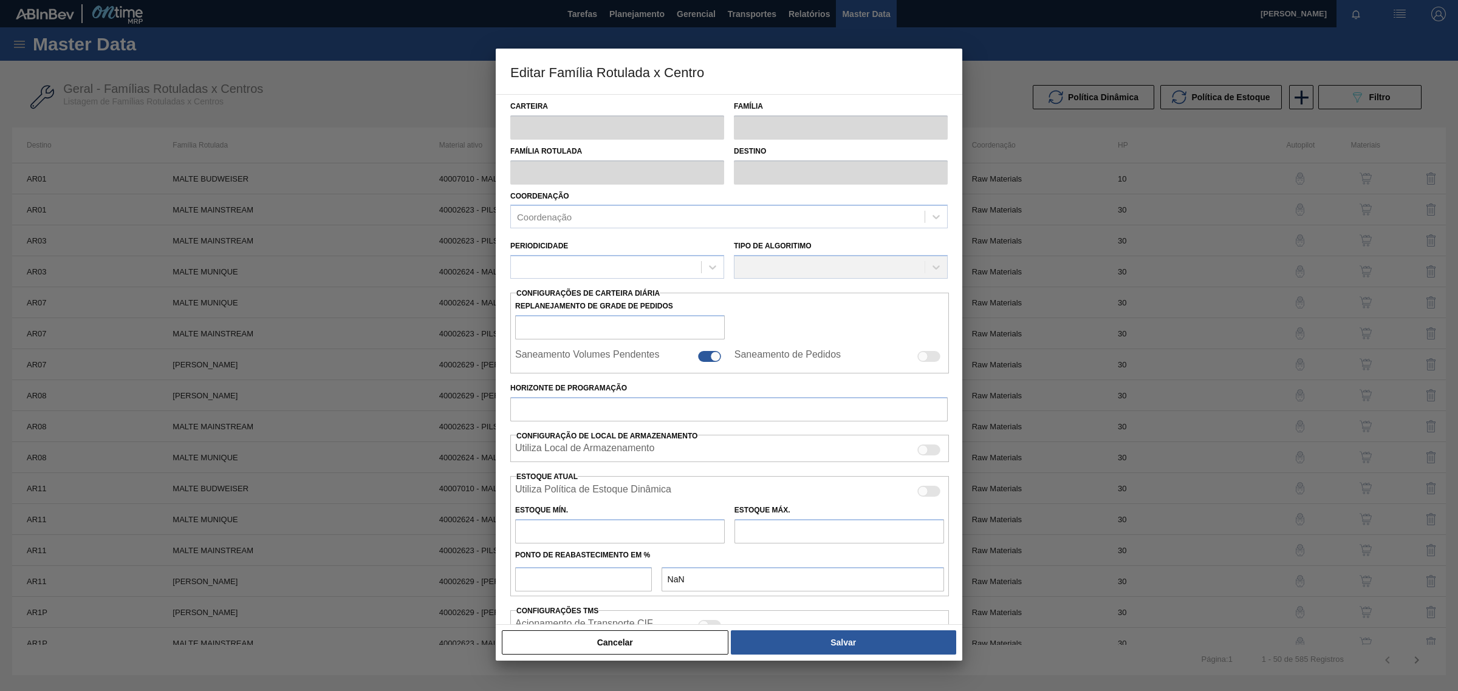
checkbox input "false"
checkbox input "true"
type input "30"
type input "0"
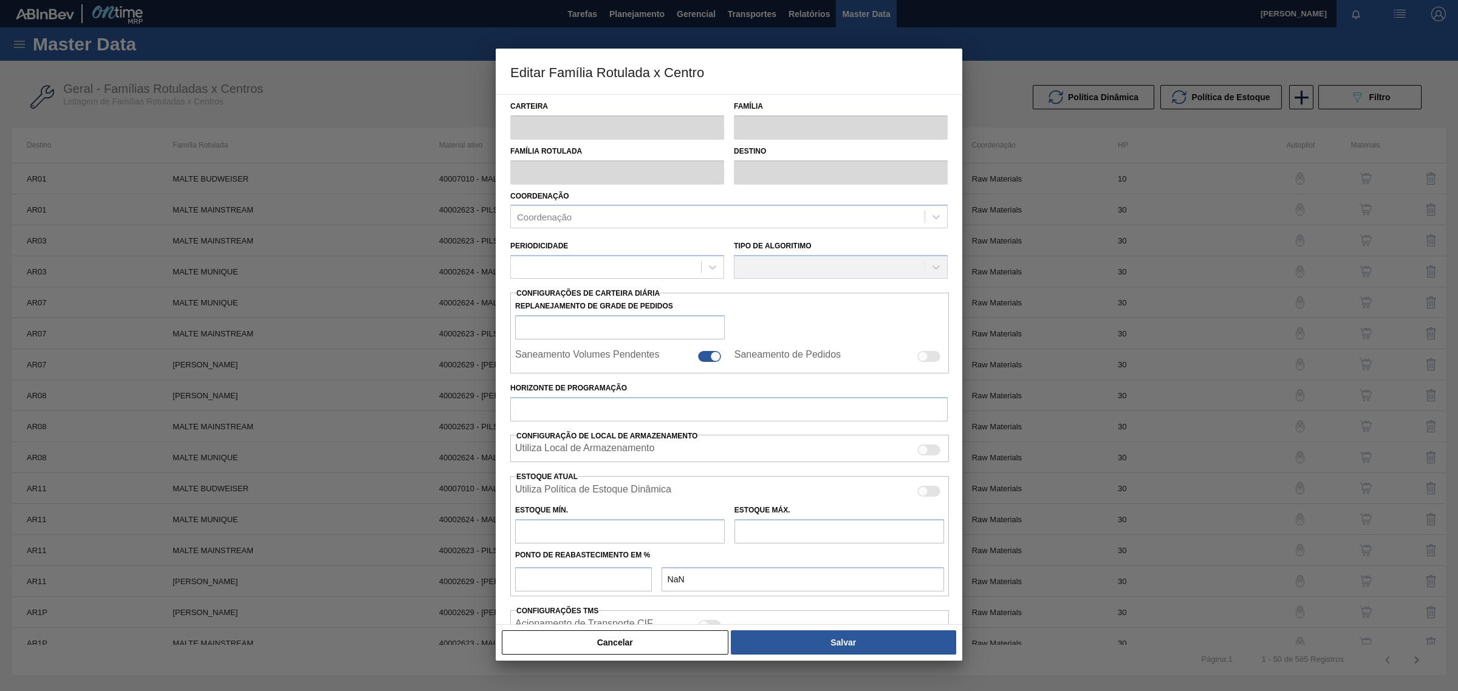
type input "100"
type input "0,000"
checkbox input "true"
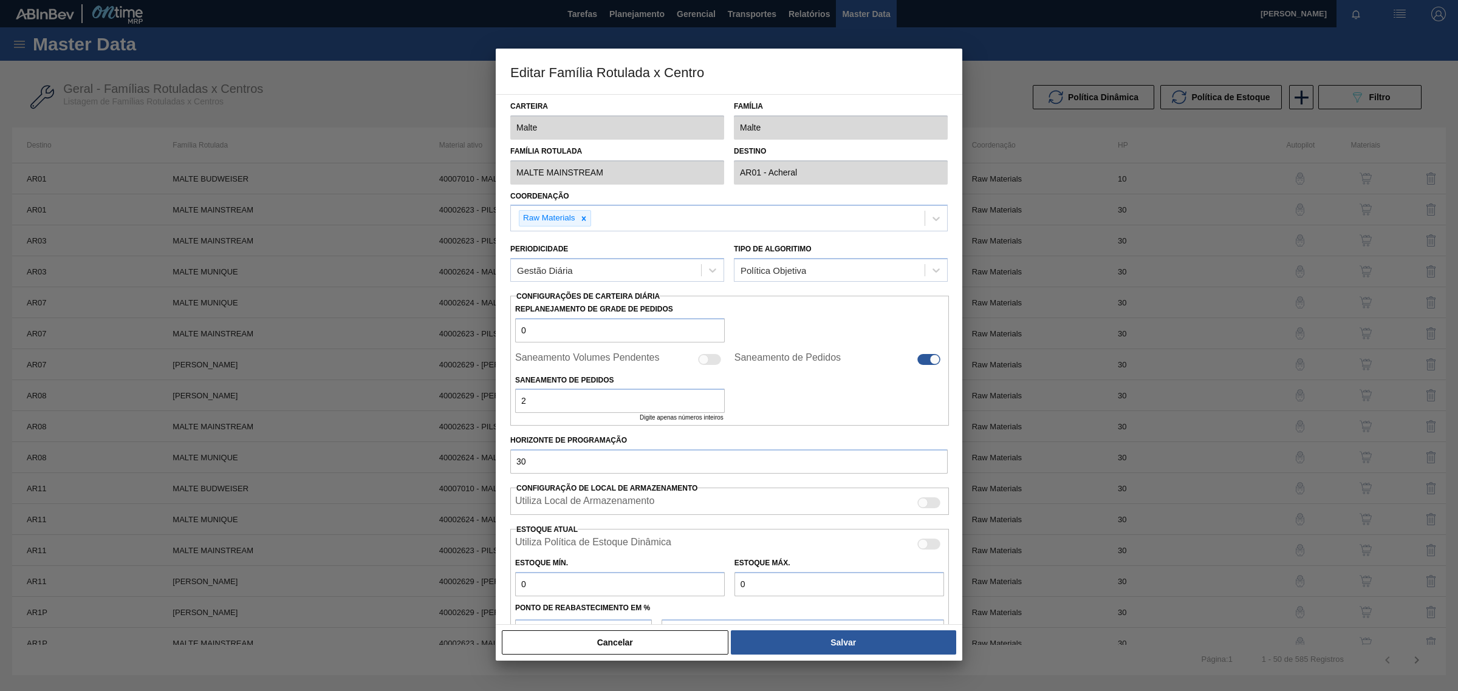
click at [1095, 47] on div at bounding box center [729, 345] width 1458 height 691
click at [619, 642] on button "Cancelar" at bounding box center [615, 643] width 227 height 24
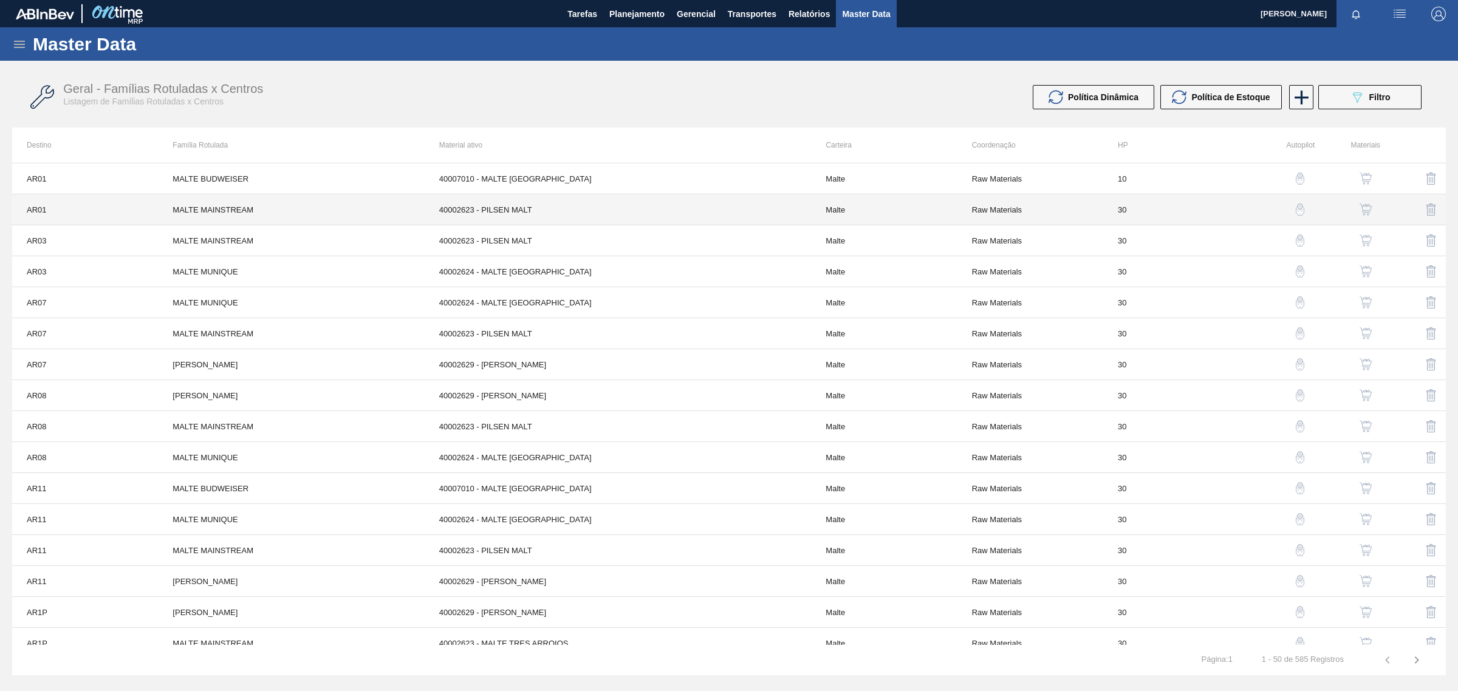
click at [925, 196] on td "Malte" at bounding box center [884, 209] width 146 height 31
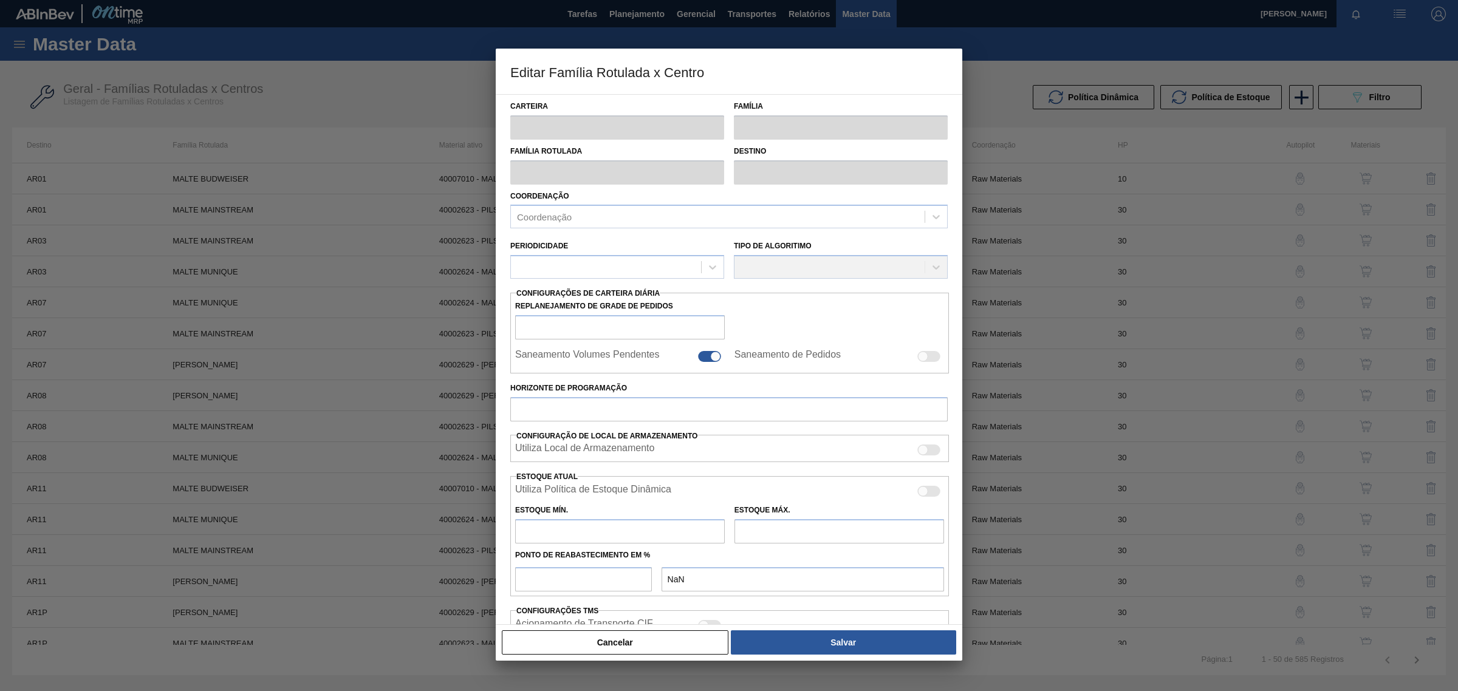
type input "Malte"
type input "MALTE MAINSTREAM"
type input "AR01 - Acheral"
type input "0"
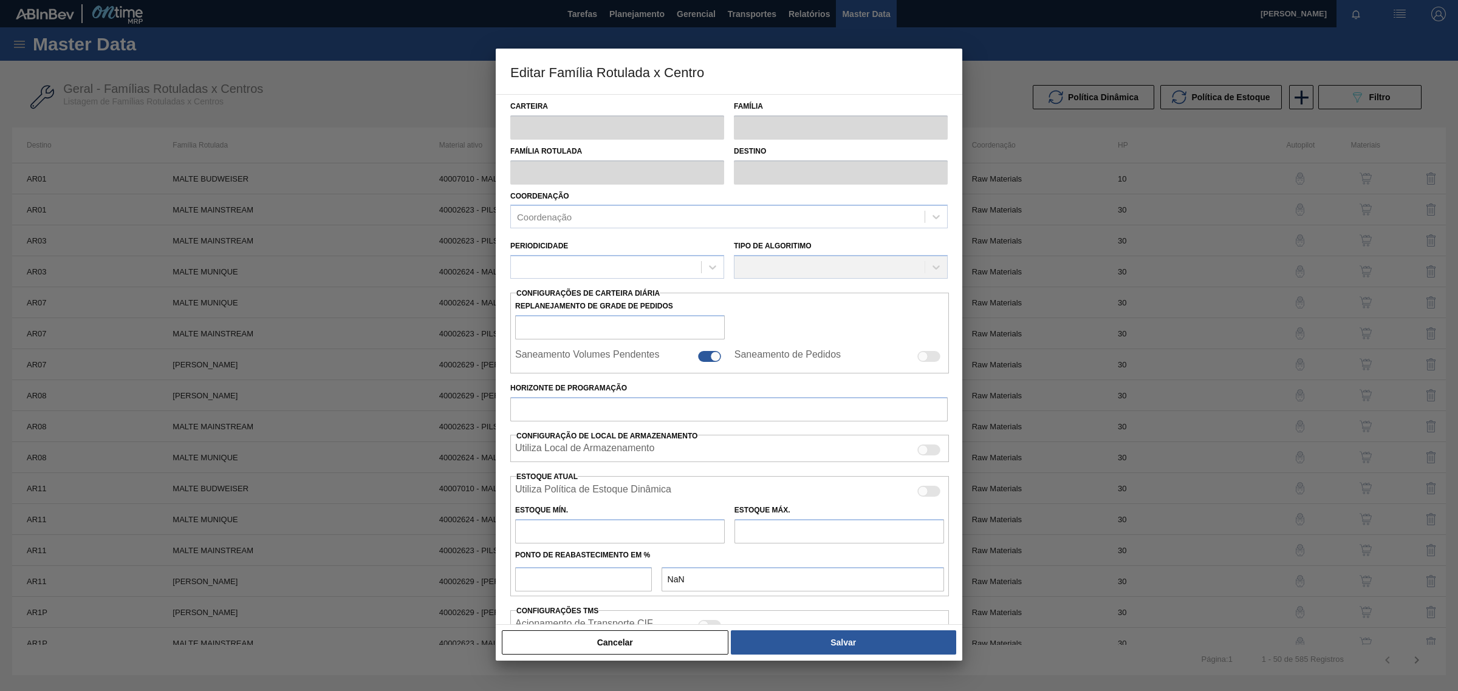
checkbox input "false"
checkbox input "true"
type input "30"
type input "0"
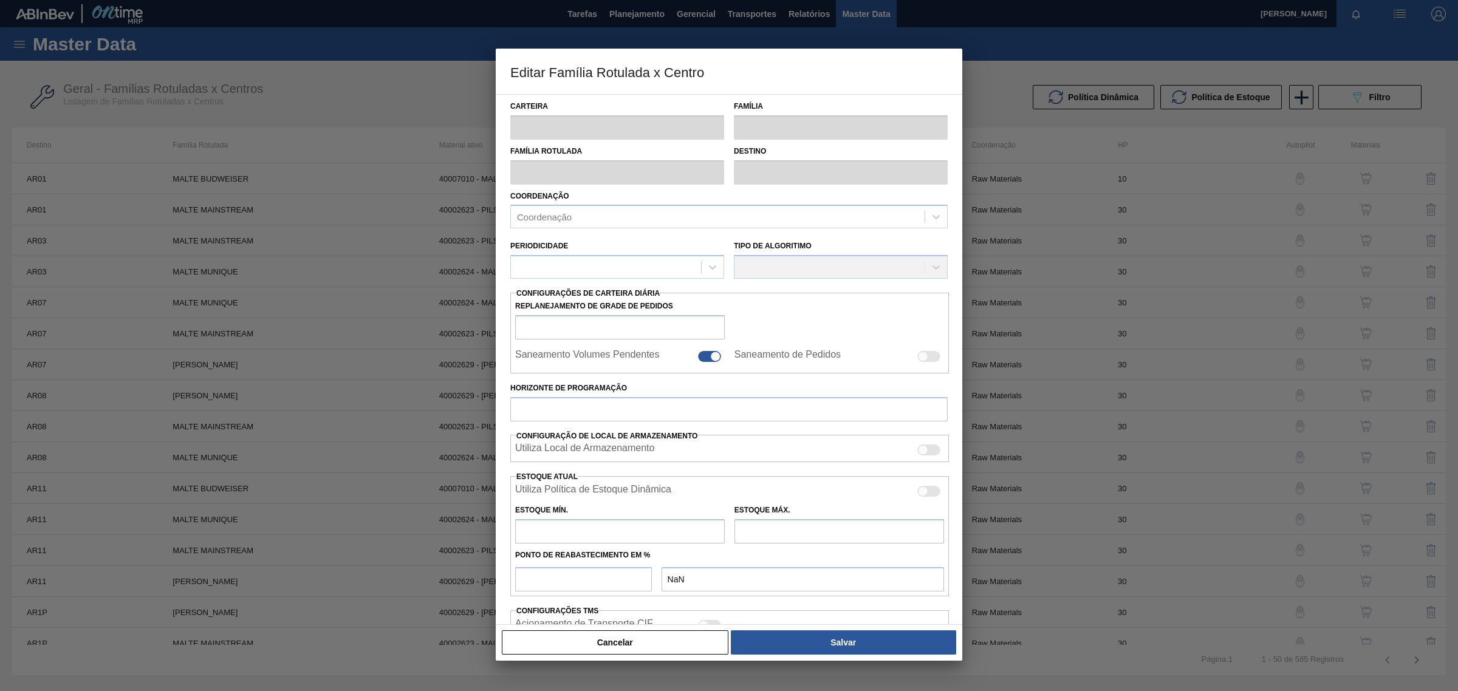
type input "100"
type input "0,000"
checkbox input "true"
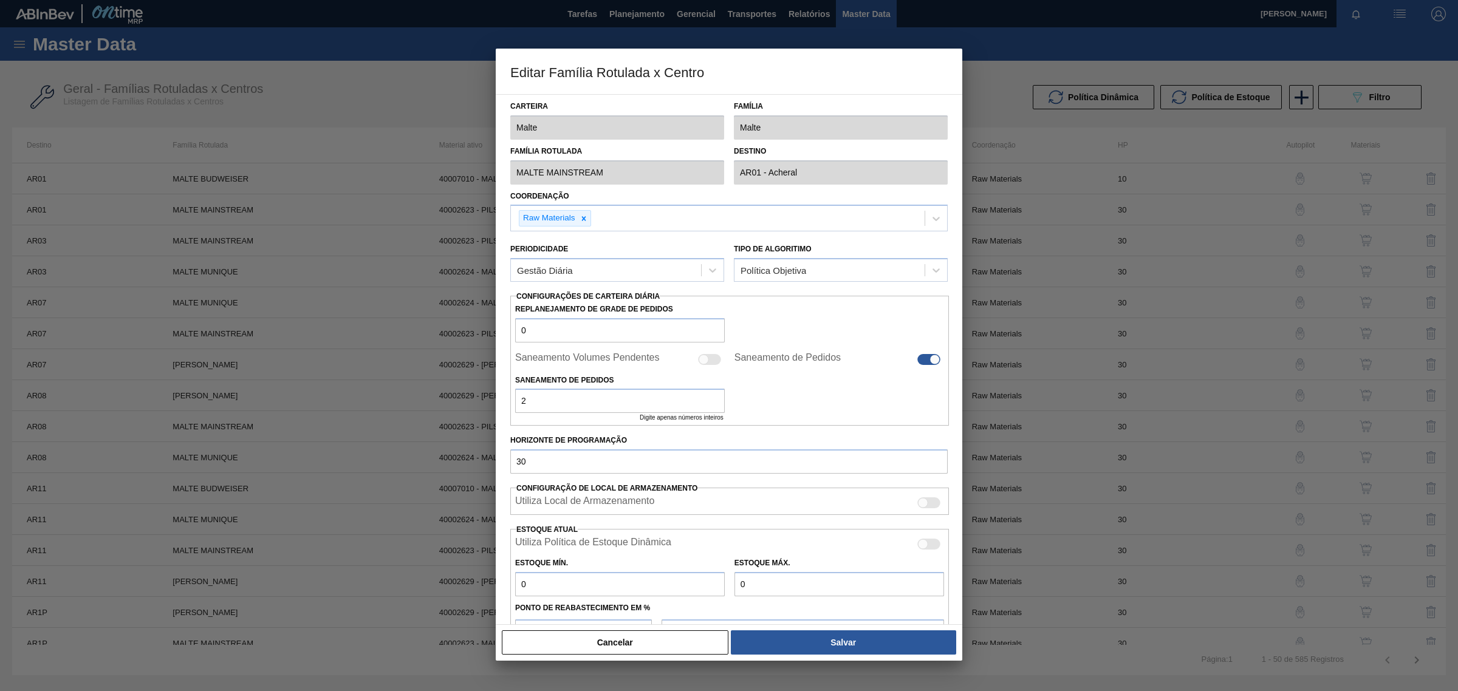
click at [642, 638] on button "Cancelar" at bounding box center [615, 643] width 227 height 24
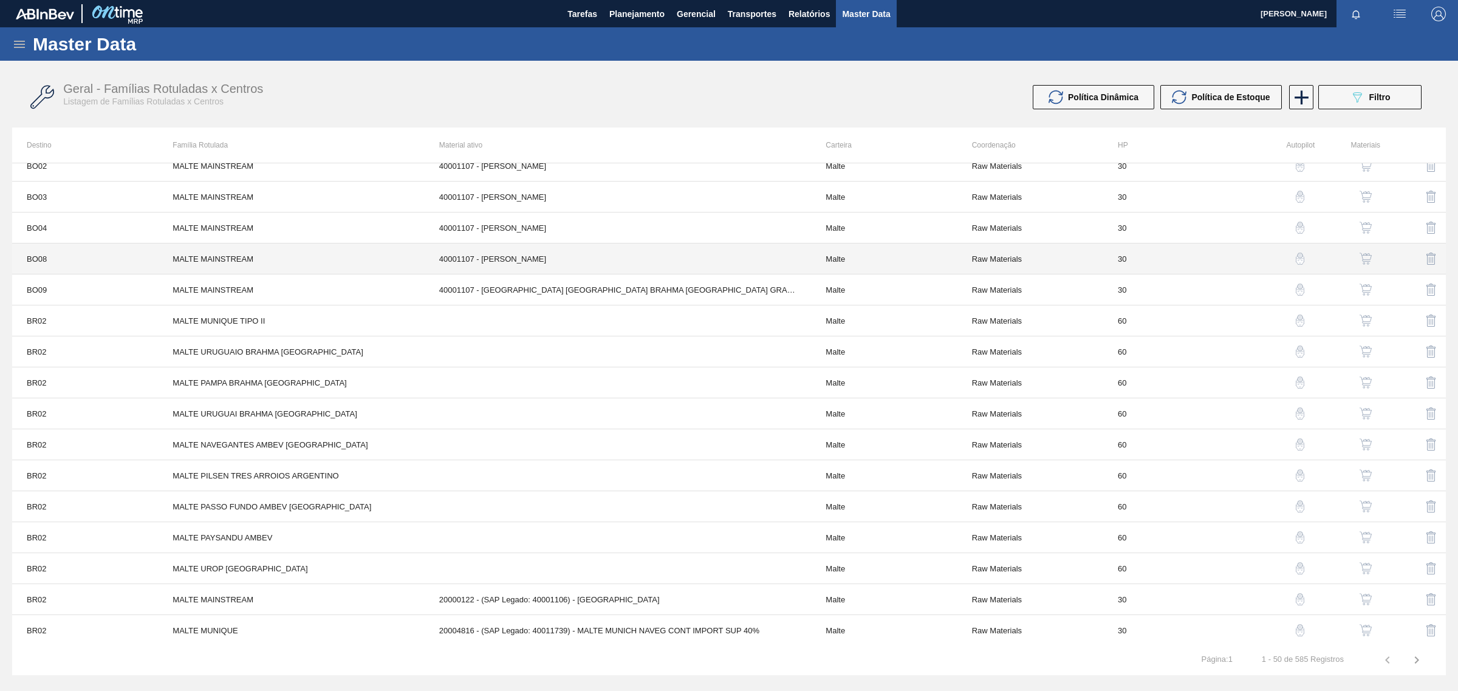
scroll to position [1073, 0]
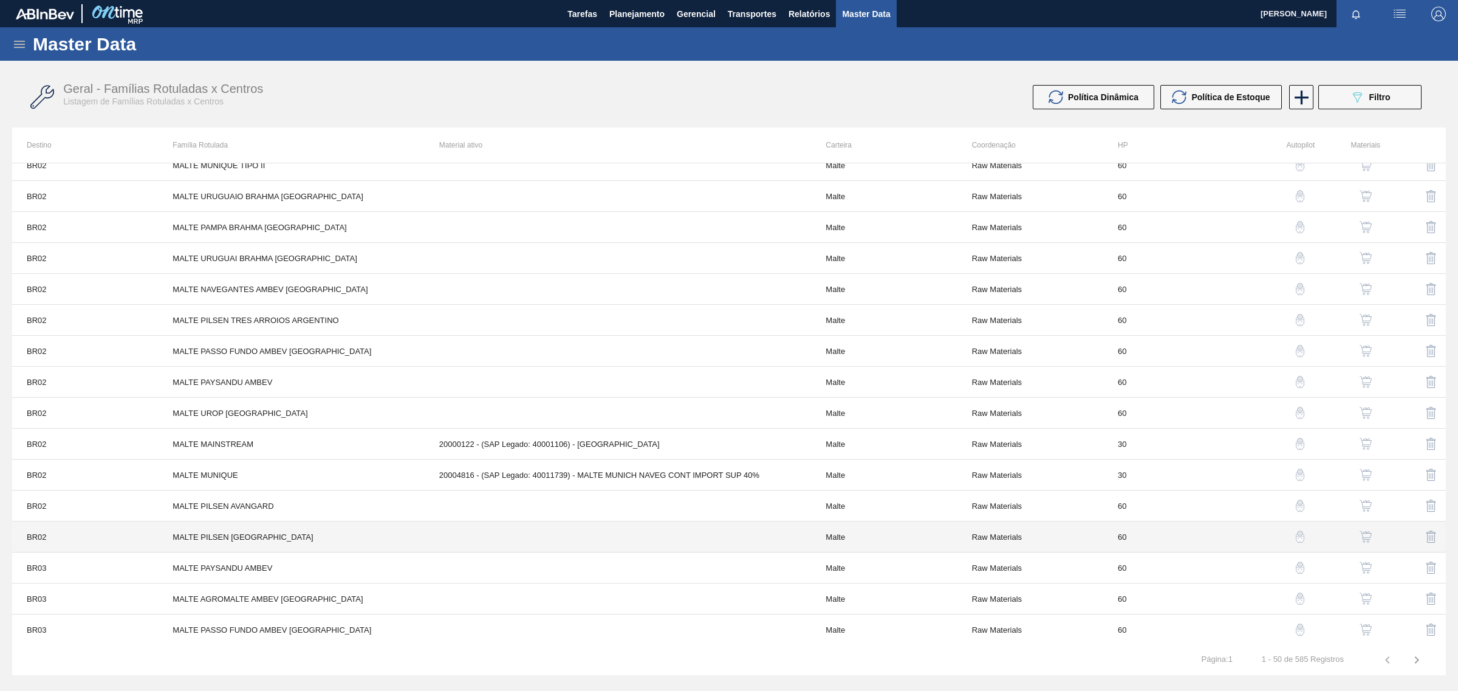
click at [632, 548] on td at bounding box center [618, 537] width 387 height 31
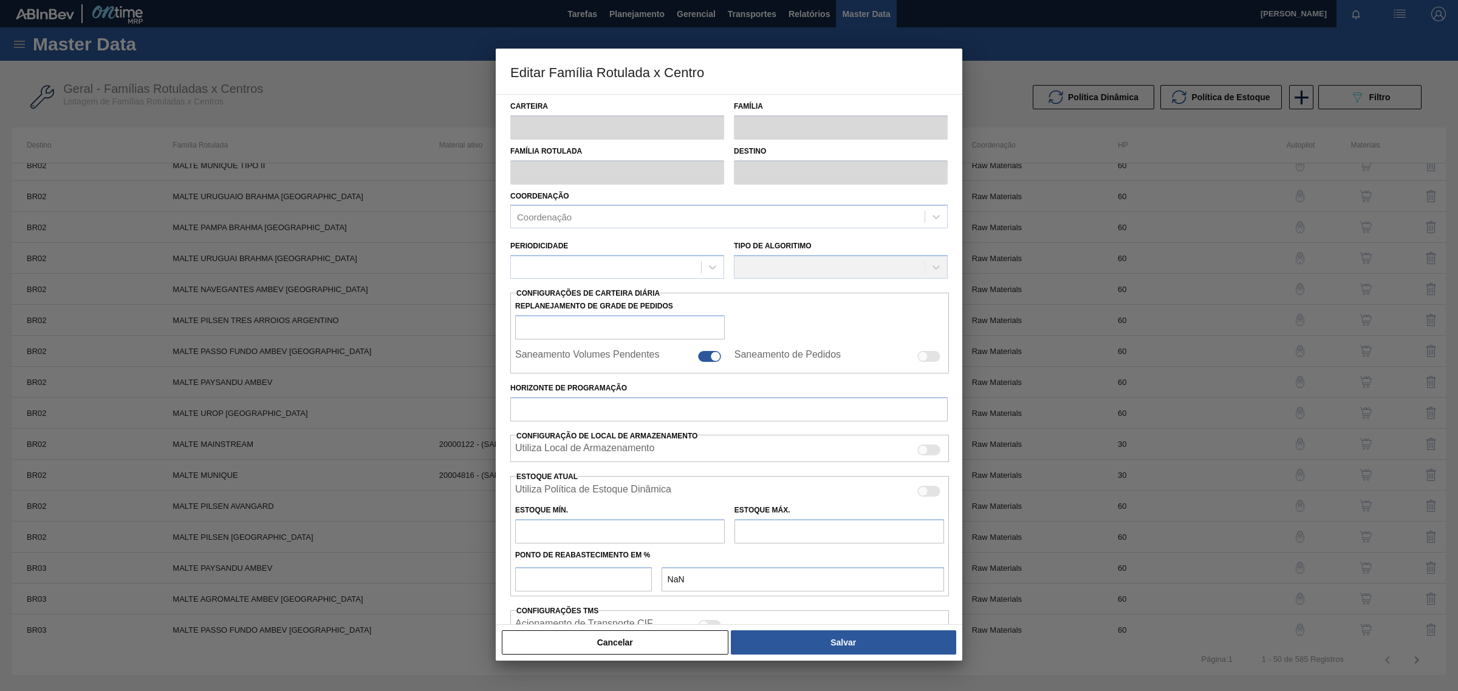
type input "Malte"
type input "MALTE PILSEN BAMBERG"
type input "BR02 - Sergipe"
type input "0"
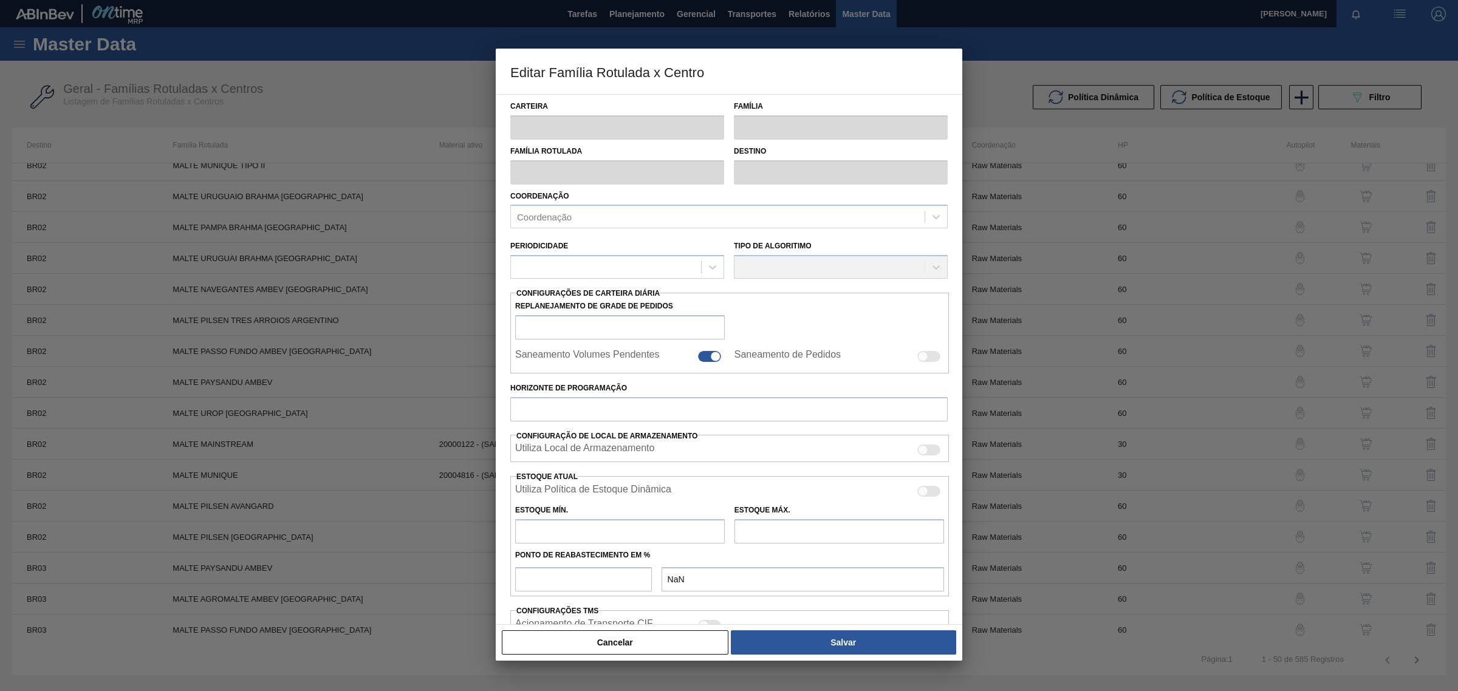
checkbox input "false"
checkbox input "true"
type input "60"
type input "0"
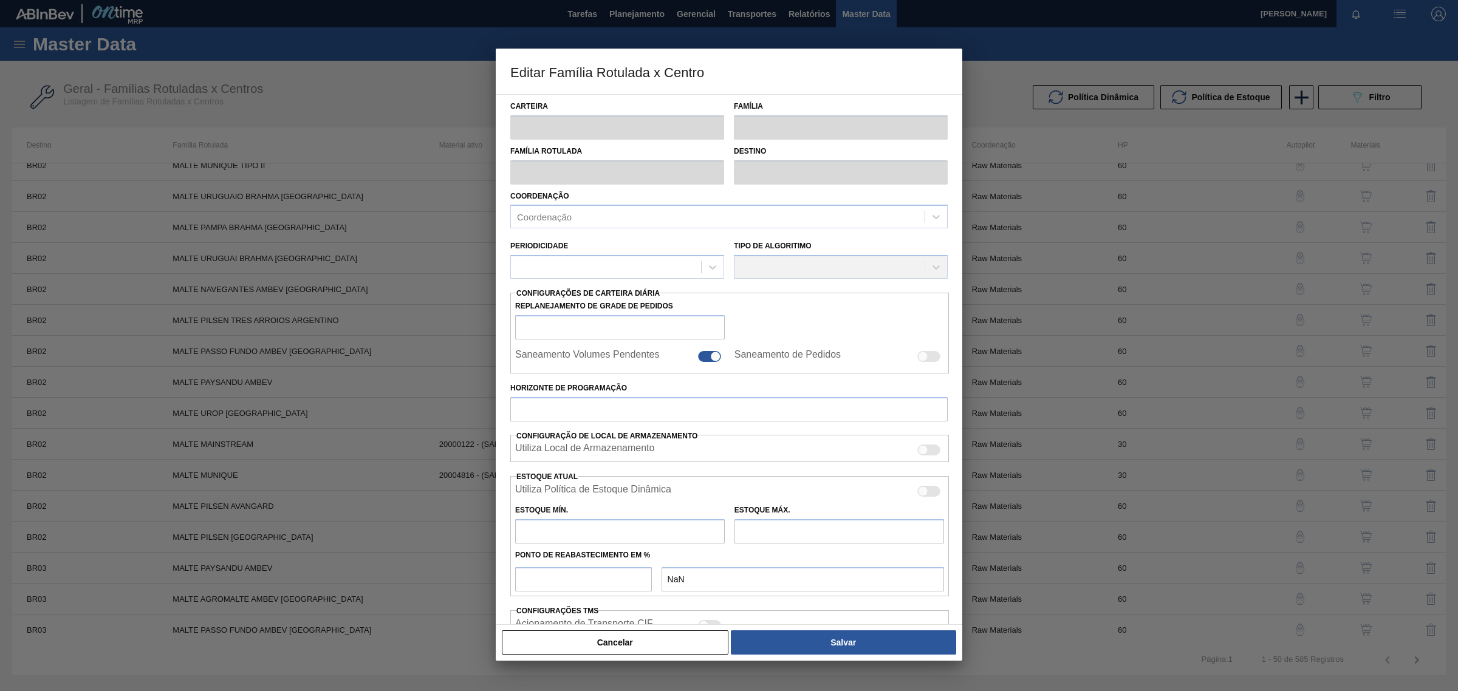
type input "100"
type input "0,000"
checkbox input "true"
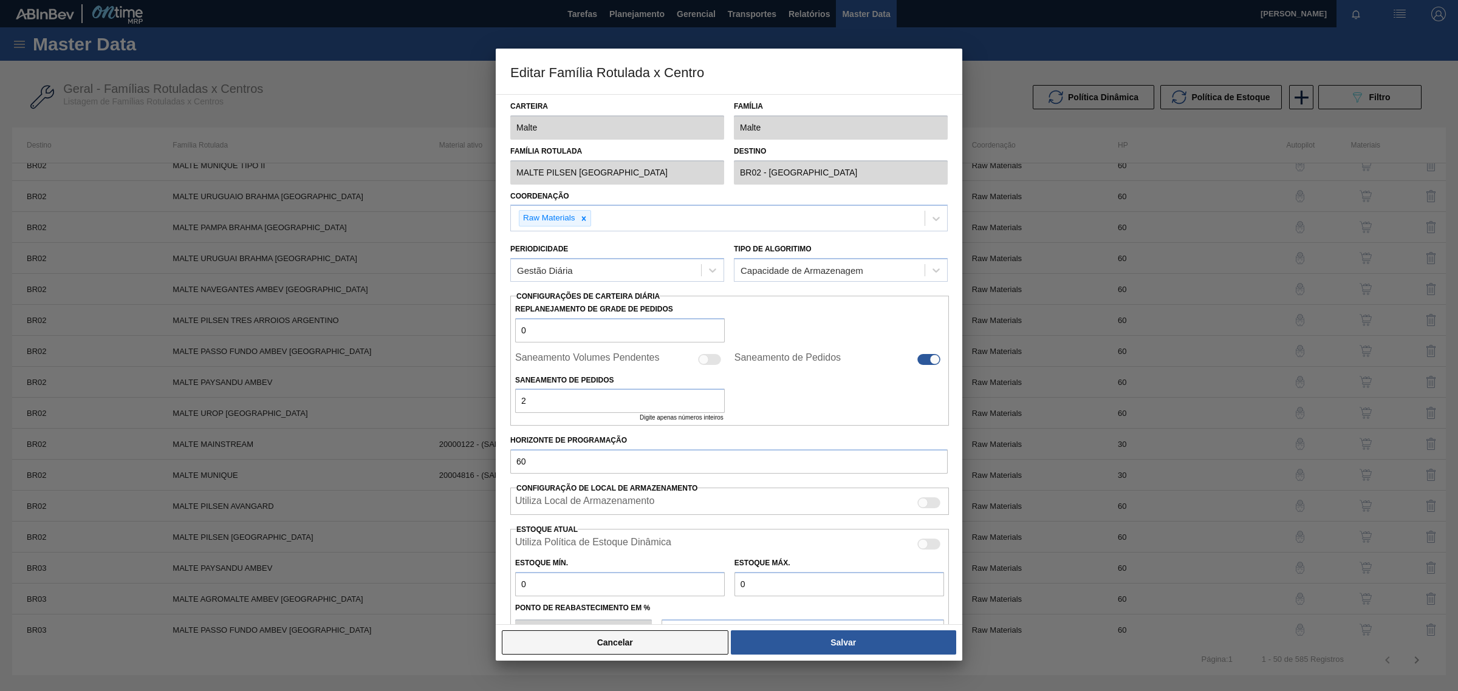
click at [635, 642] on button "Cancelar" at bounding box center [615, 643] width 227 height 24
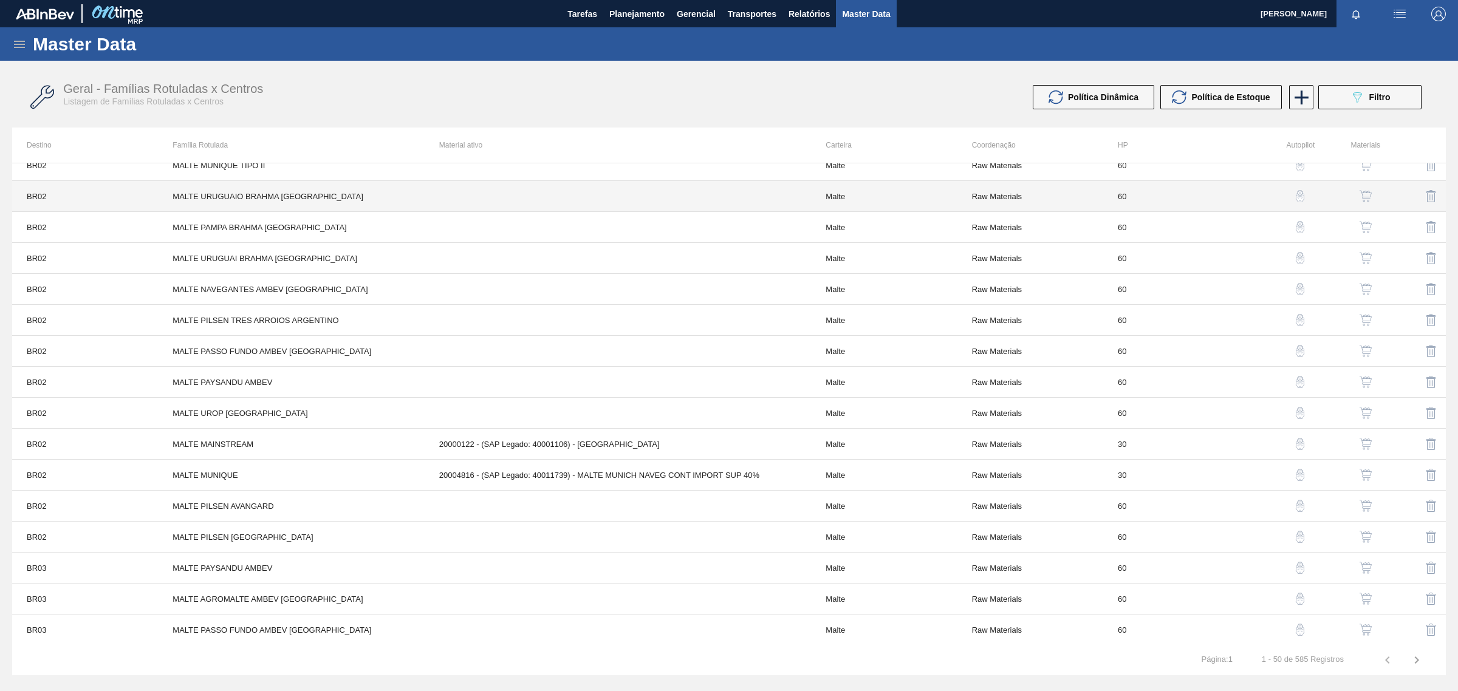
click at [557, 201] on td at bounding box center [618, 196] width 387 height 31
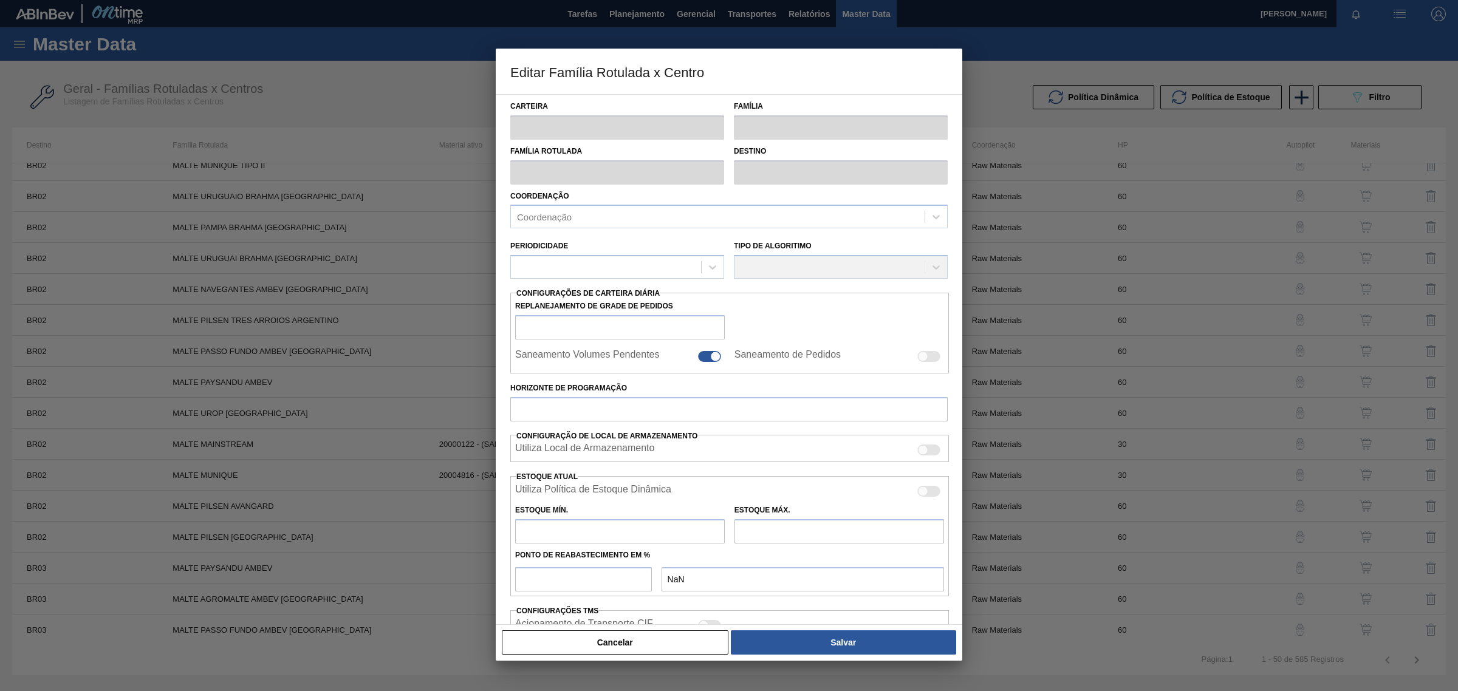
type input "Malte"
type input "MALTE URUGUAIO BRAHMA BRASIL"
type input "BR02 - Sergipe"
type input "0"
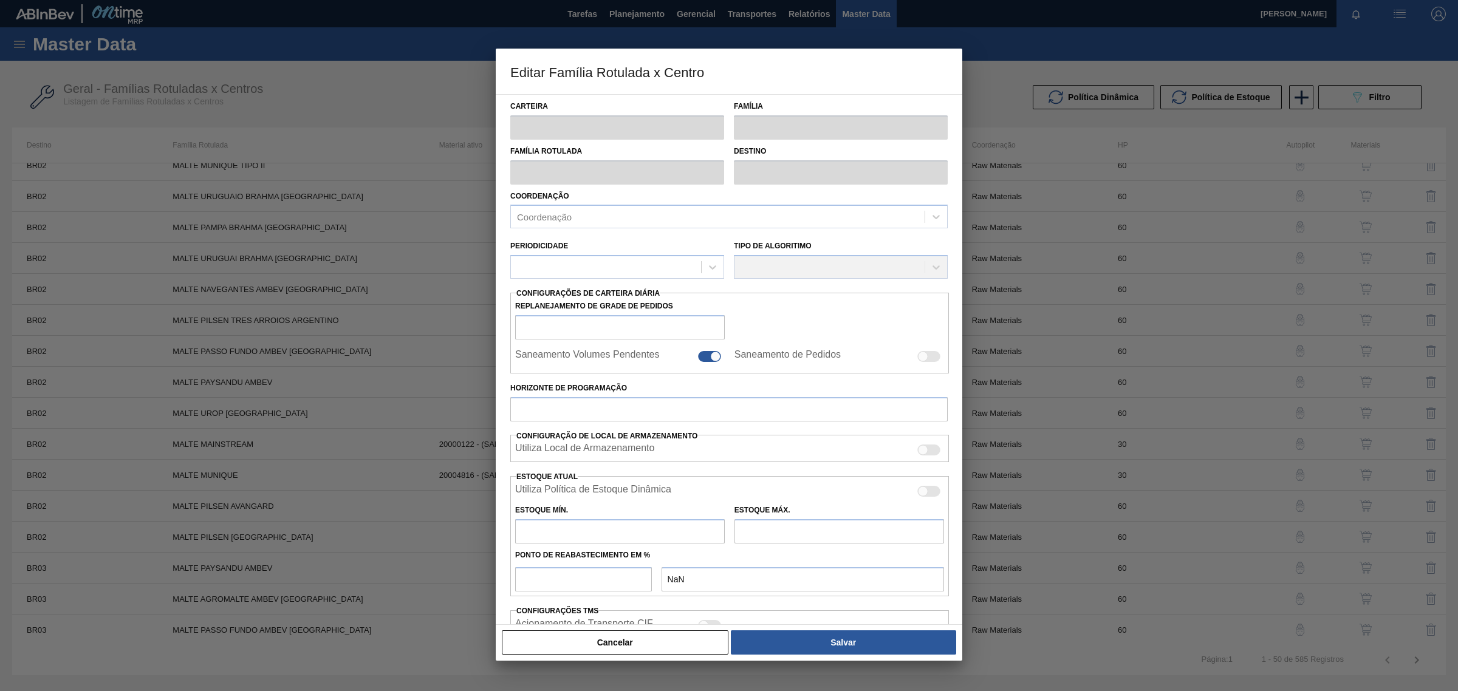
checkbox input "false"
checkbox input "true"
type input "60"
type input "0"
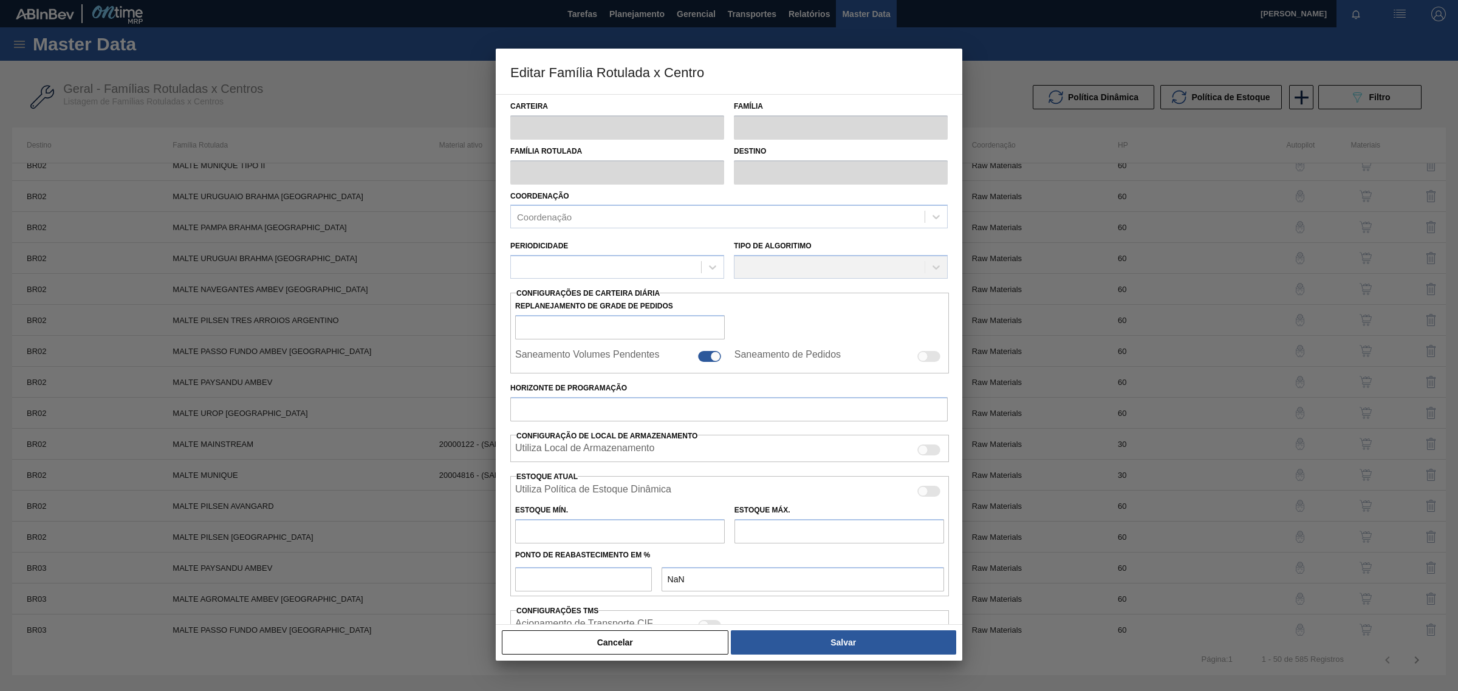
type input "100"
type input "0,000"
checkbox input "true"
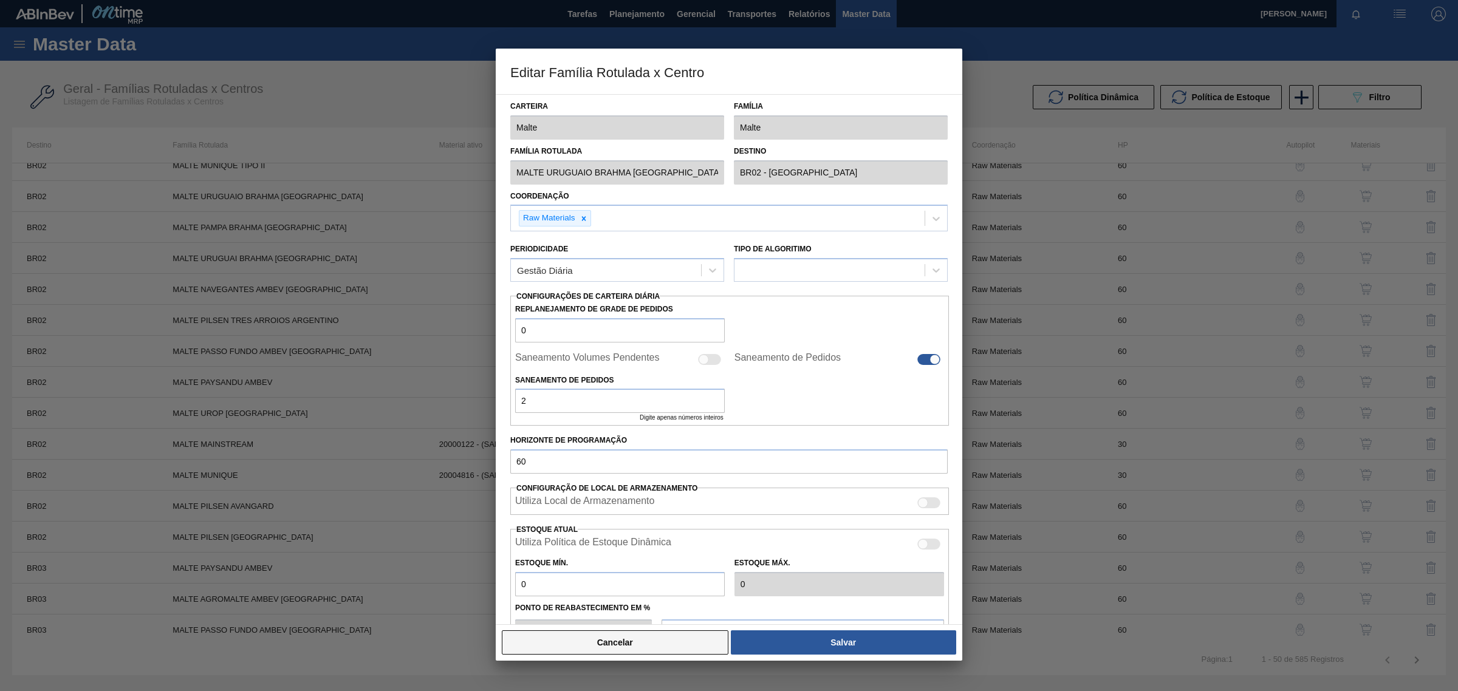
click at [582, 643] on button "Cancelar" at bounding box center [615, 643] width 227 height 24
